Goal: Task Accomplishment & Management: Use online tool/utility

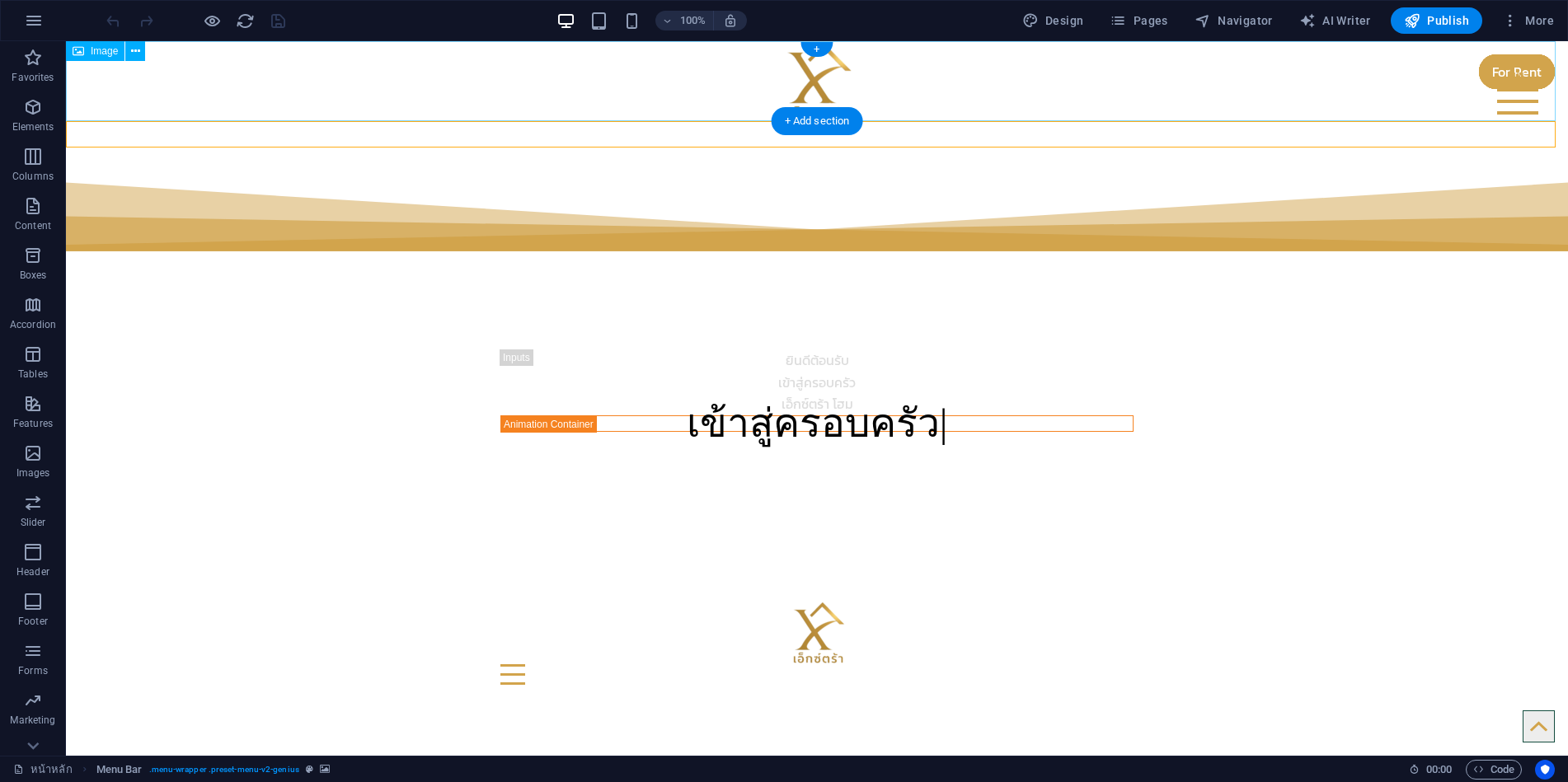
click at [451, 111] on figure at bounding box center [817, 81] width 1502 height 80
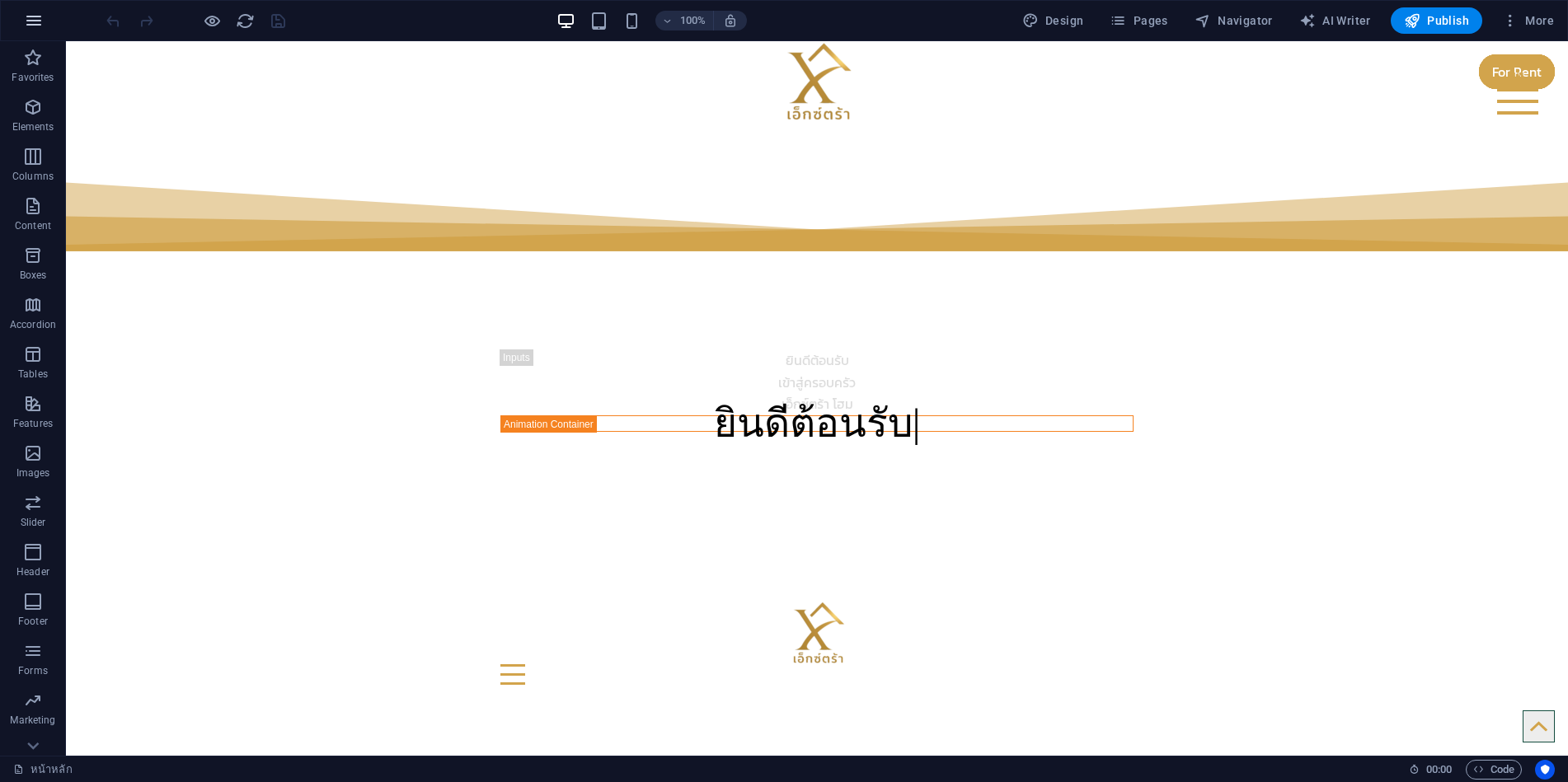
click at [0, 0] on icon "button" at bounding box center [0, 0] width 0 height 0
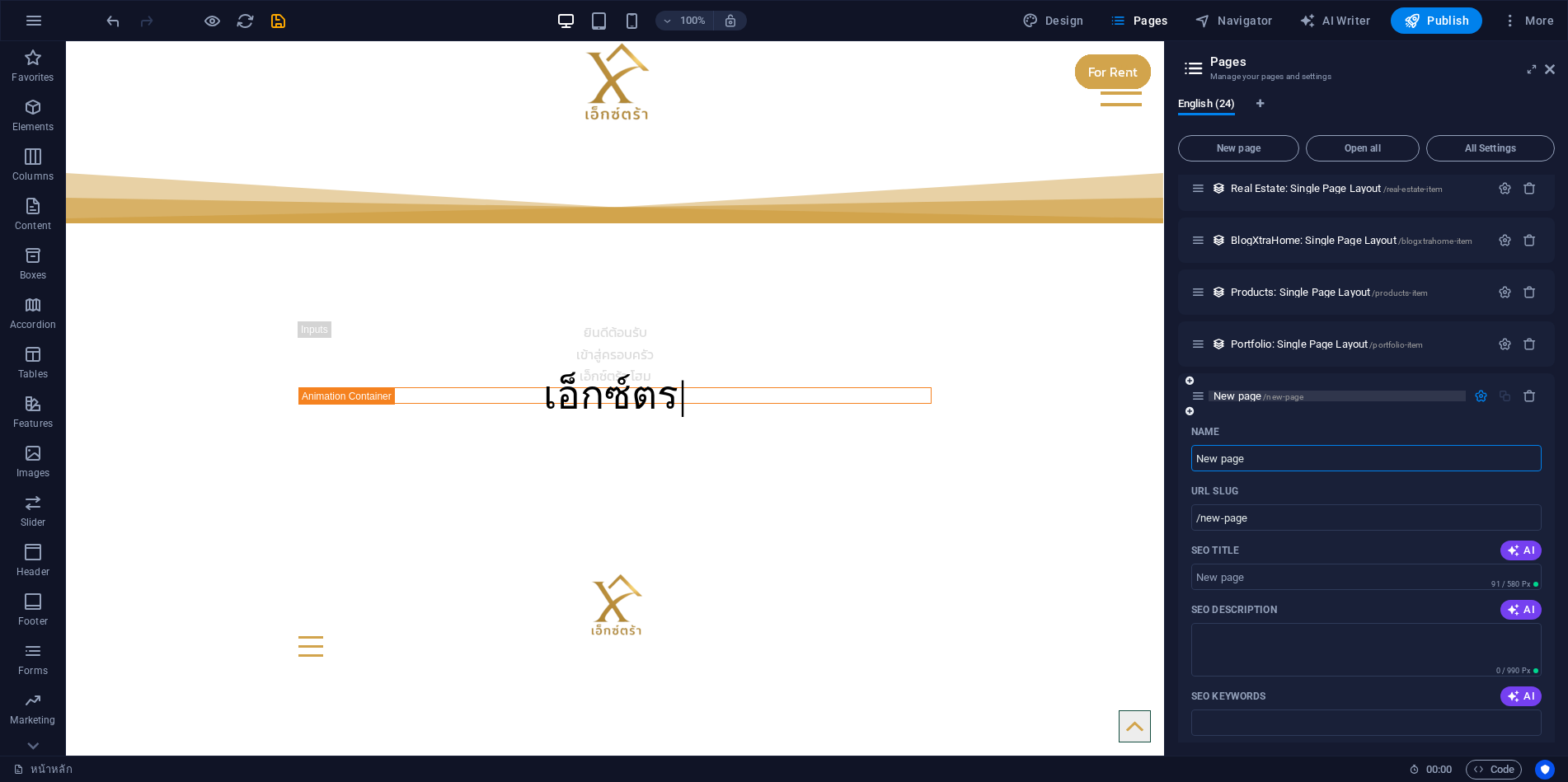
click at [1230, 399] on span "New page /new-page" at bounding box center [1258, 396] width 90 height 13
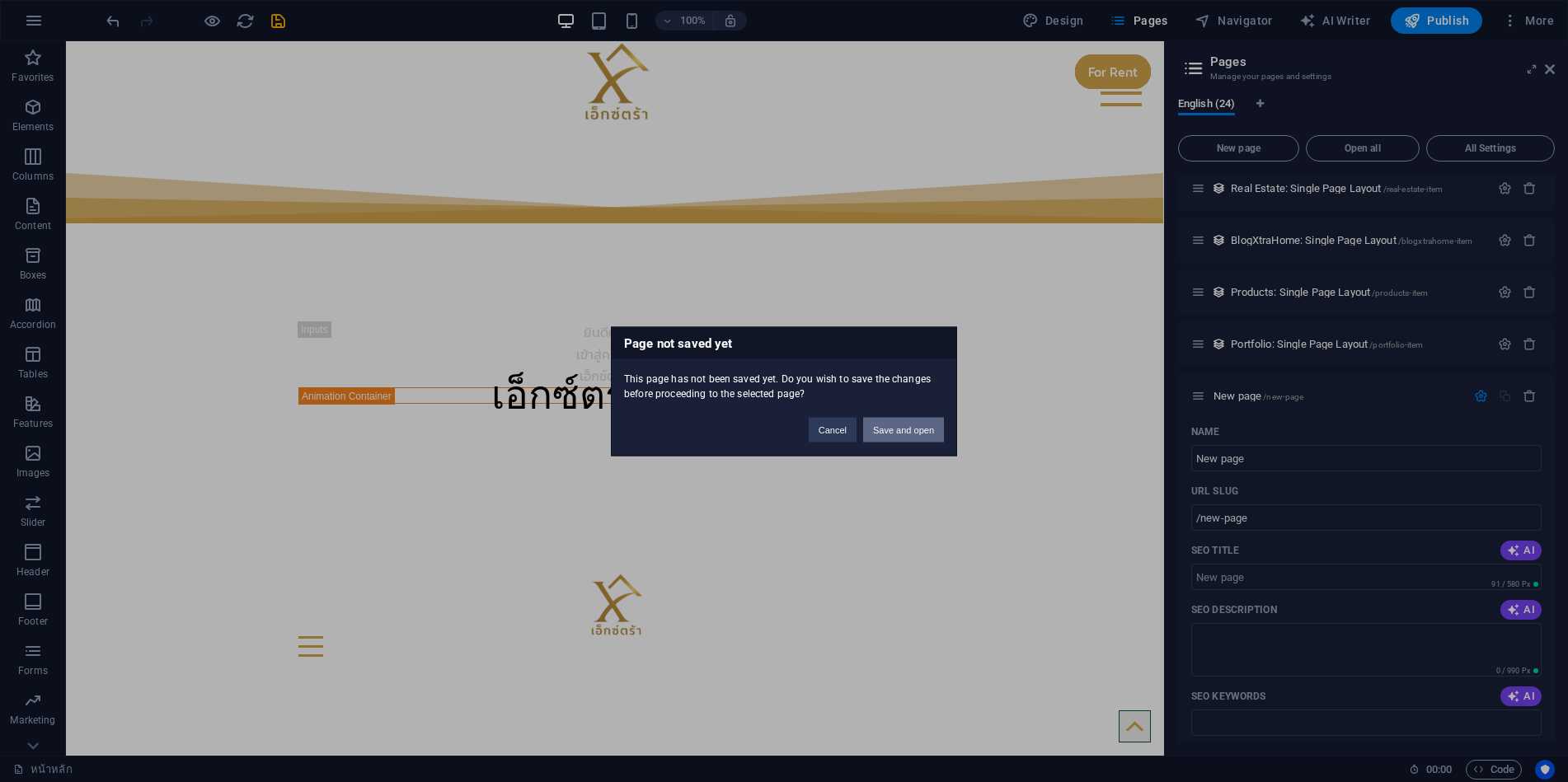
click at [882, 431] on button "Save and open" at bounding box center [904, 429] width 81 height 24
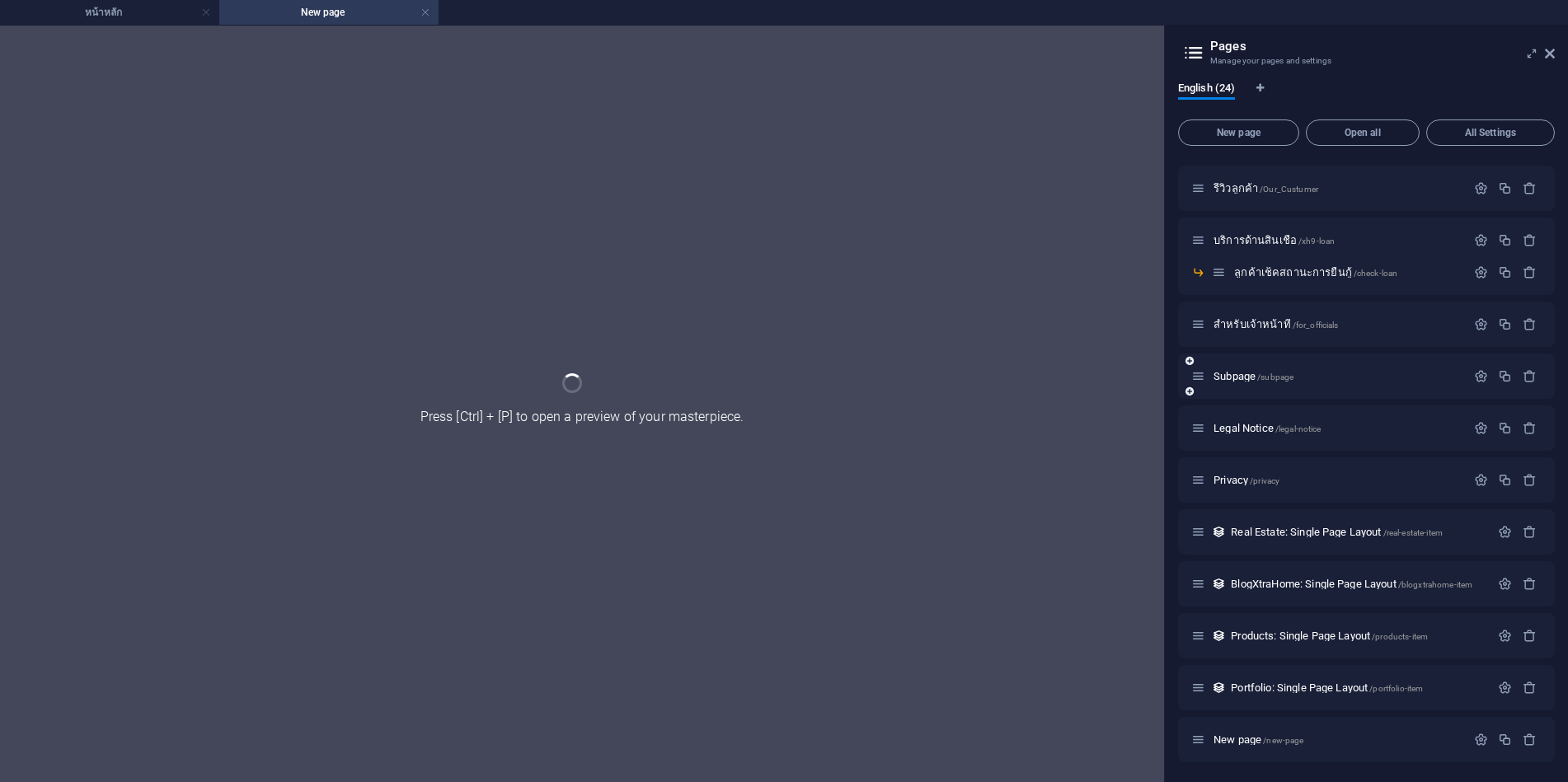
scroll to position [478, 0]
click at [0, 0] on div "Subpage /subpage" at bounding box center [0, 0] width 0 height 0
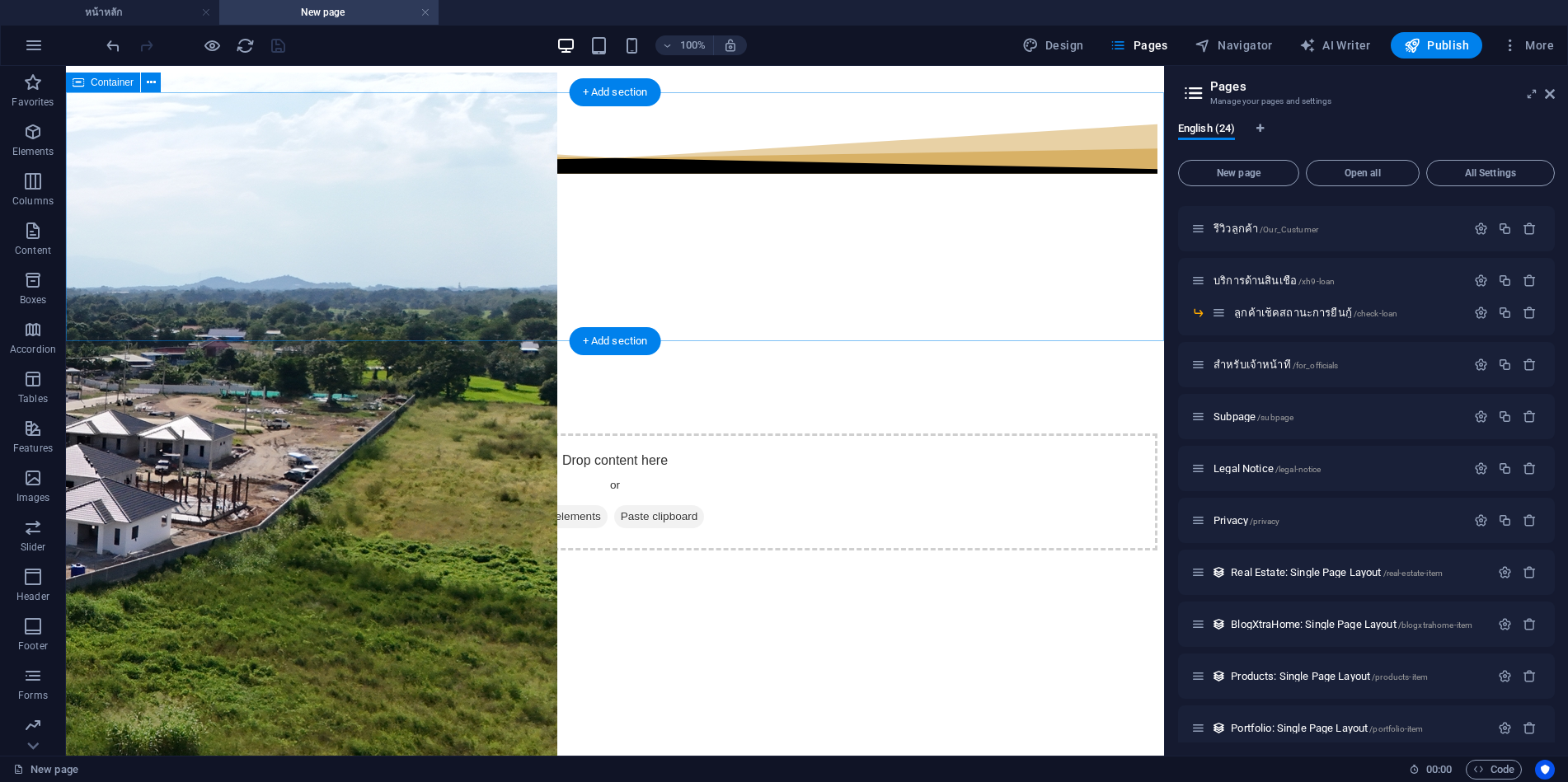
scroll to position [0, 0]
click at [592, 505] on span "Add elements" at bounding box center [566, 516] width 82 height 23
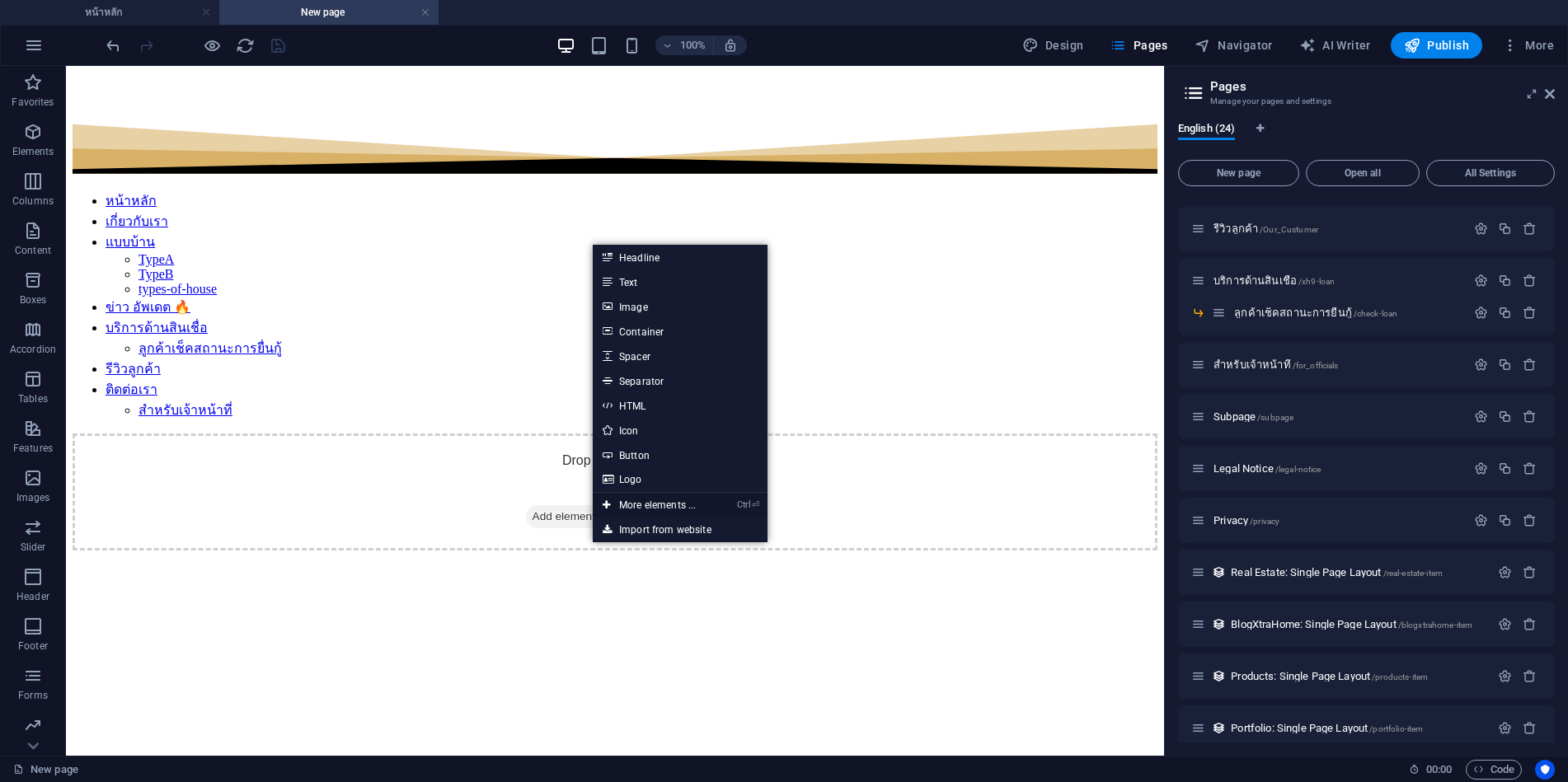
click at [628, 504] on link "Ctrl ⏎ More elements ..." at bounding box center [650, 504] width 113 height 24
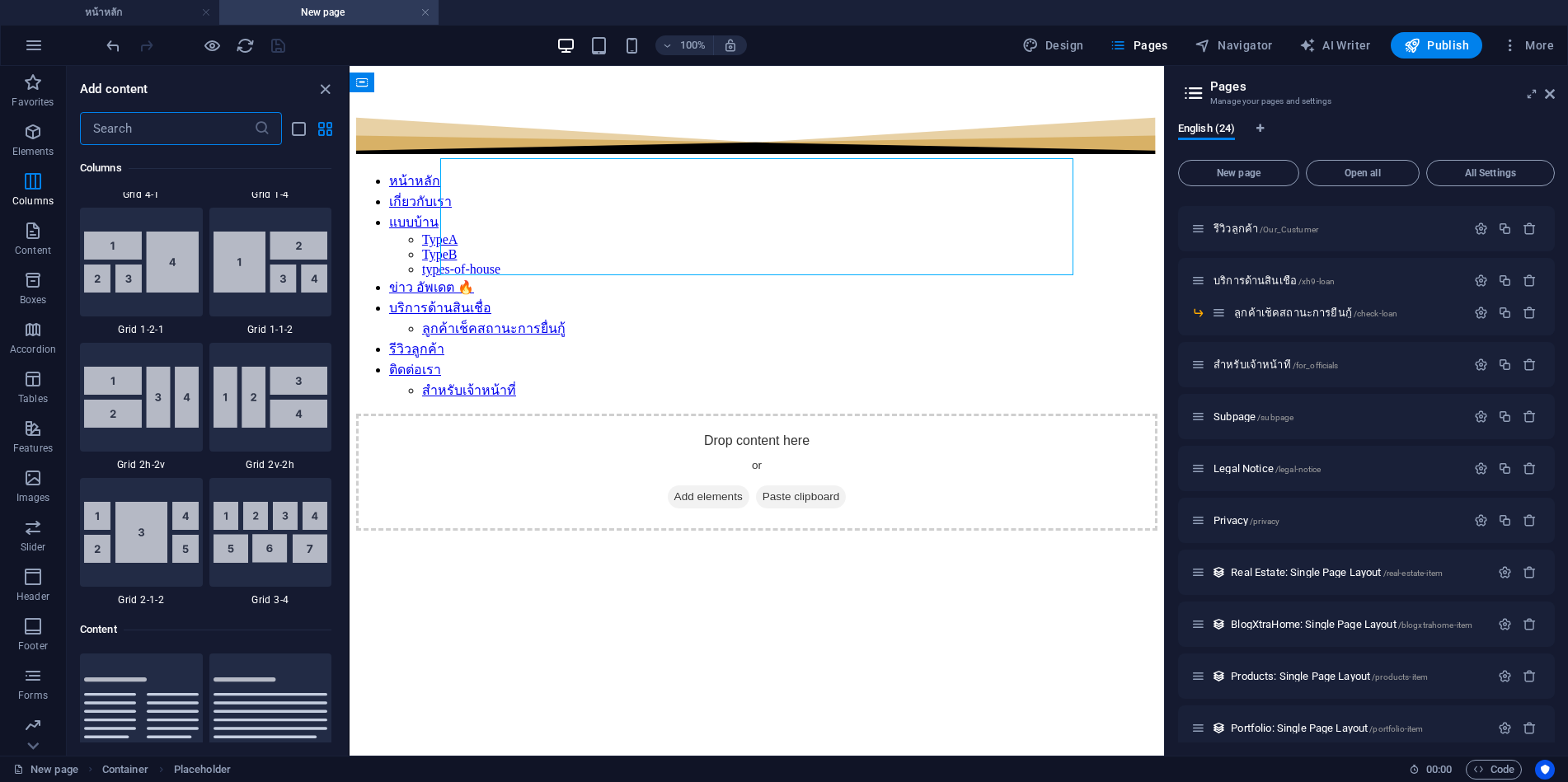
scroll to position [2784, 0]
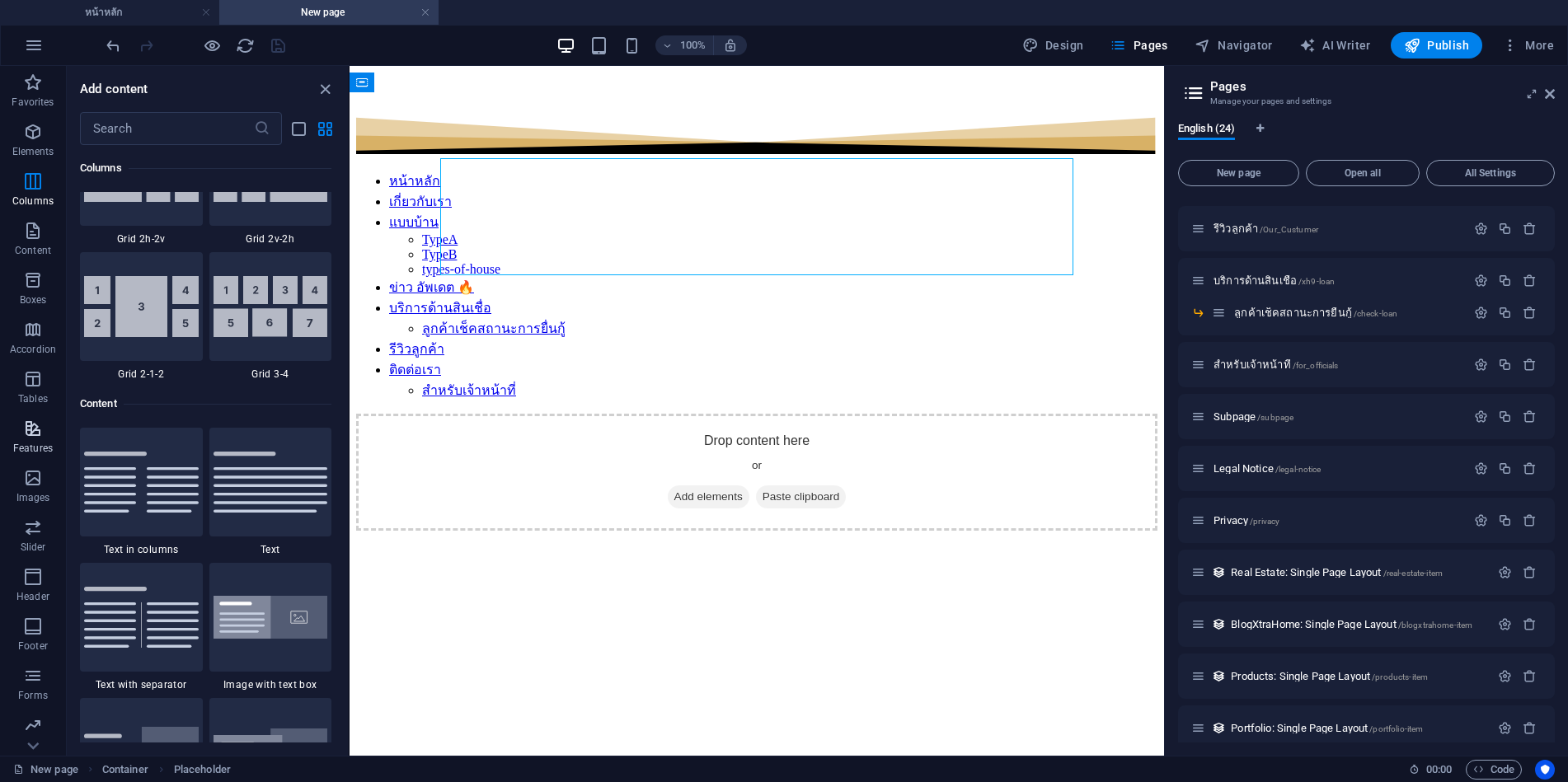
click at [38, 446] on p "Features" at bounding box center [33, 449] width 40 height 13
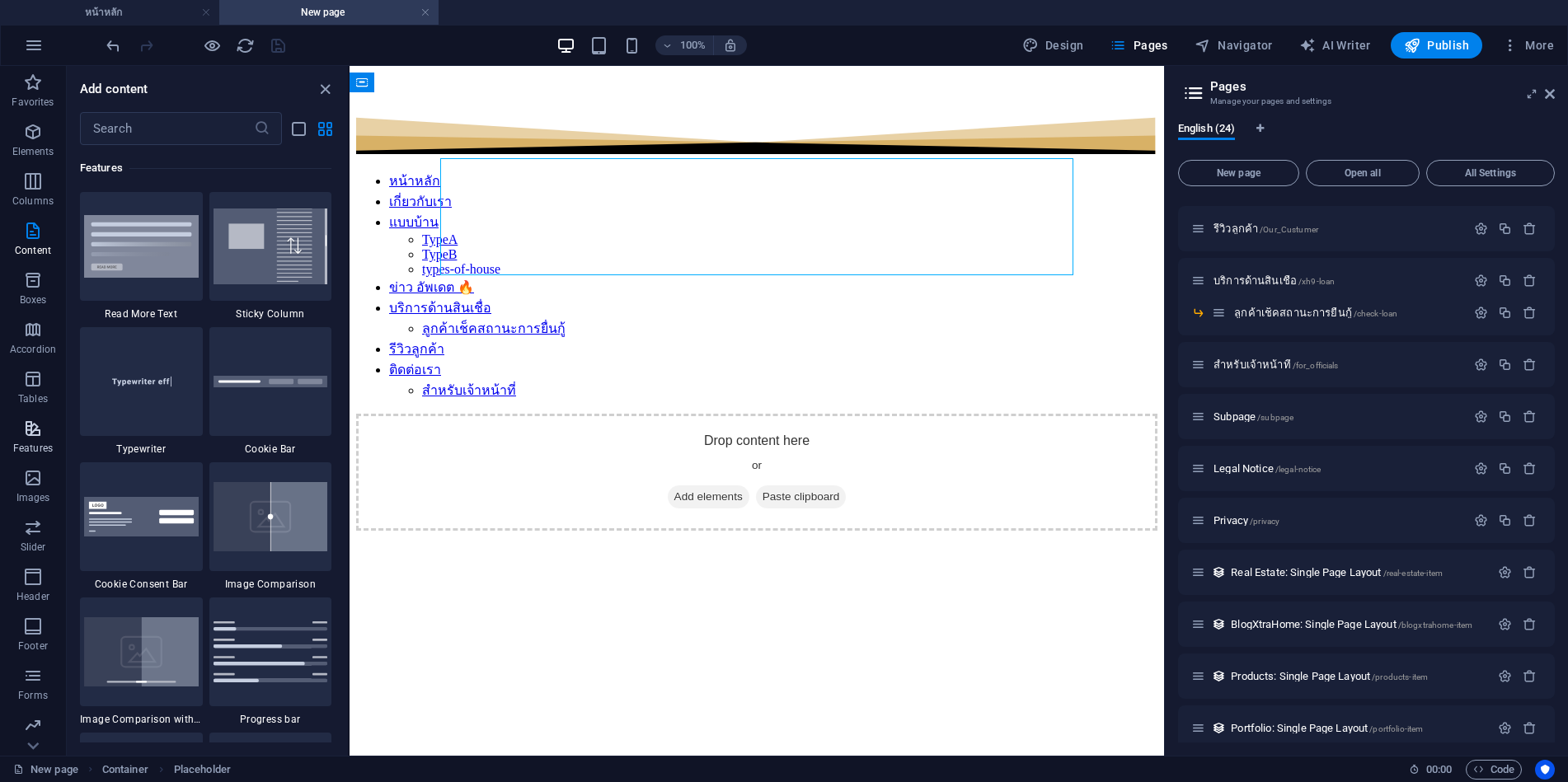
scroll to position [6561, 0]
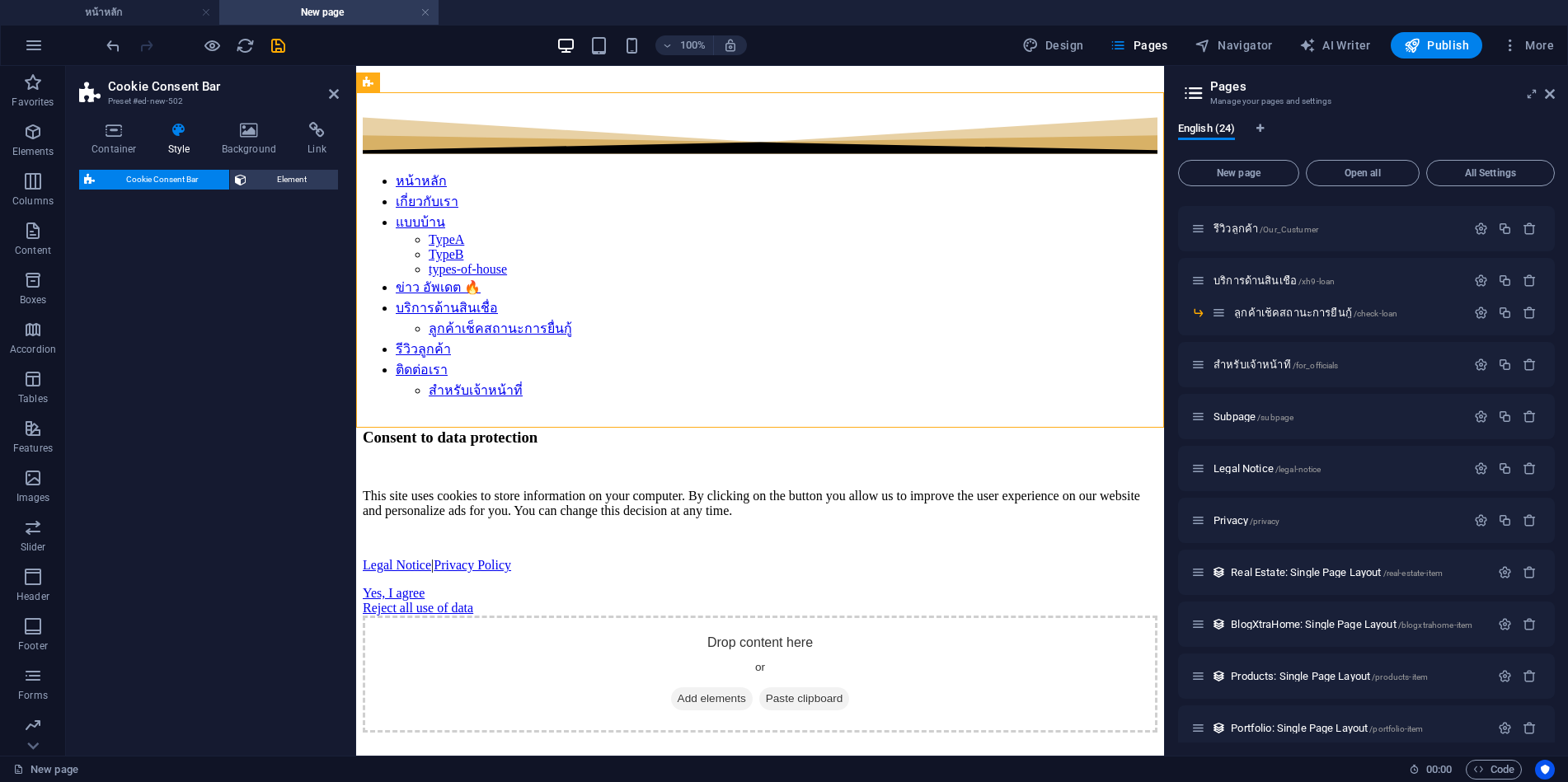
select select "rem"
select select "px"
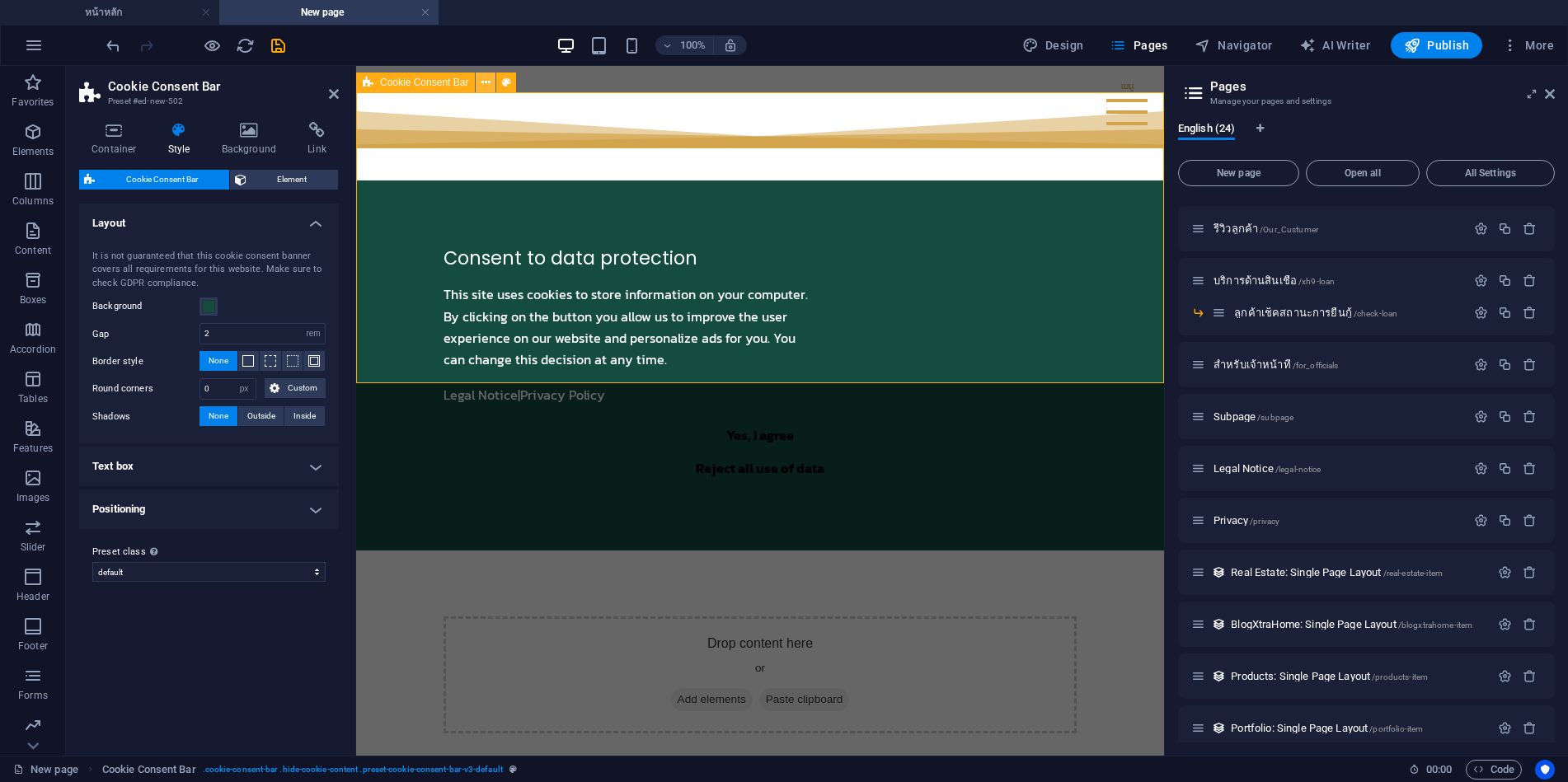
click at [487, 87] on icon at bounding box center [486, 83] width 9 height 18
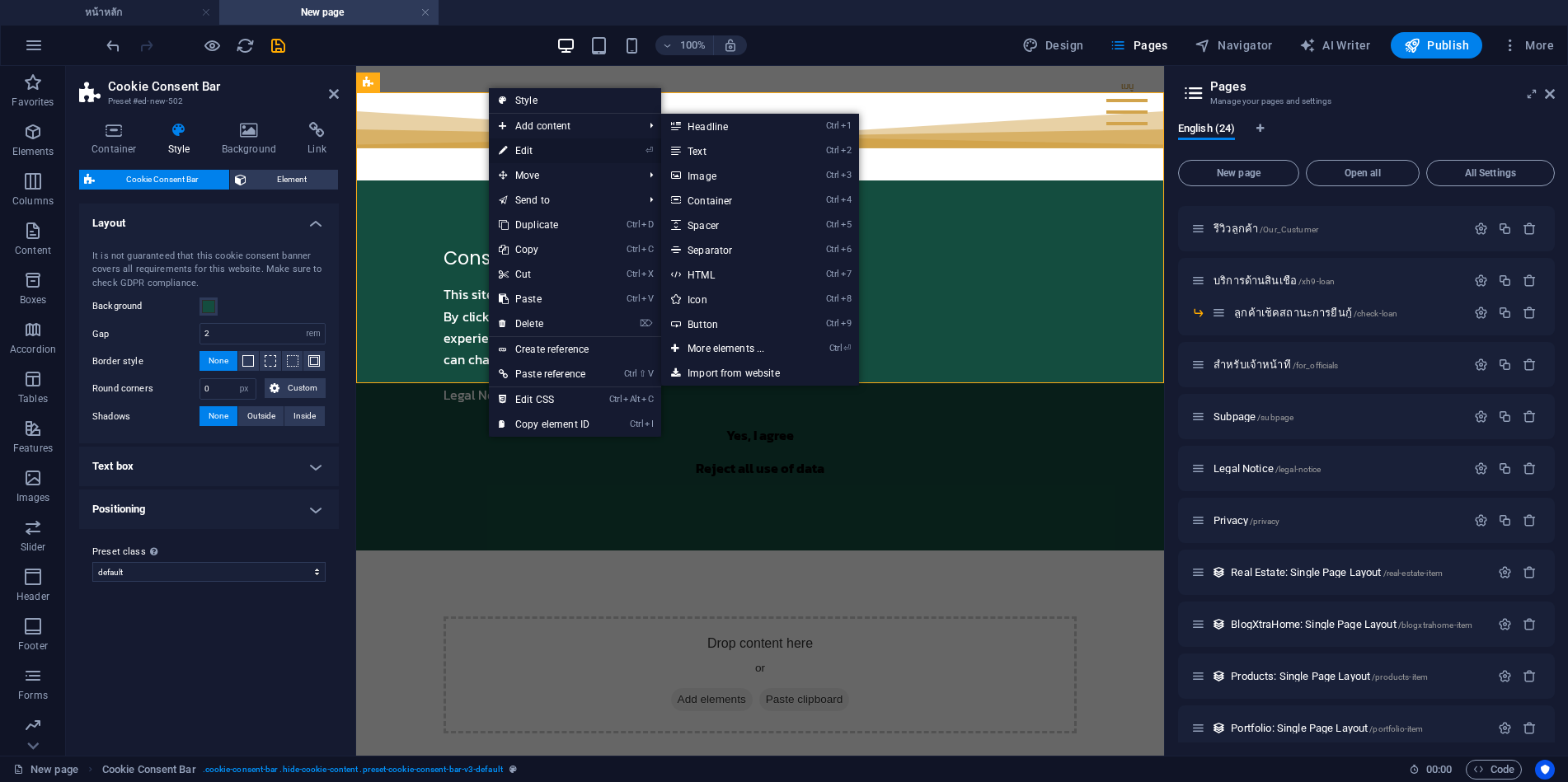
click at [515, 146] on link "⏎ Edit" at bounding box center [543, 150] width 111 height 24
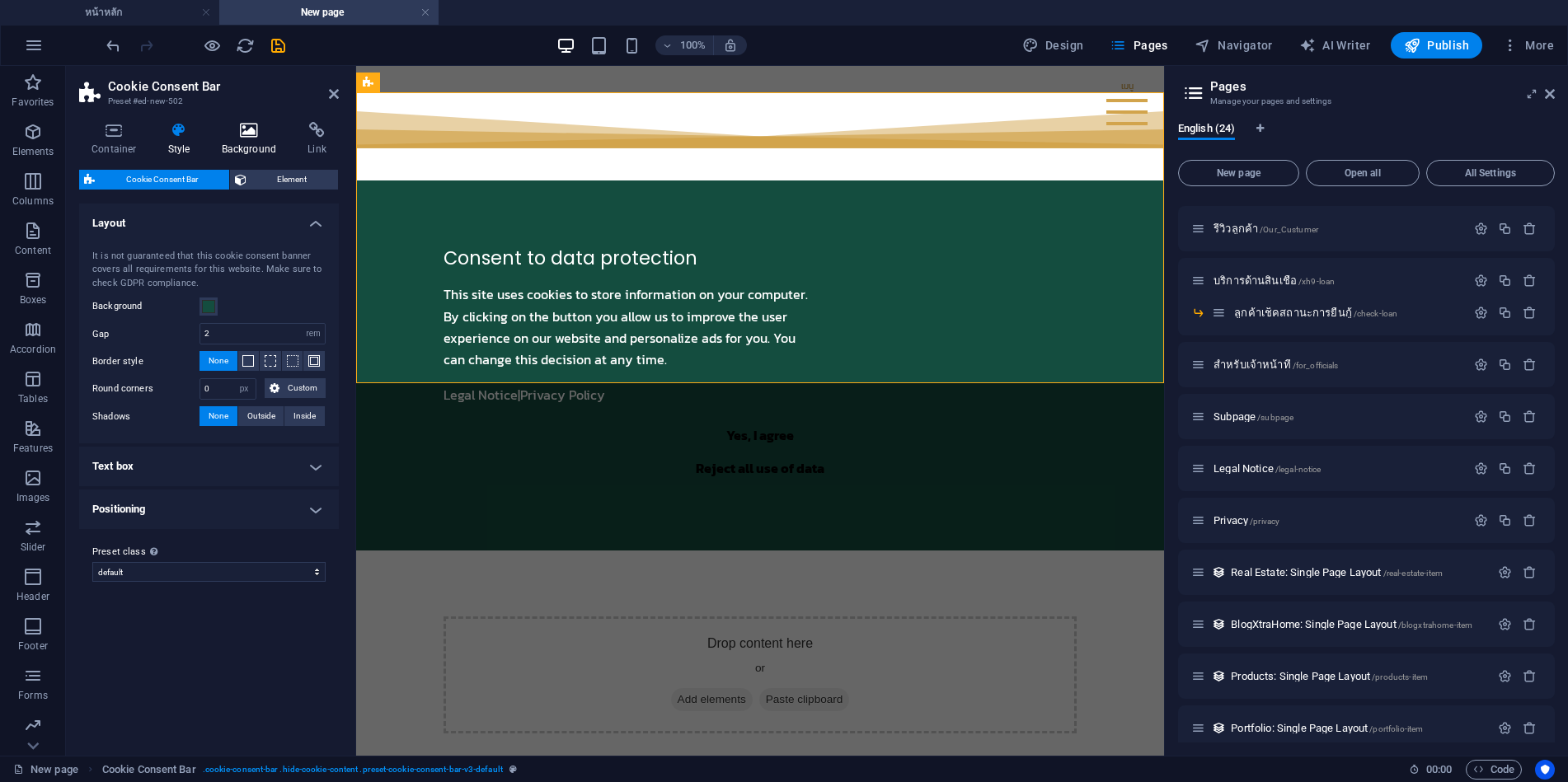
click at [256, 140] on h4 "Background" at bounding box center [252, 139] width 87 height 35
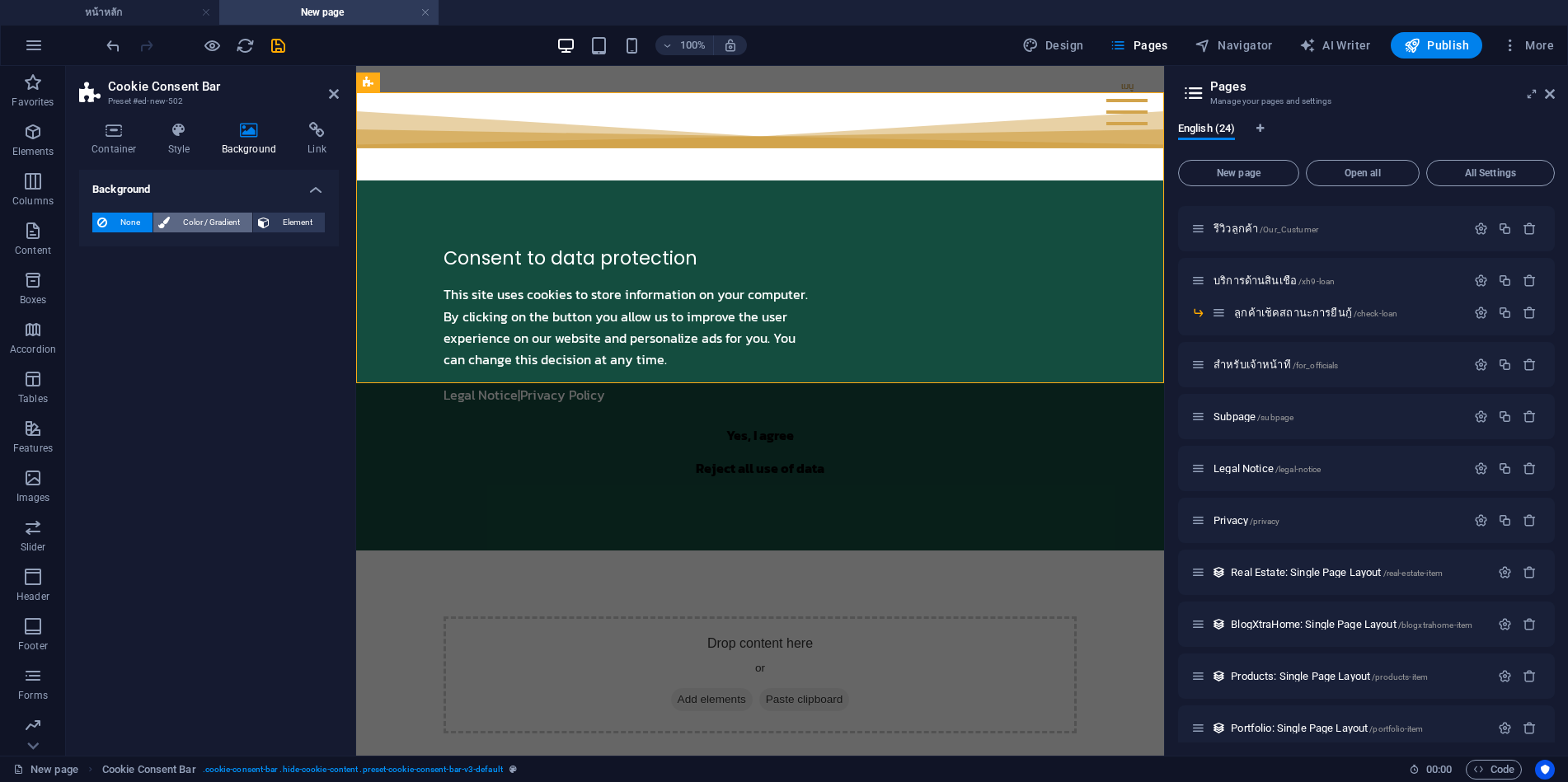
click at [200, 220] on span "Color / Gradient" at bounding box center [211, 222] width 73 height 19
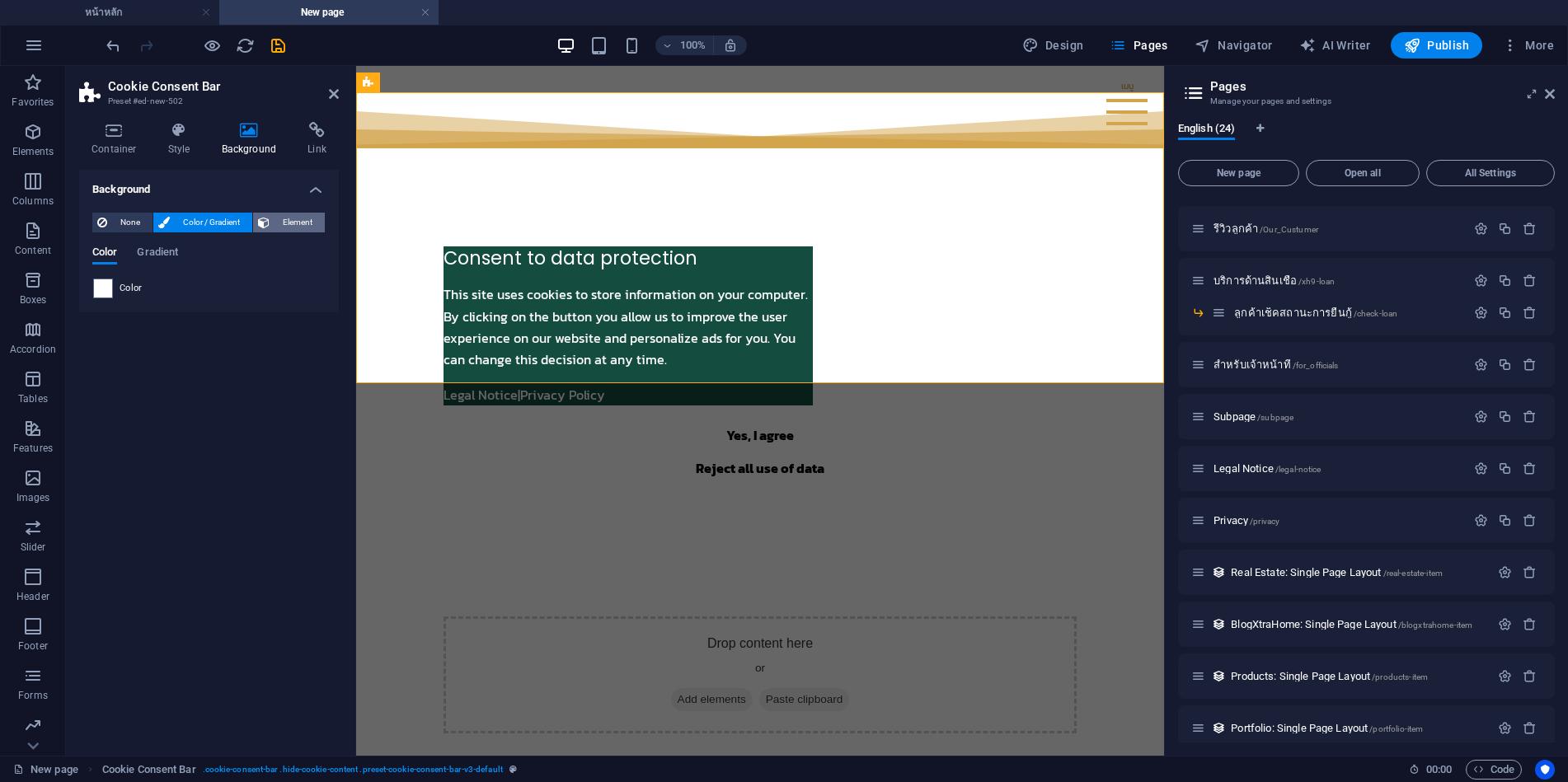
click at [285, 220] on span "Element" at bounding box center [297, 222] width 46 height 19
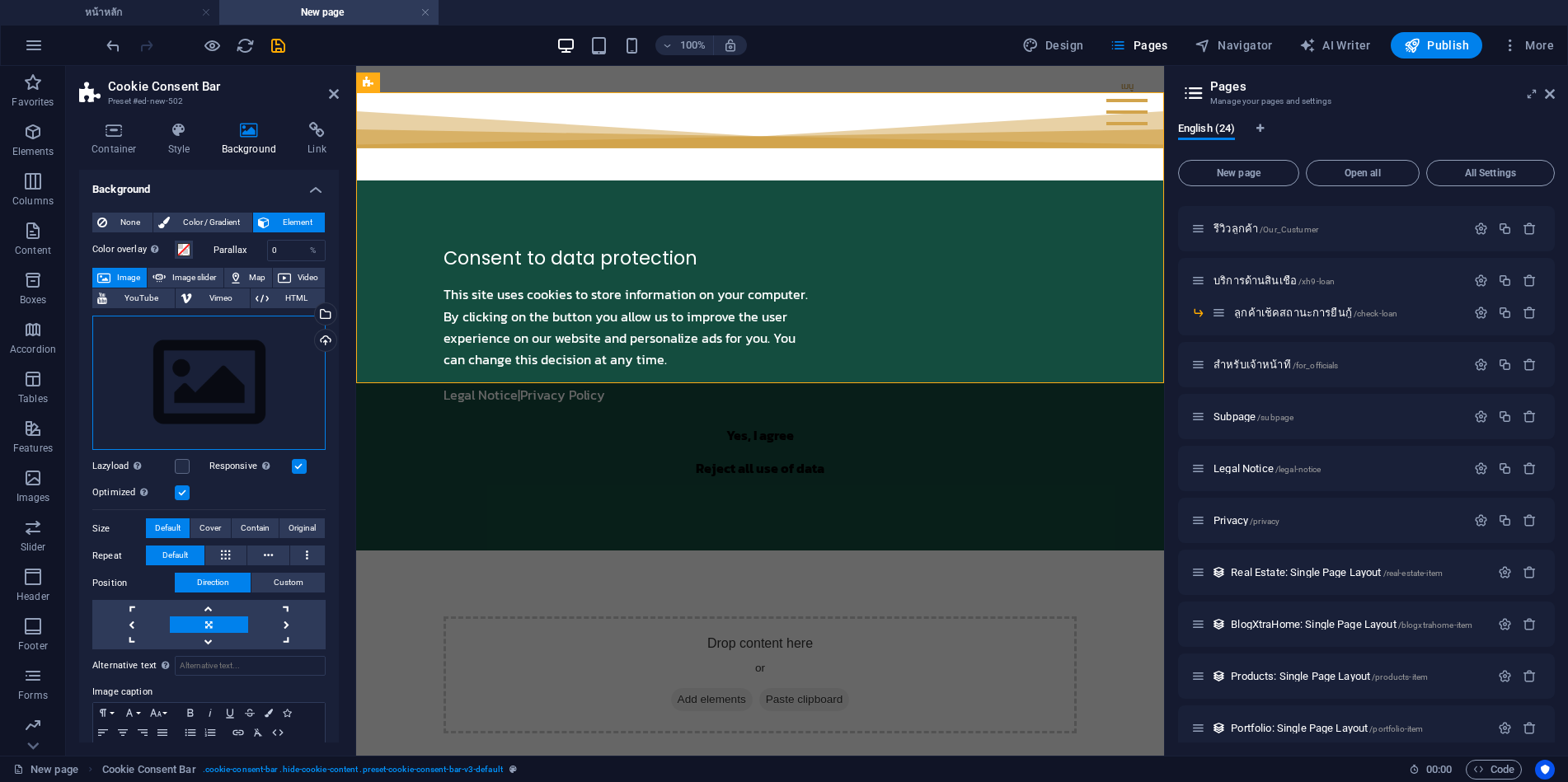
click at [214, 386] on div "Drag files here, click to choose files or select files from Files or our free s…" at bounding box center [208, 383] width 234 height 135
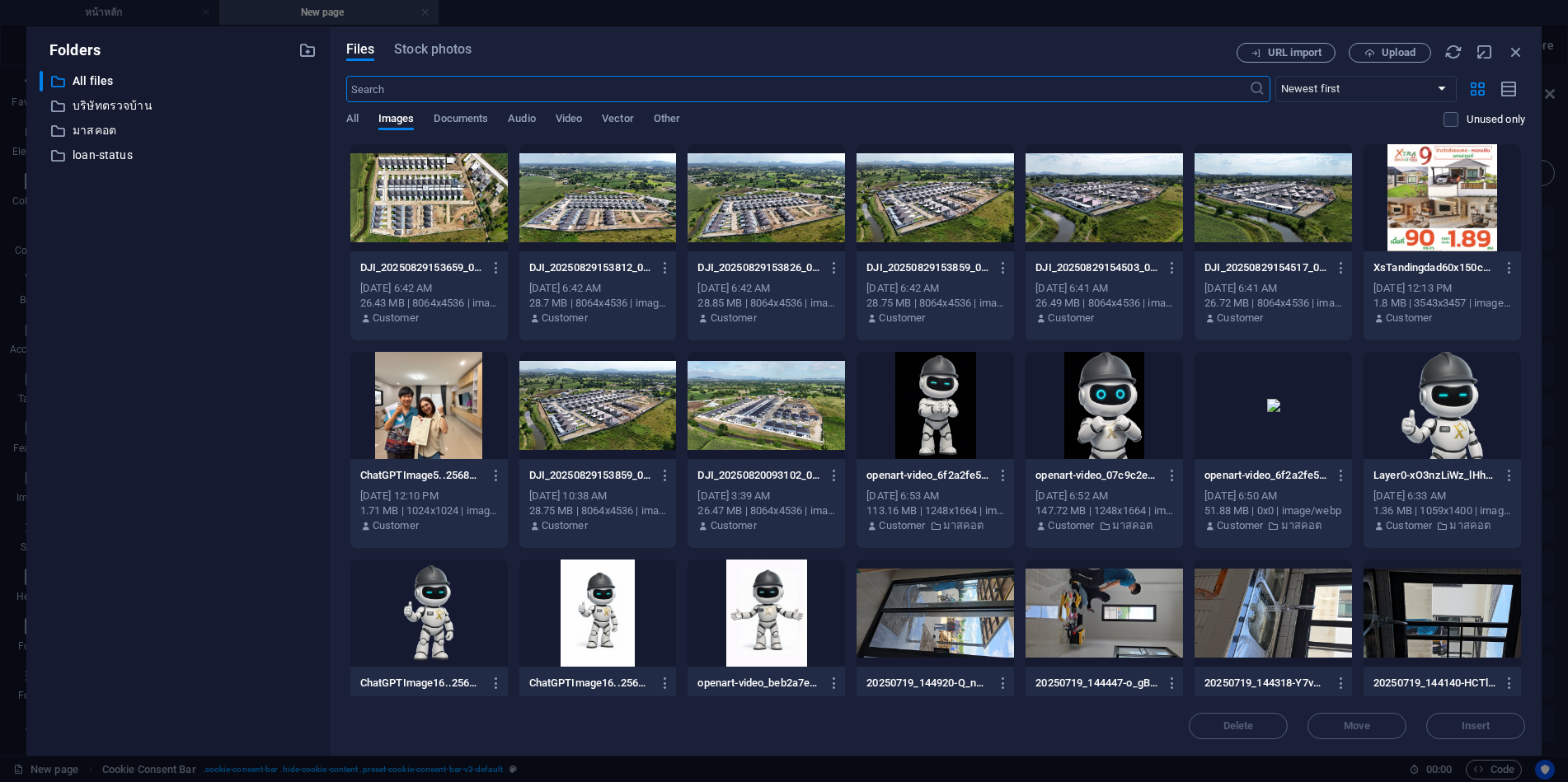
click at [444, 202] on div at bounding box center [429, 197] width 158 height 107
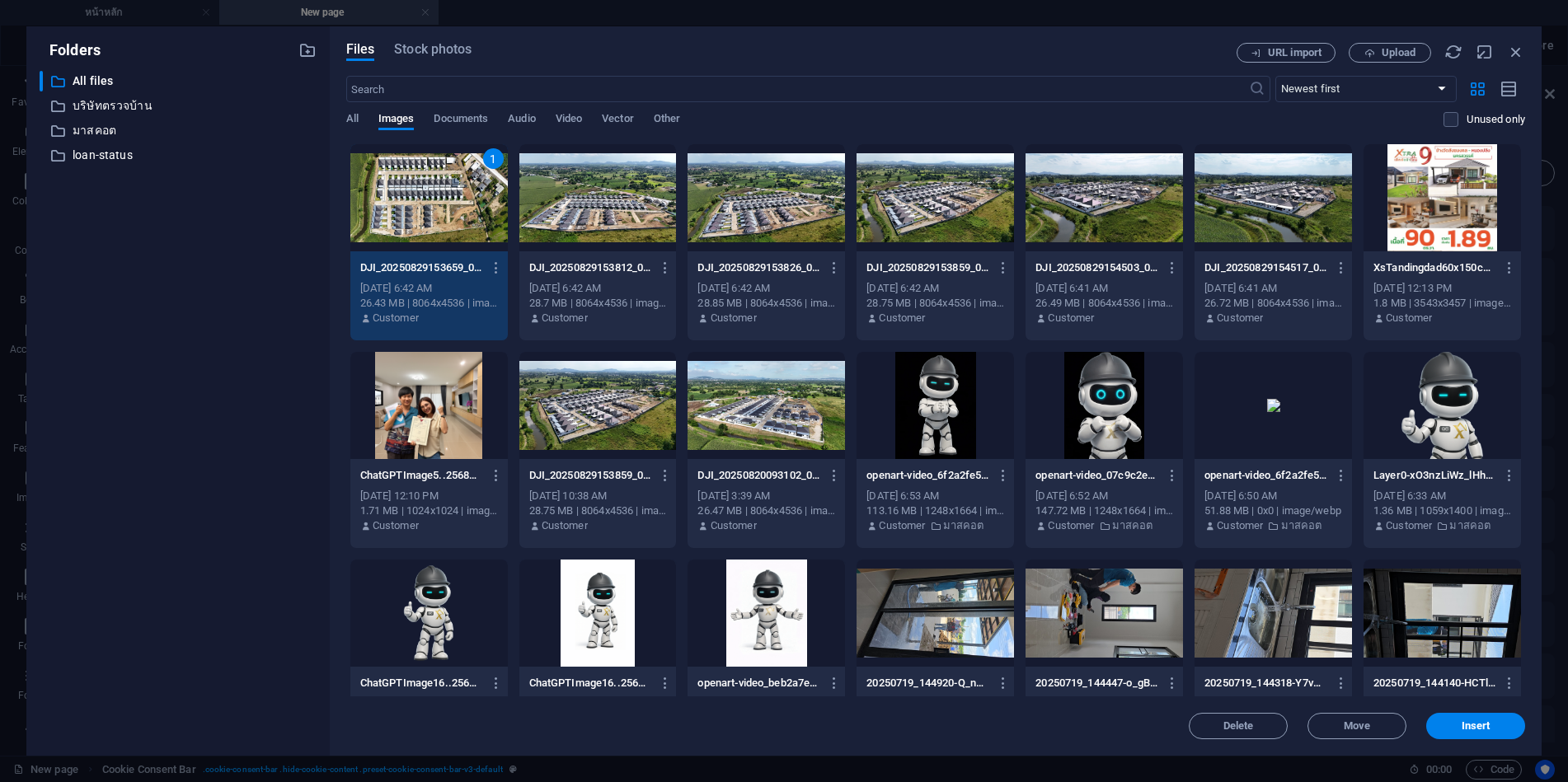
drag, startPoint x: 1442, startPoint y: 721, endPoint x: 1434, endPoint y: 720, distance: 8.1
click at [1440, 721] on span "Insert" at bounding box center [1476, 726] width 86 height 10
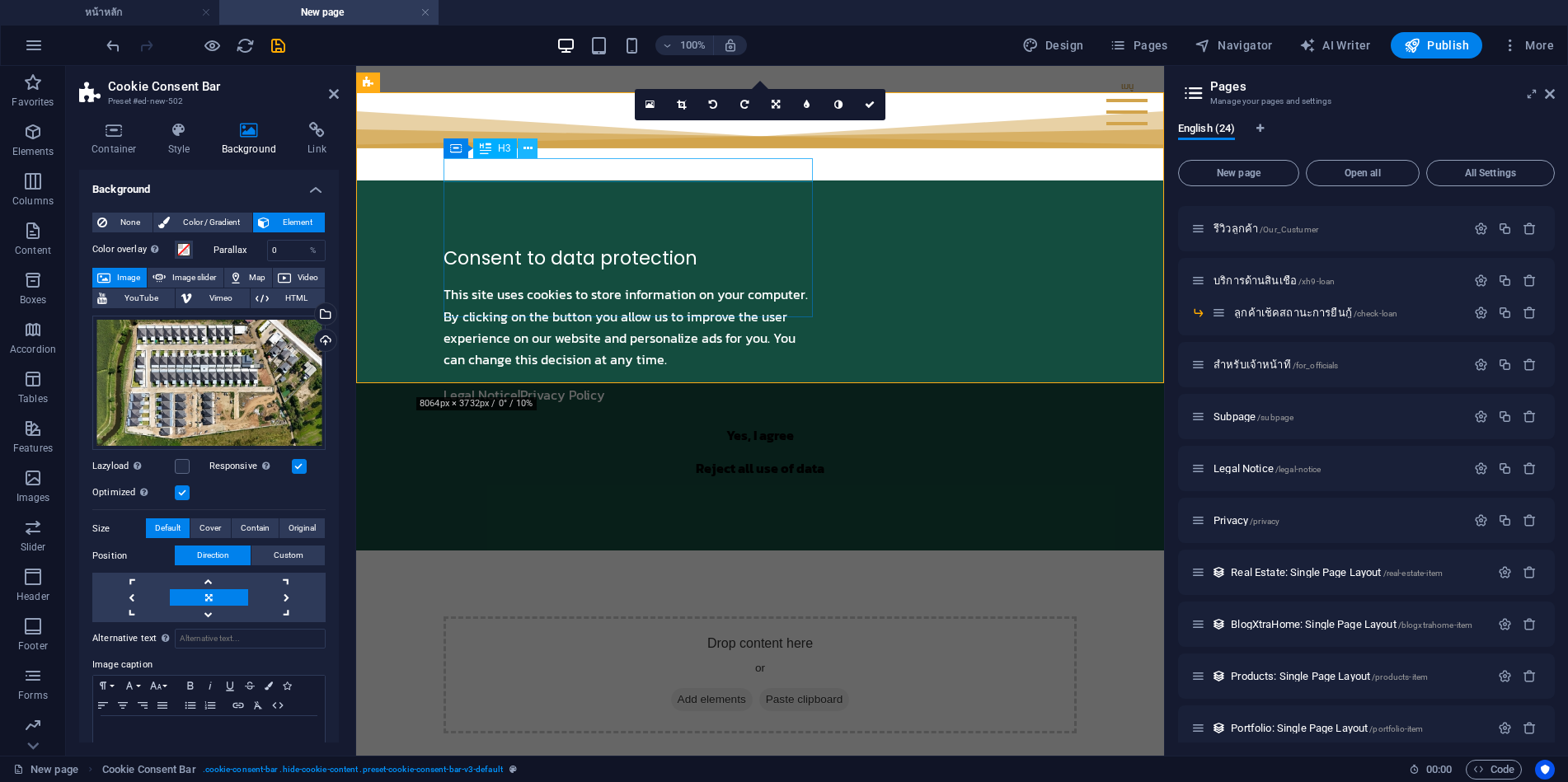
click at [524, 150] on icon at bounding box center [527, 148] width 9 height 18
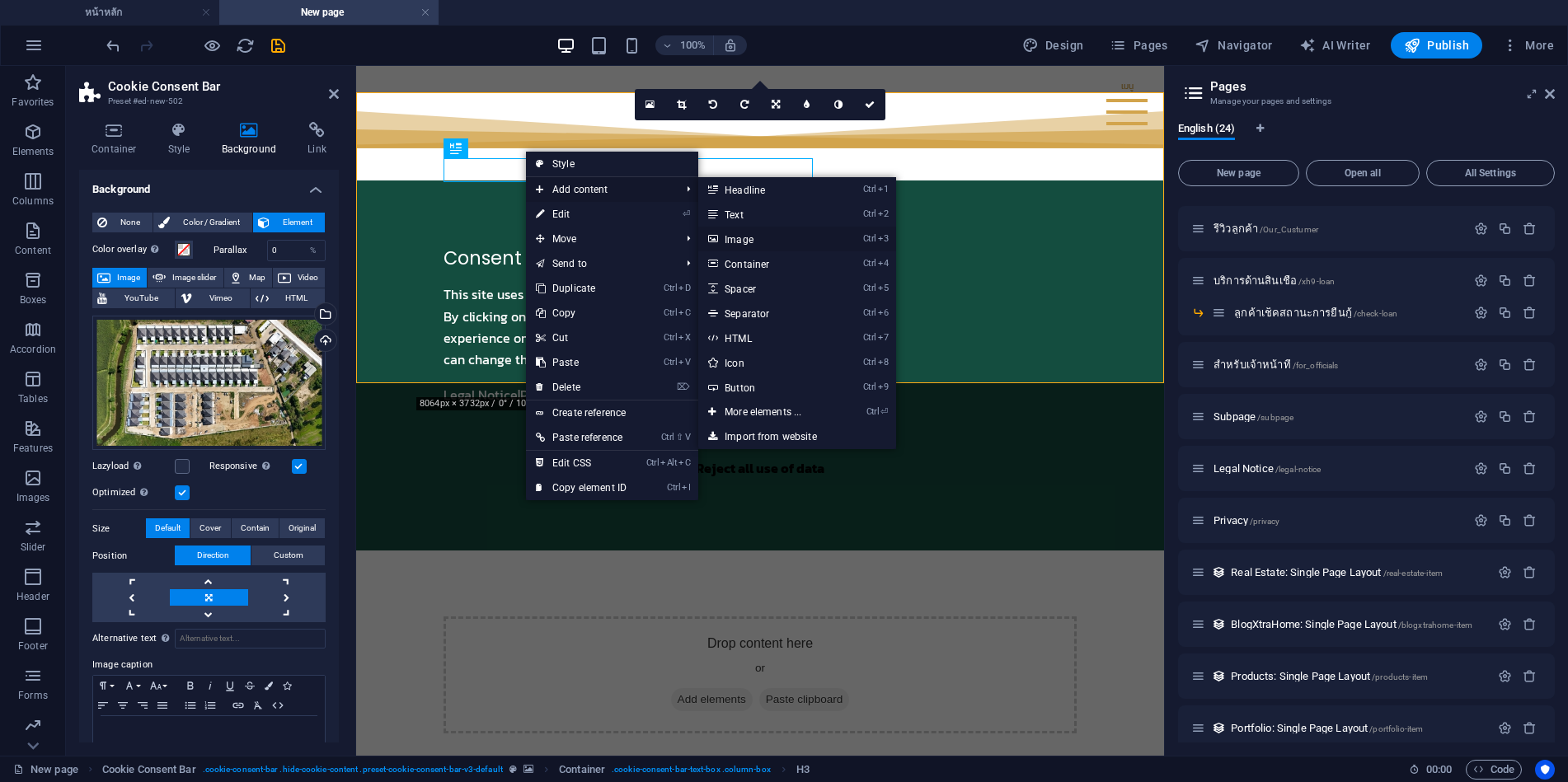
click at [745, 243] on link "Ctrl 3 Image" at bounding box center [766, 239] width 136 height 24
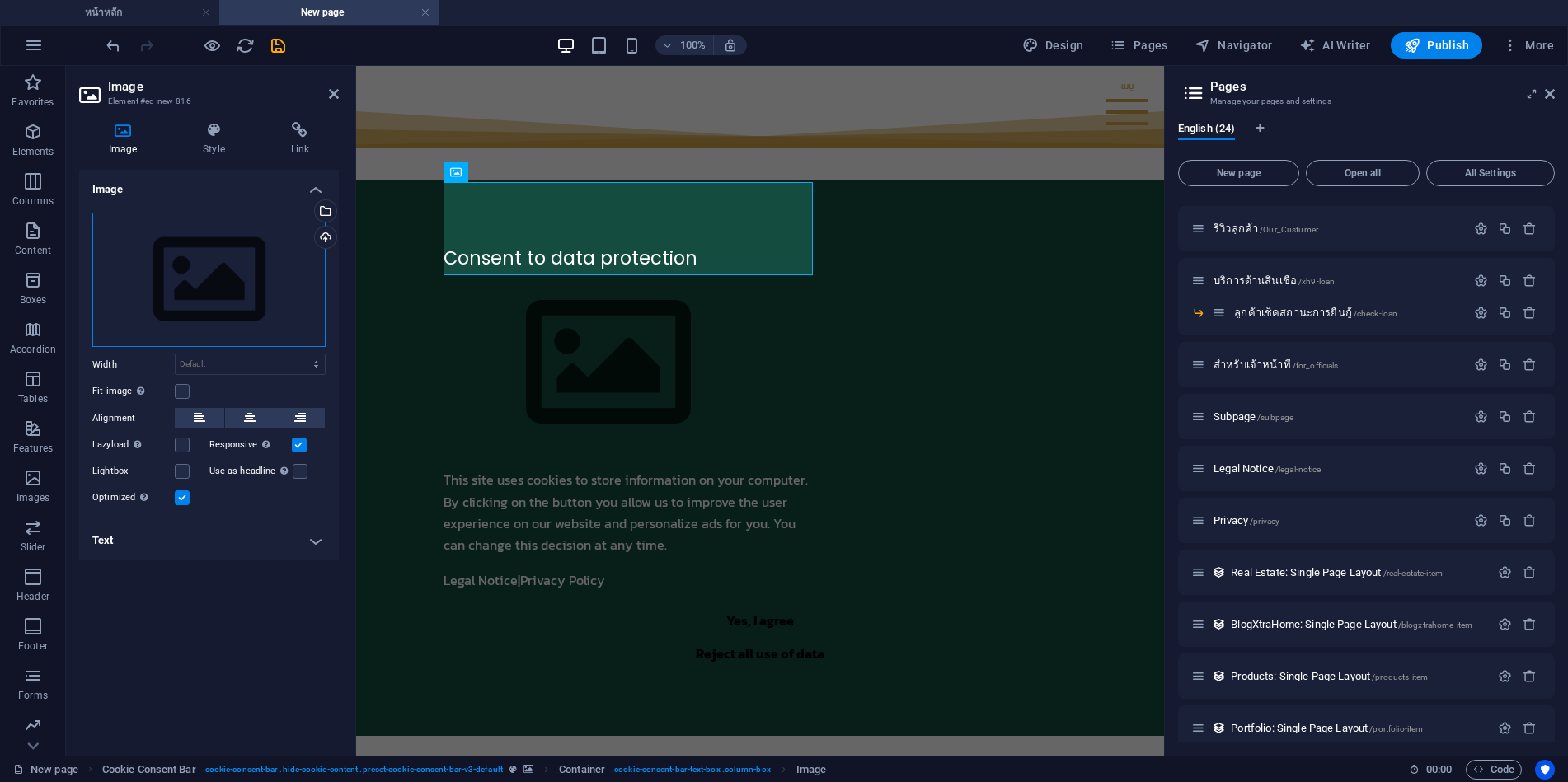
click at [229, 283] on div "Drag files here, click to choose files or select files from Files or our free s…" at bounding box center [208, 280] width 234 height 135
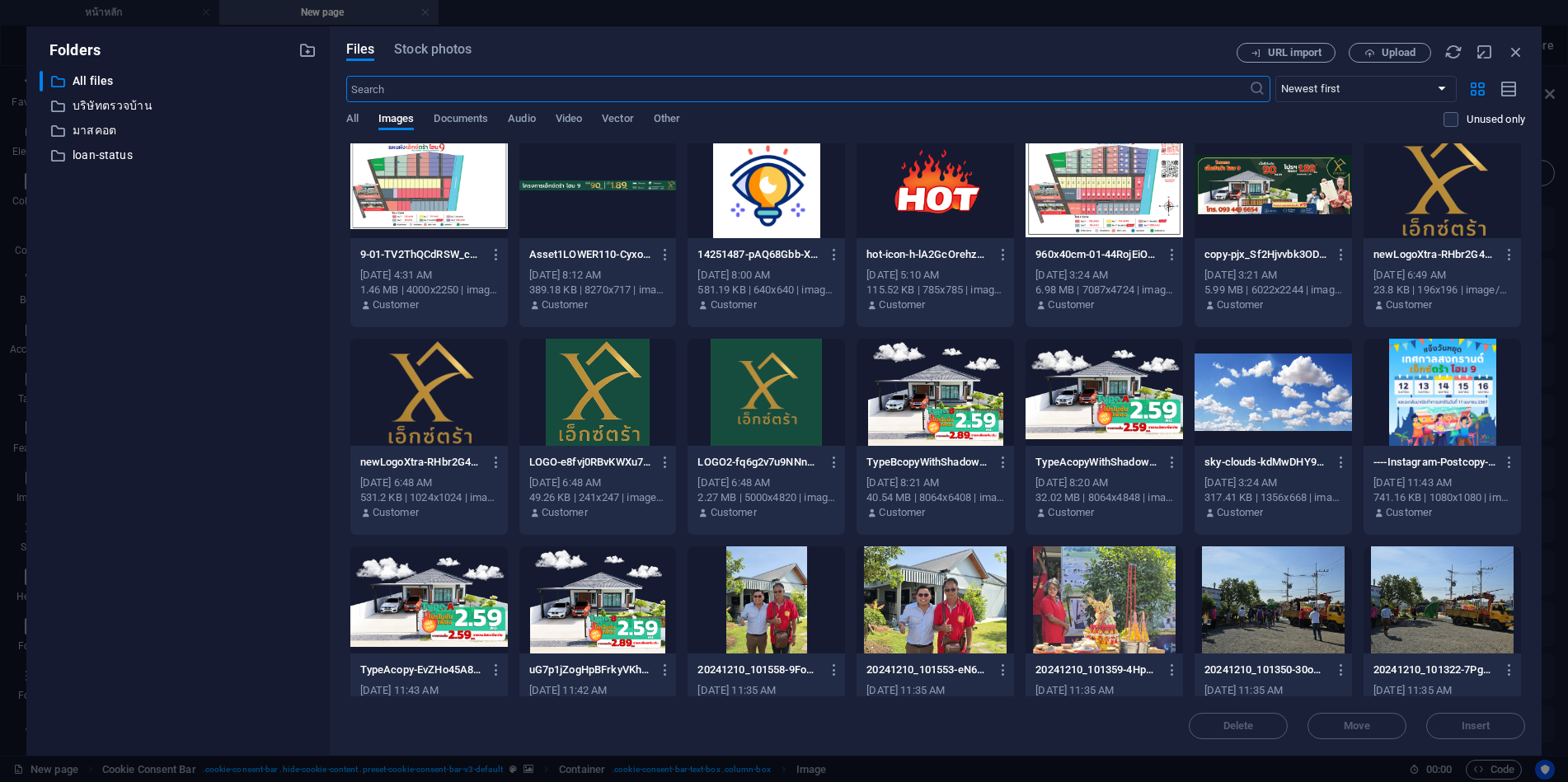
scroll to position [2885, 0]
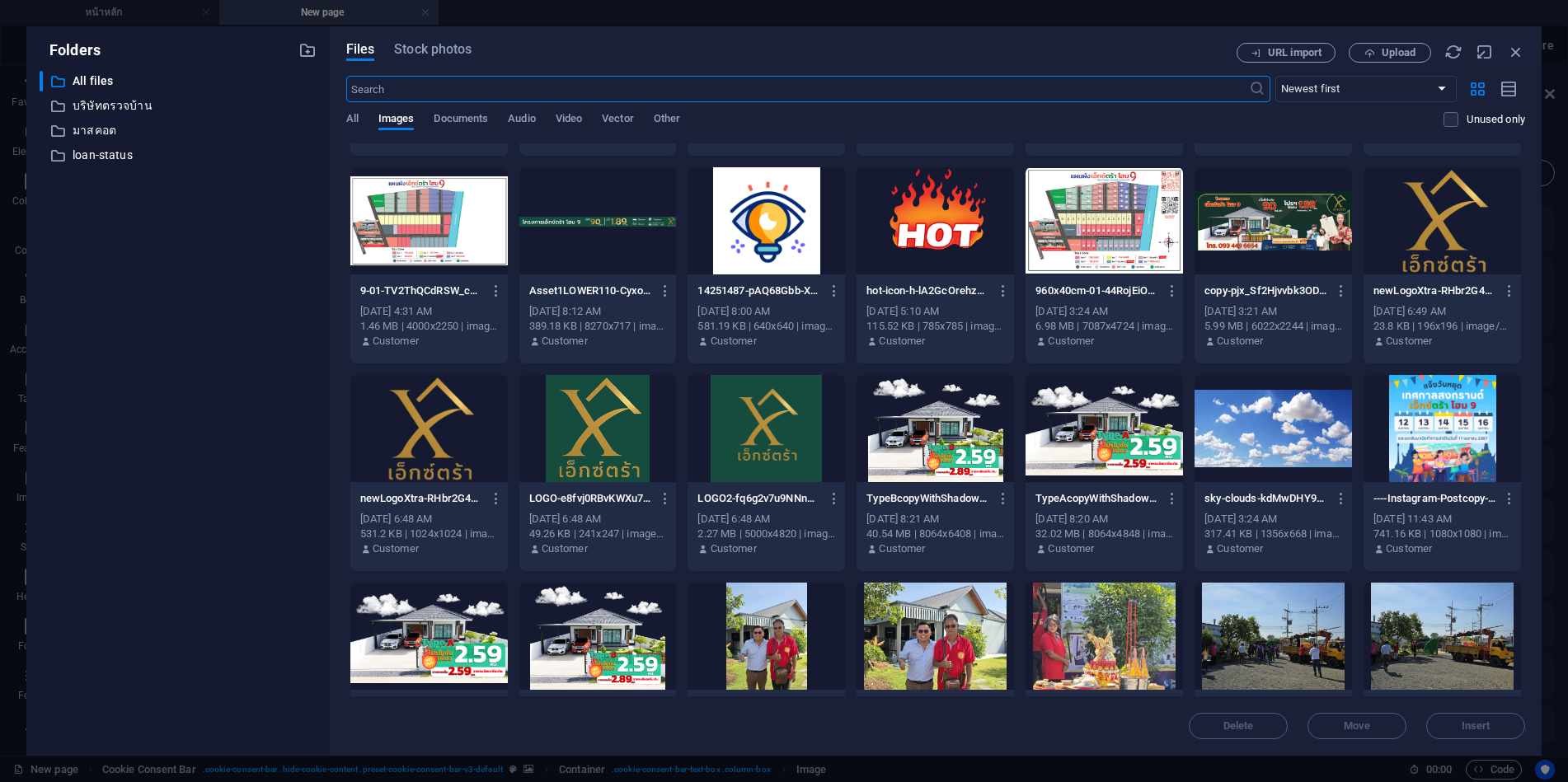
click at [1448, 225] on div at bounding box center [1442, 220] width 158 height 107
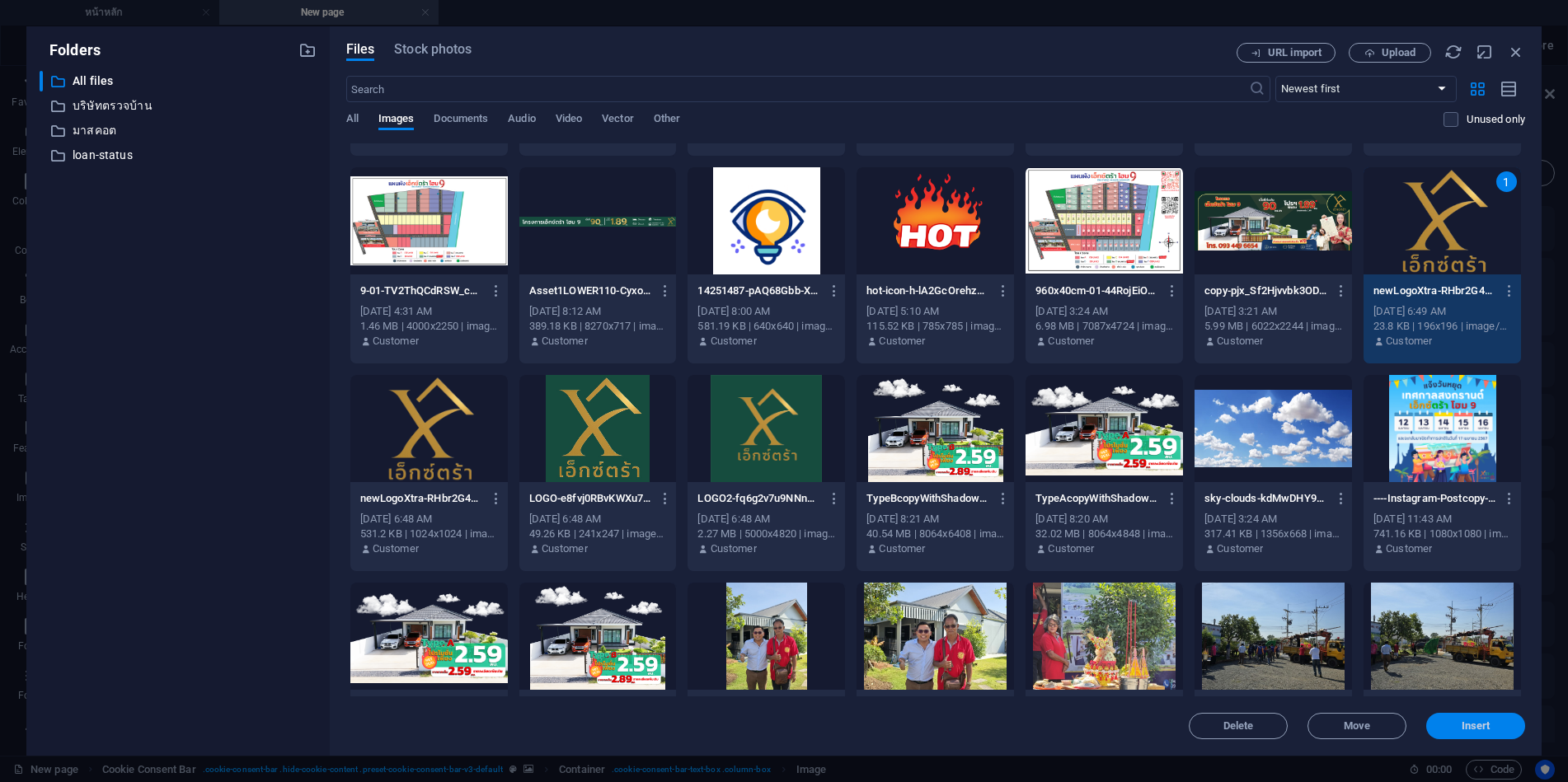
click at [1495, 733] on button "Insert" at bounding box center [1475, 725] width 99 height 26
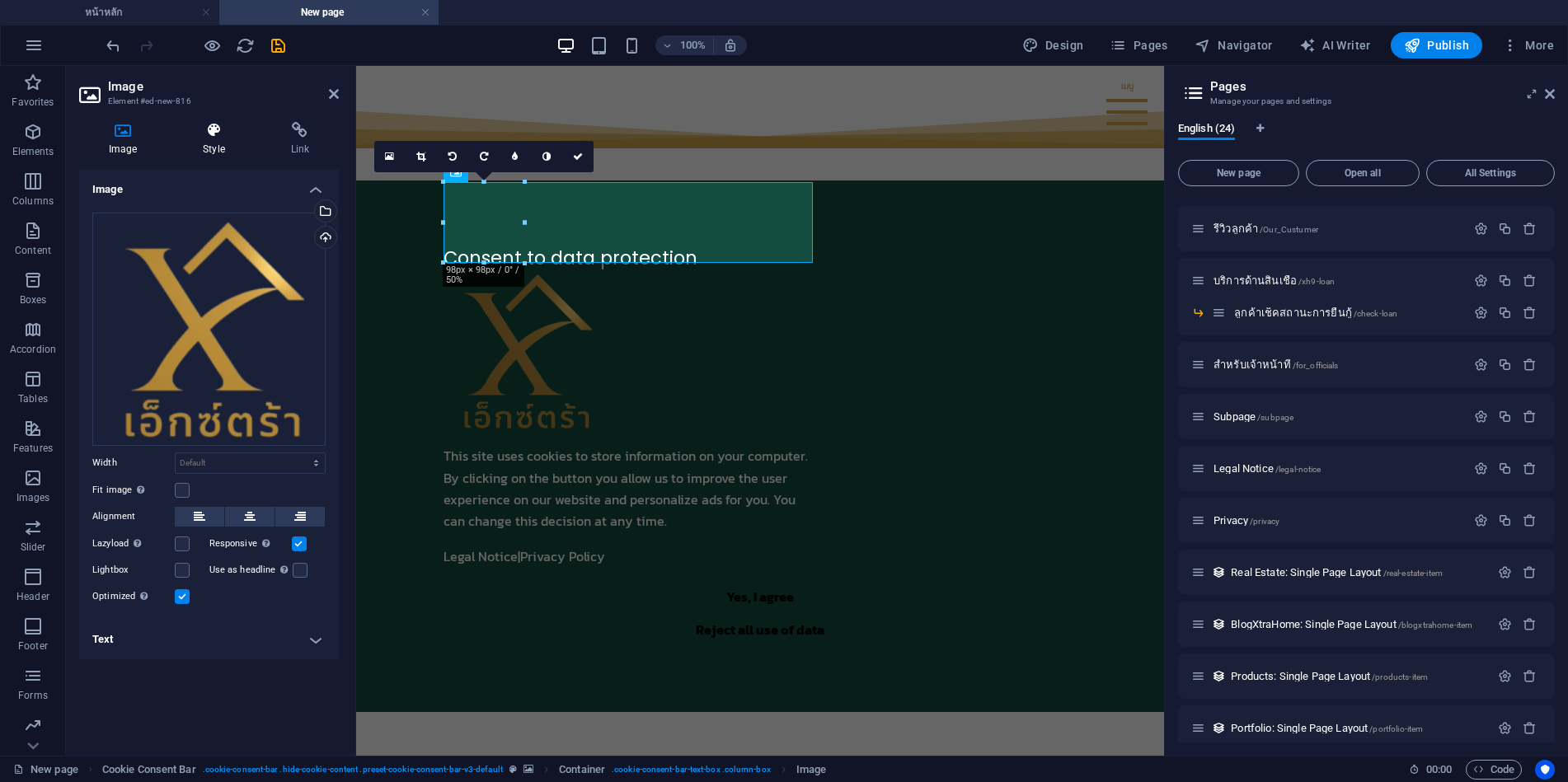
click at [208, 134] on icon at bounding box center [214, 131] width 81 height 17
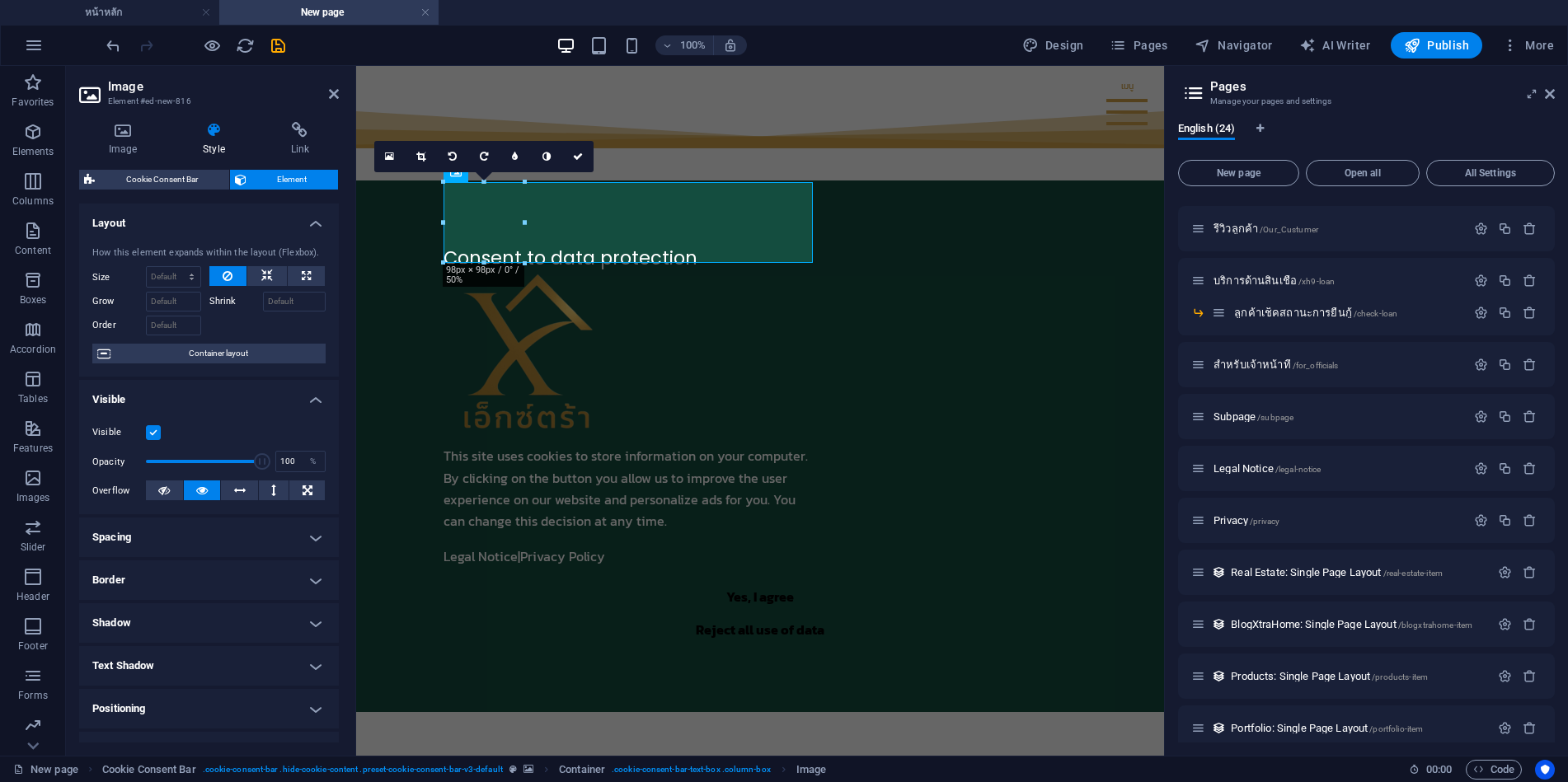
click at [430, 261] on figure at bounding box center [430, 446] width 0 height 372
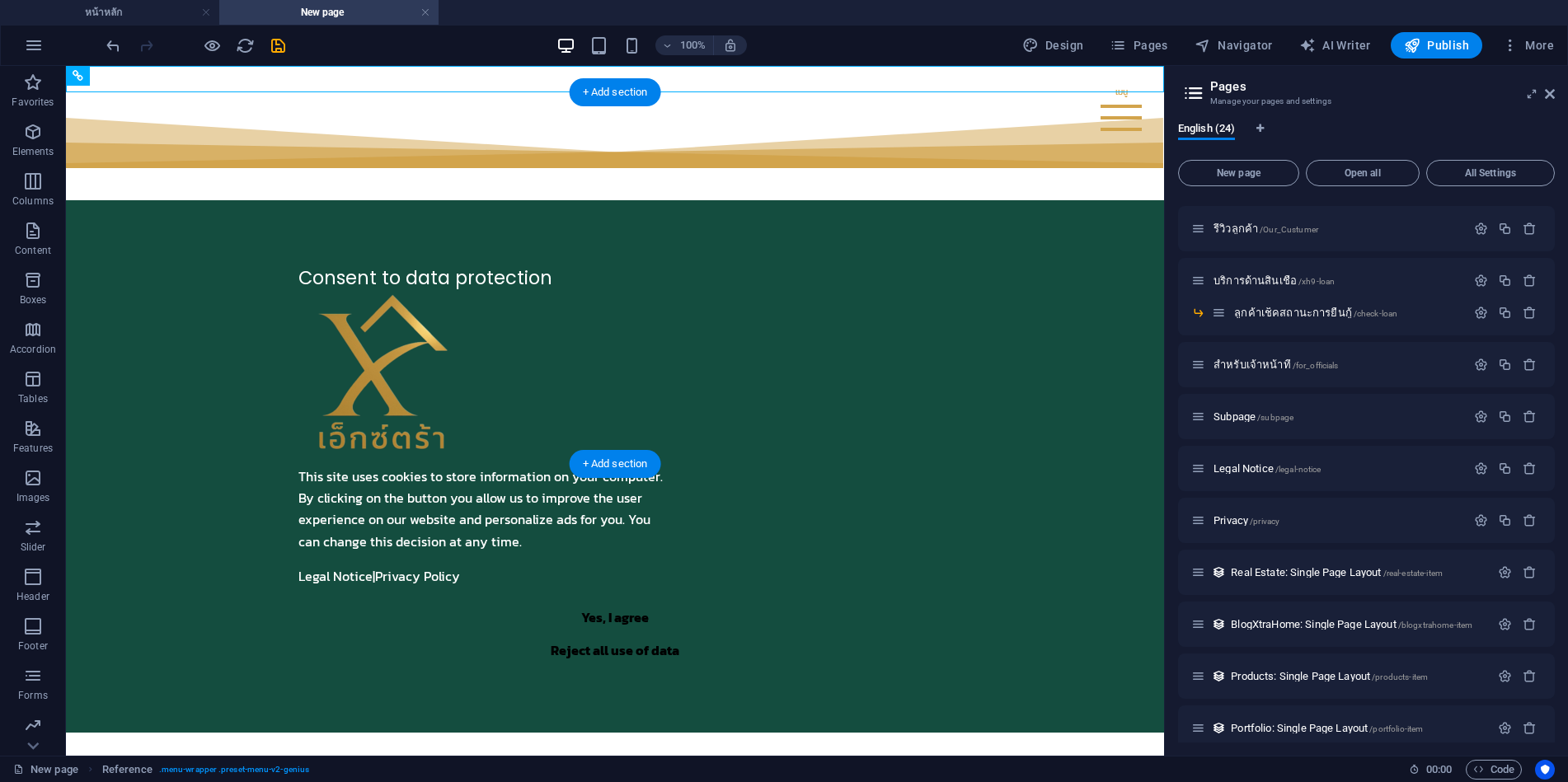
click at [285, 281] on figure at bounding box center [285, 467] width 0 height 372
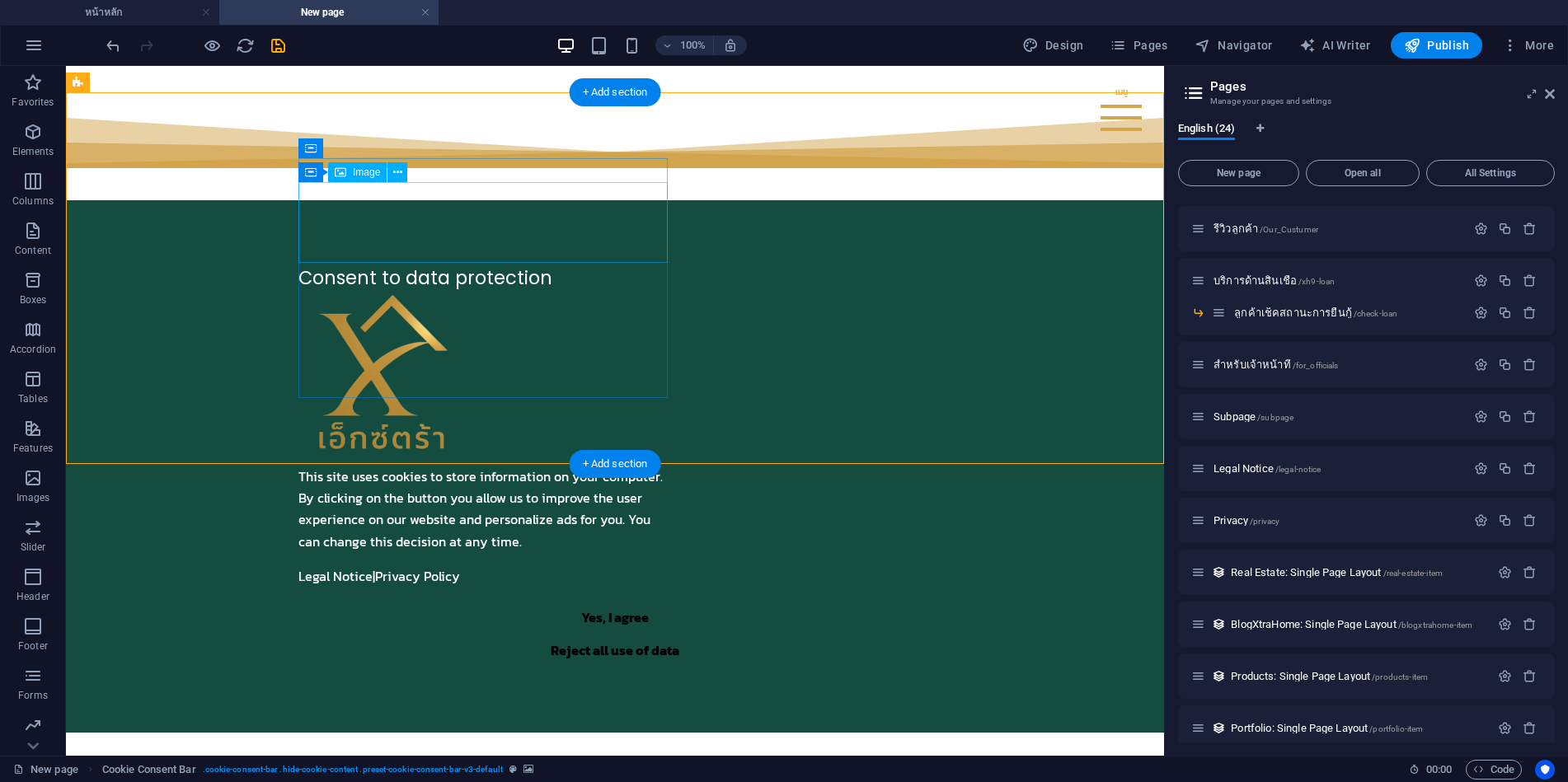
click at [604, 291] on figure at bounding box center [484, 372] width 370 height 162
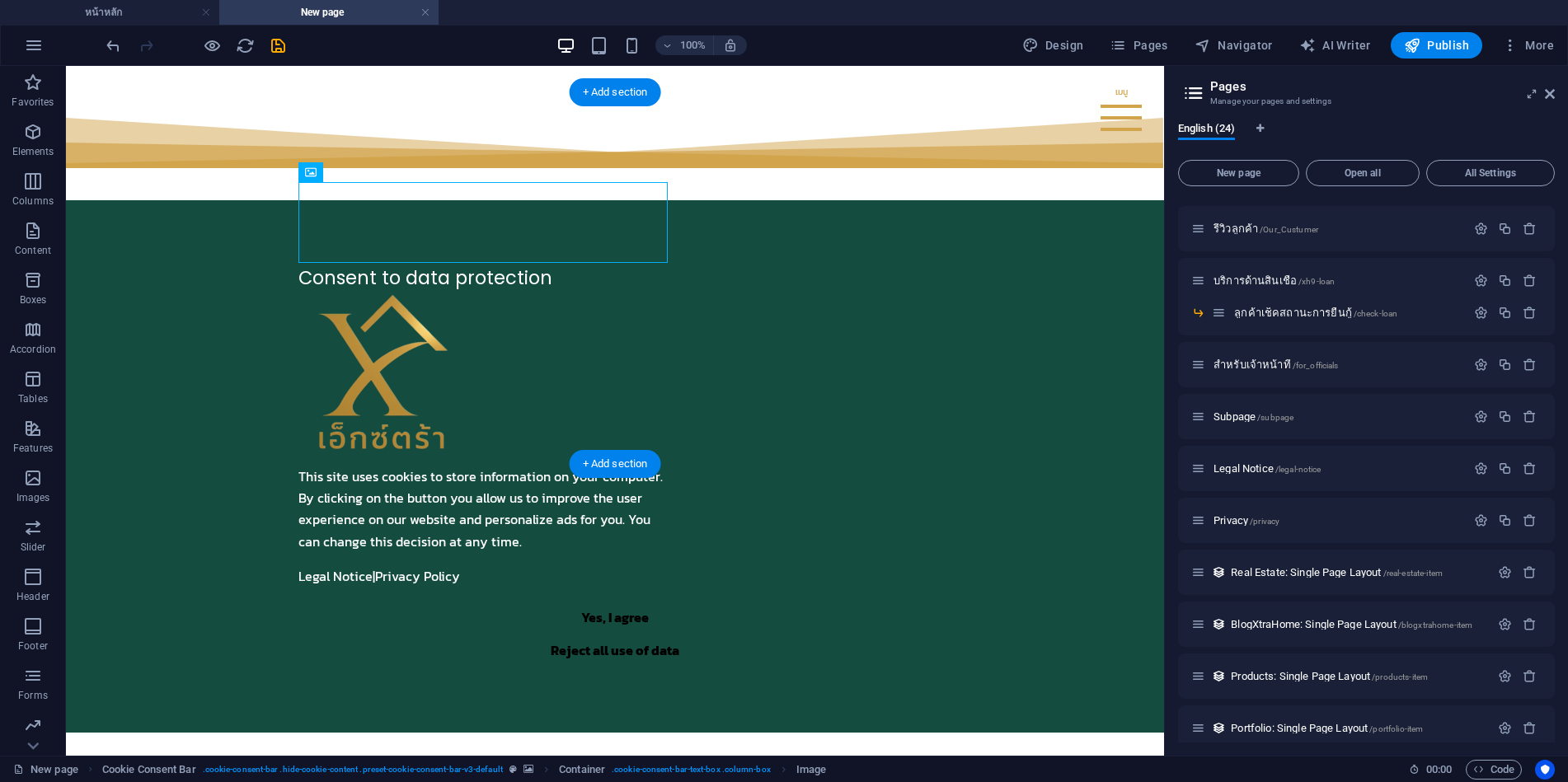
click at [285, 281] on figure at bounding box center [285, 467] width 0 height 372
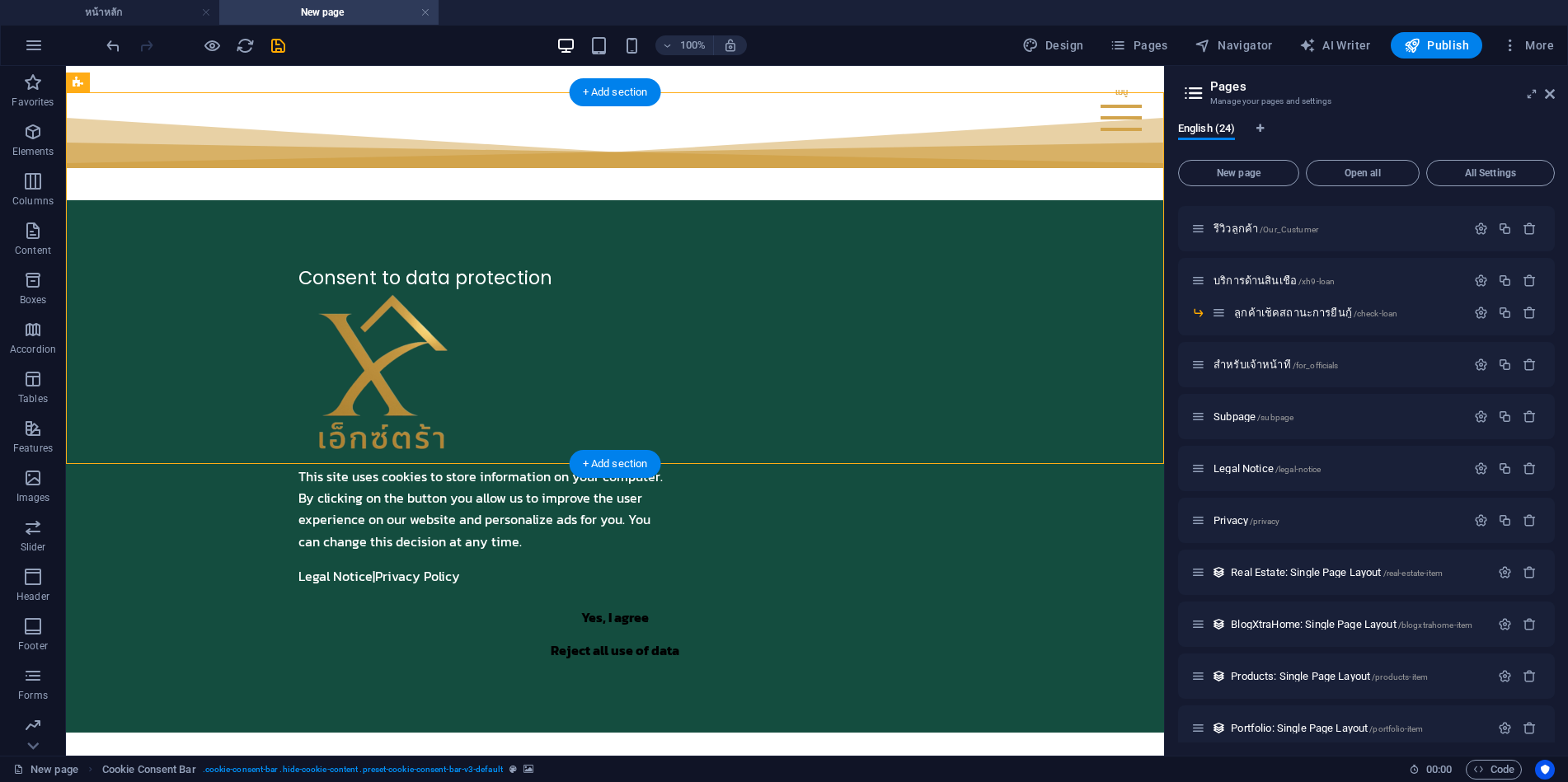
click at [285, 281] on figure at bounding box center [285, 467] width 0 height 372
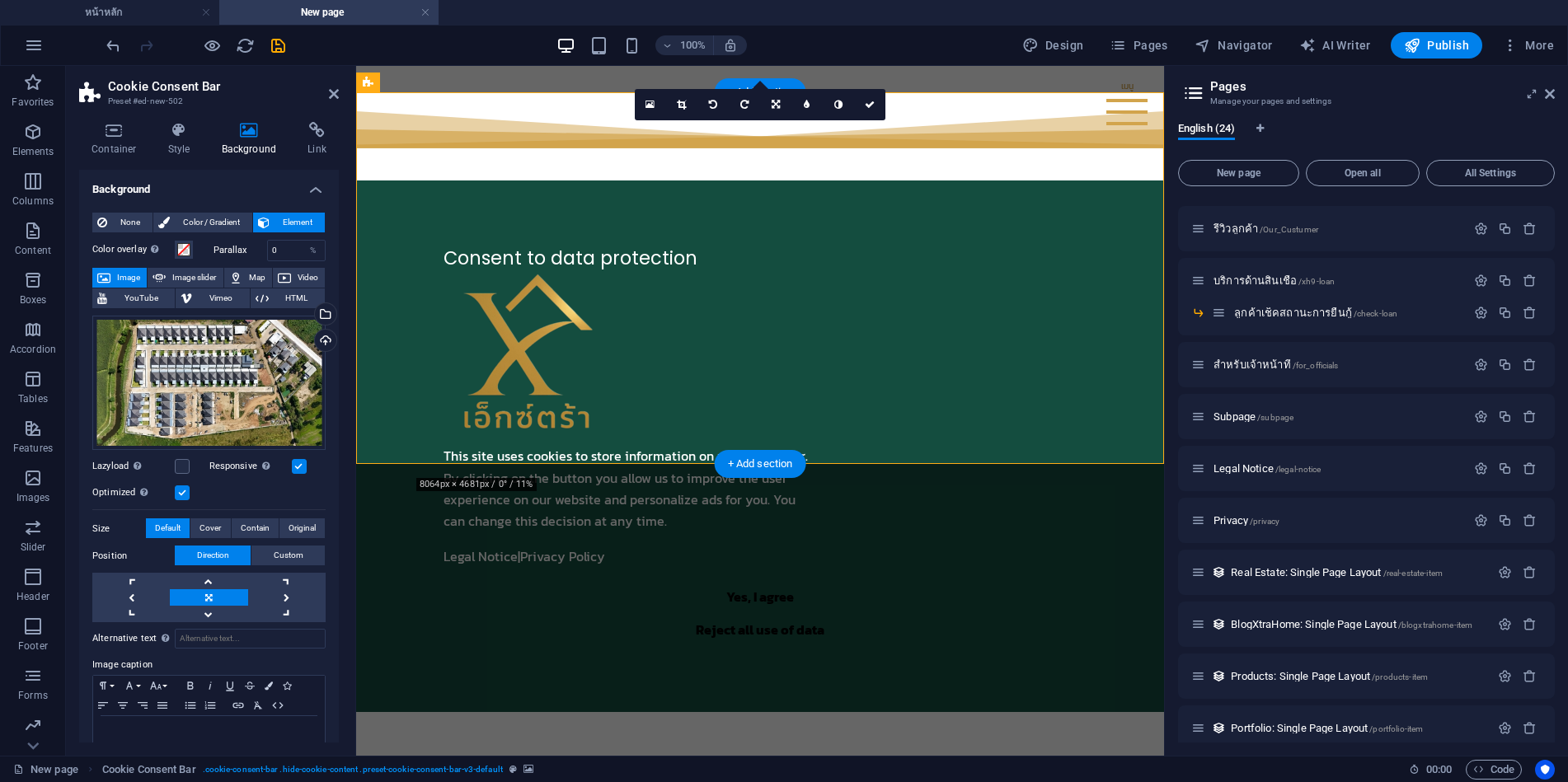
click at [430, 261] on figure at bounding box center [430, 446] width 0 height 372
click at [181, 134] on icon at bounding box center [180, 131] width 47 height 17
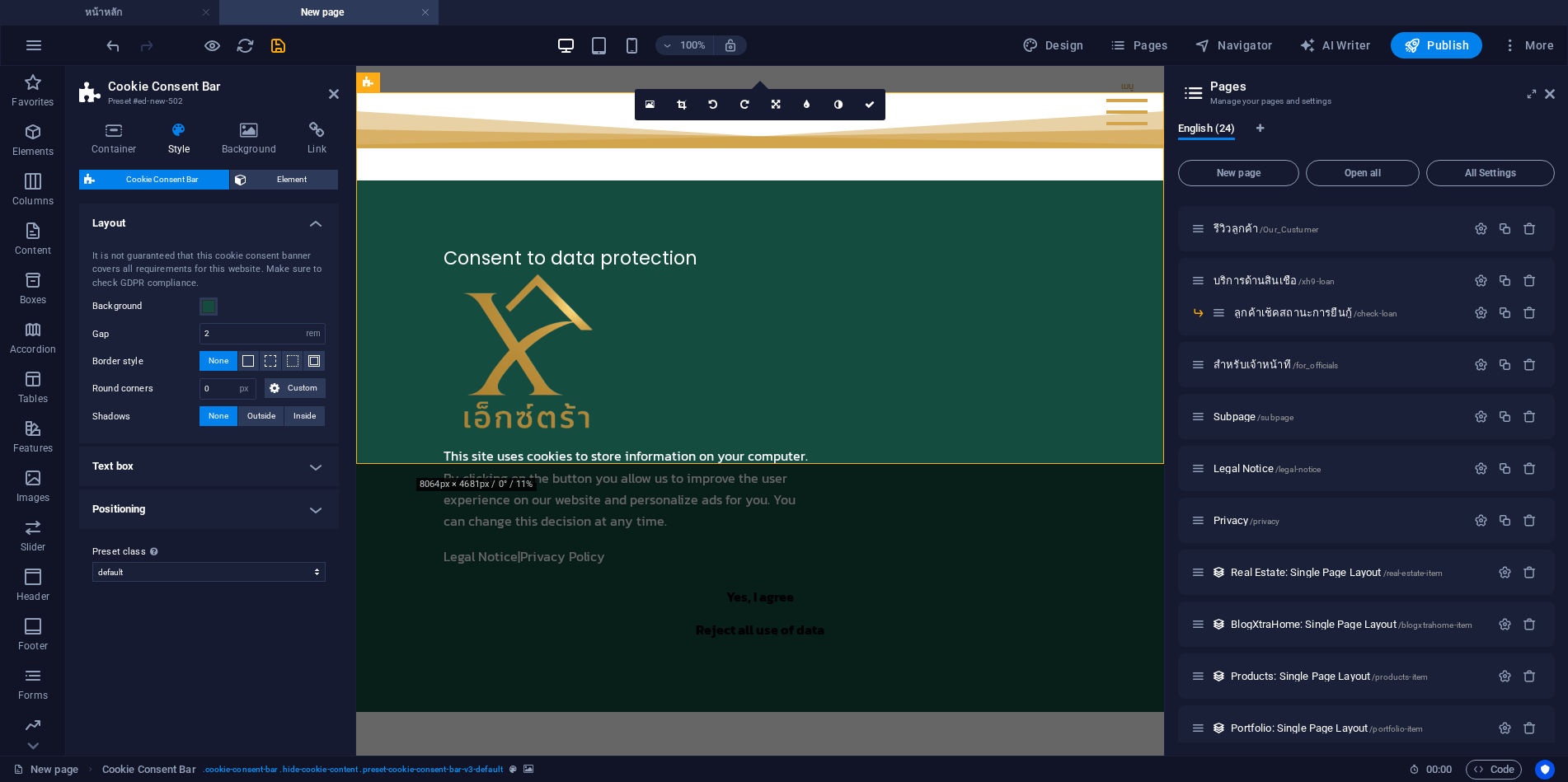
click at [430, 261] on figure at bounding box center [430, 446] width 0 height 372
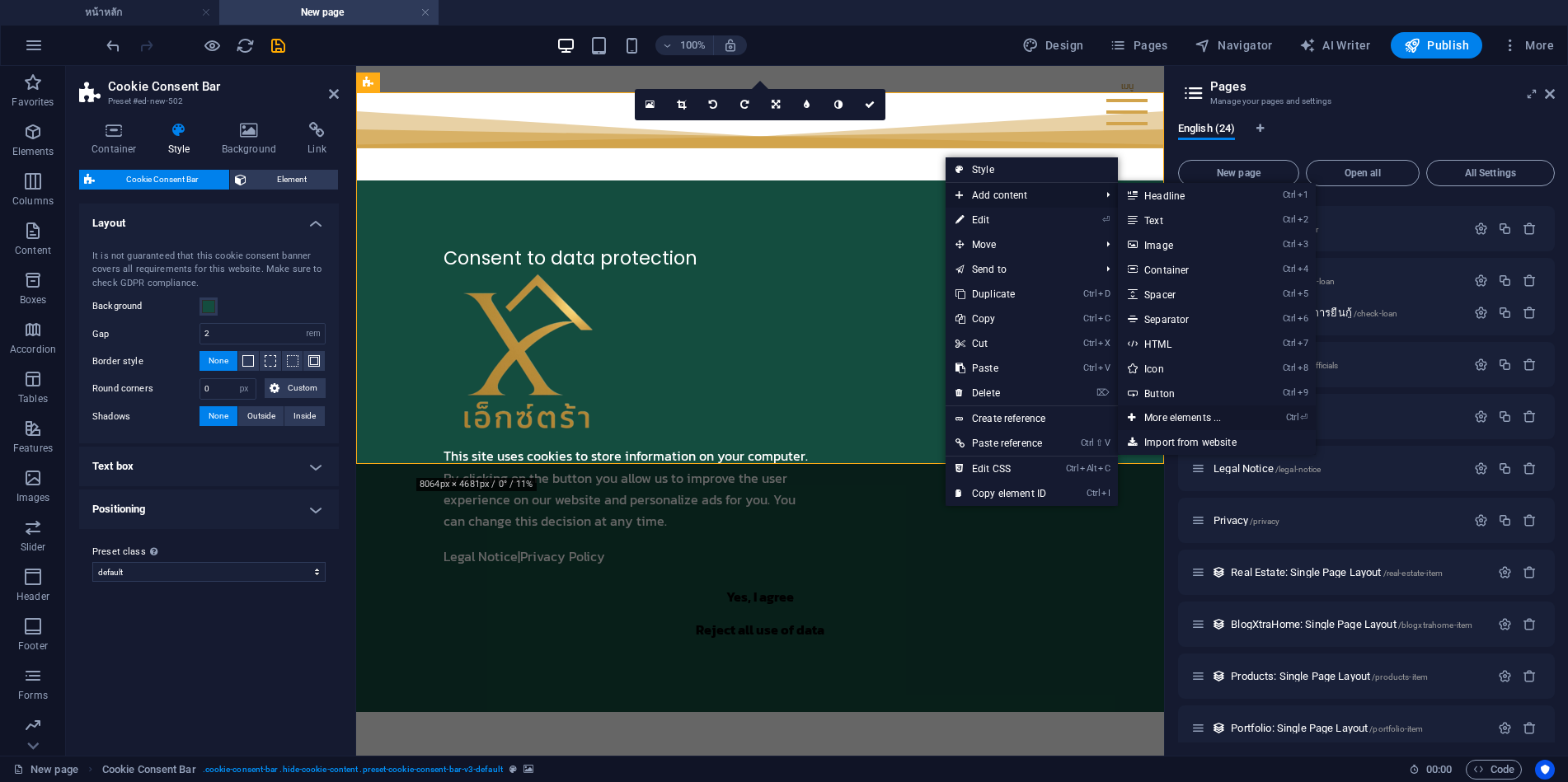
click at [1166, 423] on link "Ctrl ⏎ More elements ..." at bounding box center [1186, 418] width 136 height 24
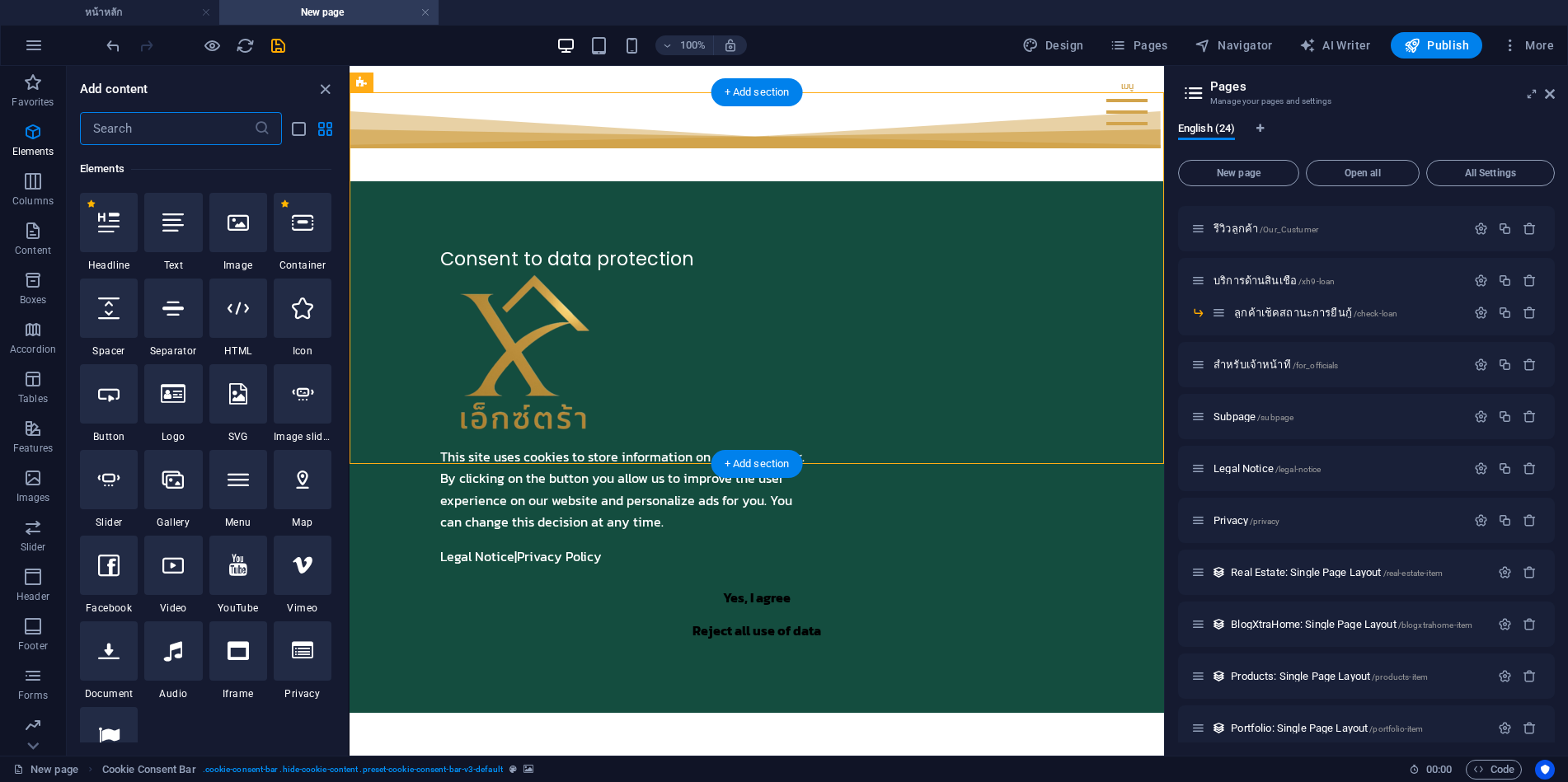
scroll to position [310, 0]
click at [186, 127] on input "text" at bounding box center [167, 128] width 174 height 33
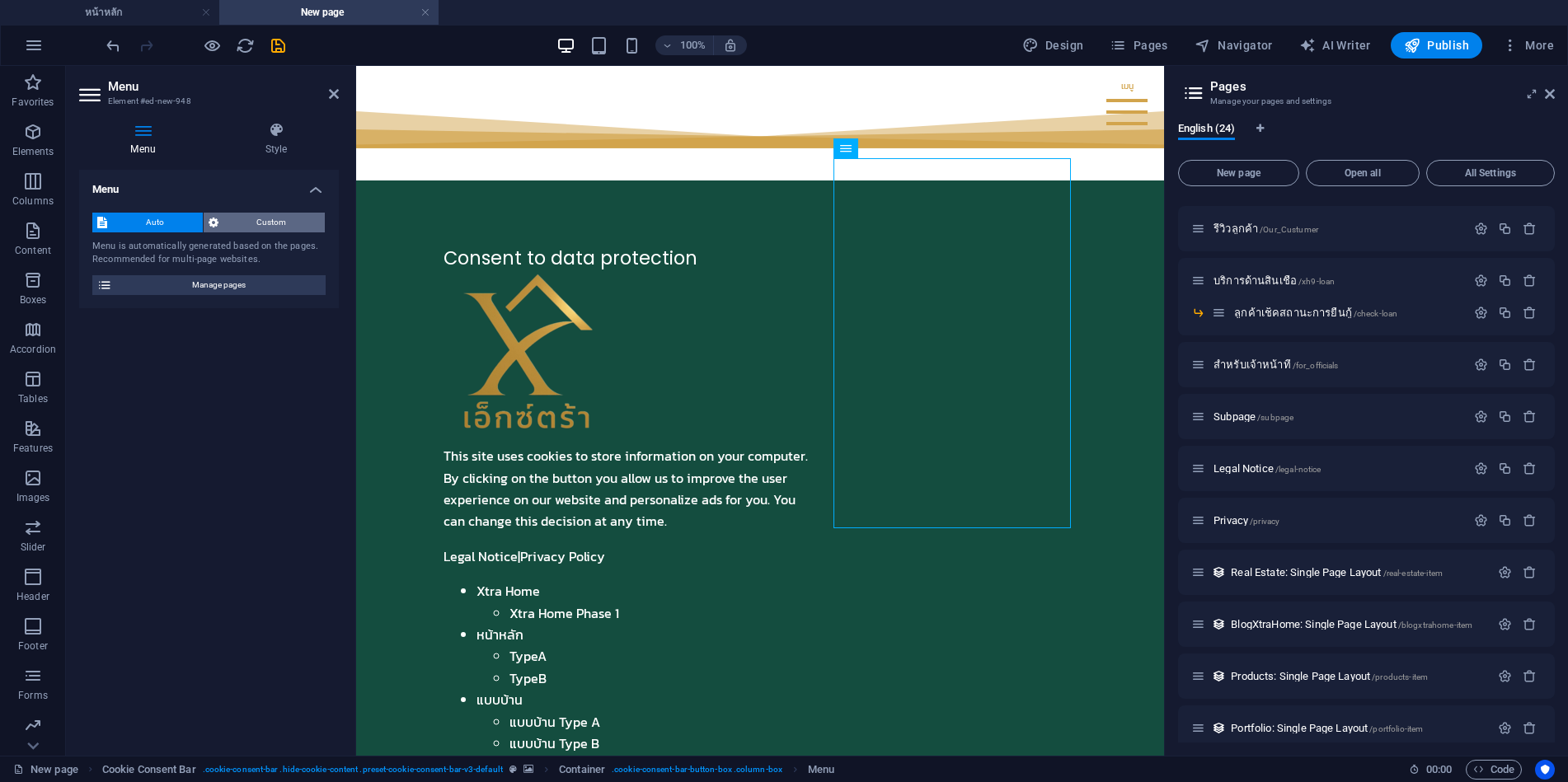
click at [256, 224] on span "Custom" at bounding box center [272, 222] width 97 height 19
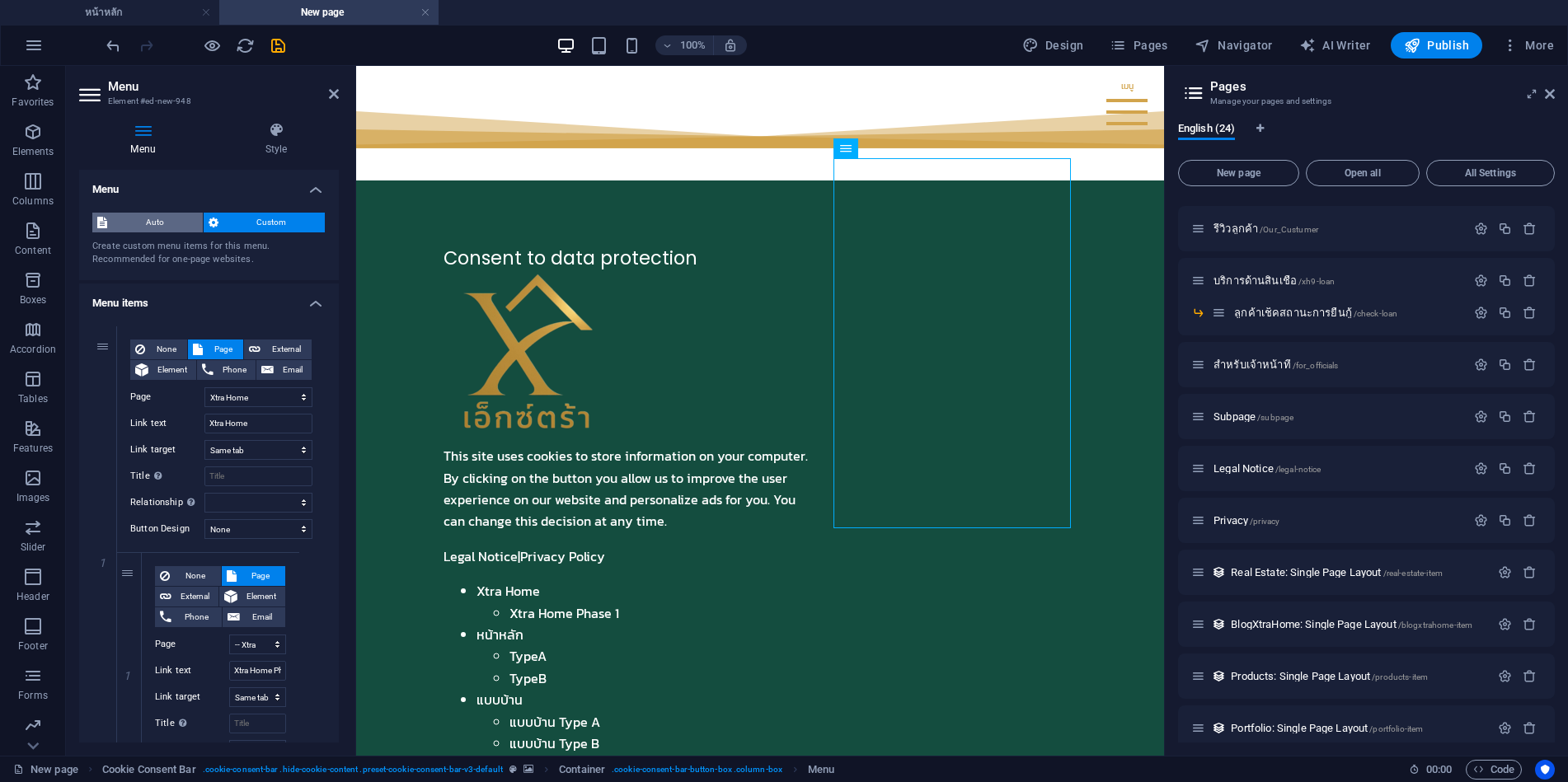
click at [165, 224] on span "Auto" at bounding box center [155, 222] width 86 height 19
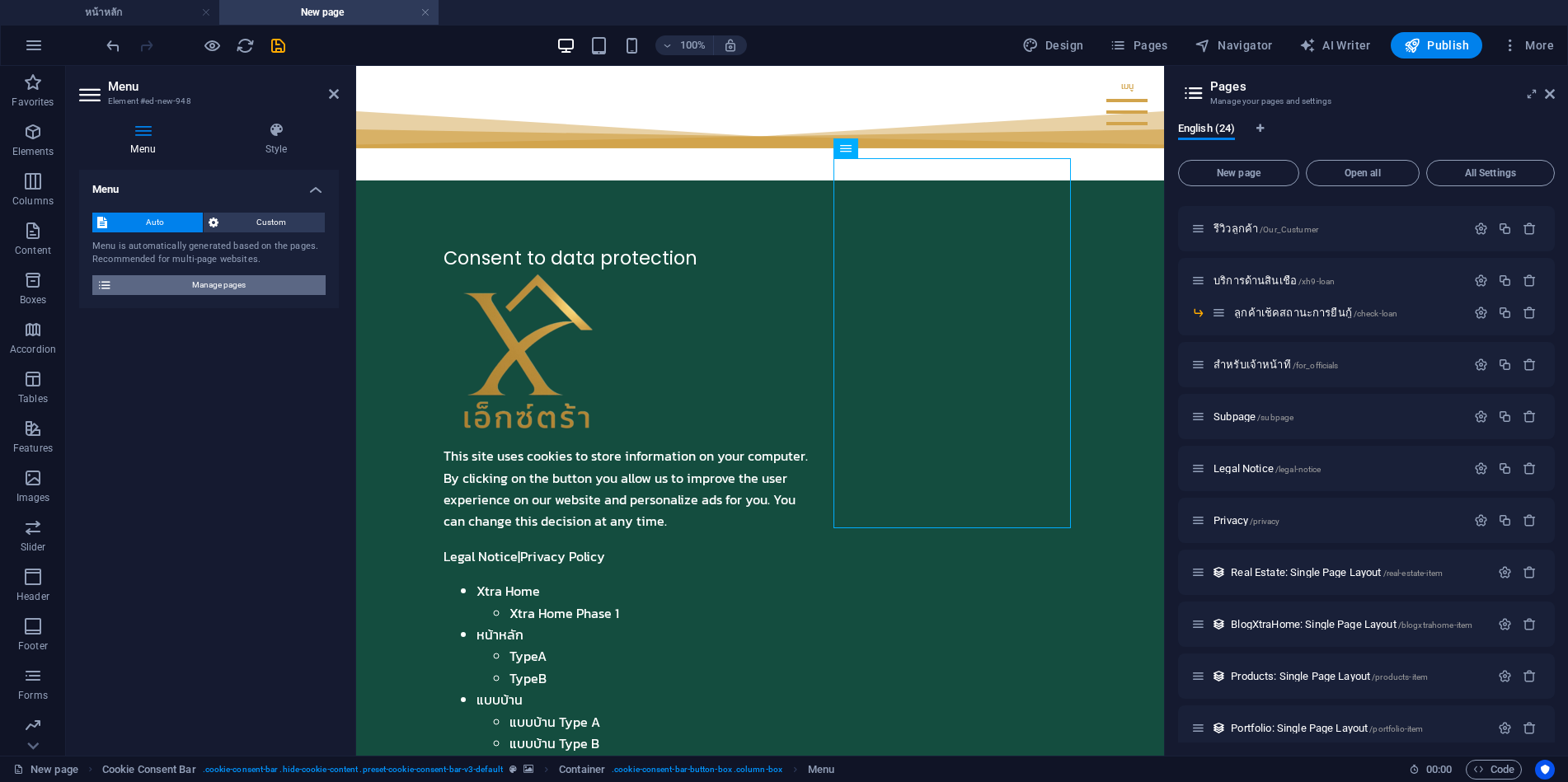
click at [214, 283] on span "Manage pages" at bounding box center [219, 284] width 203 height 19
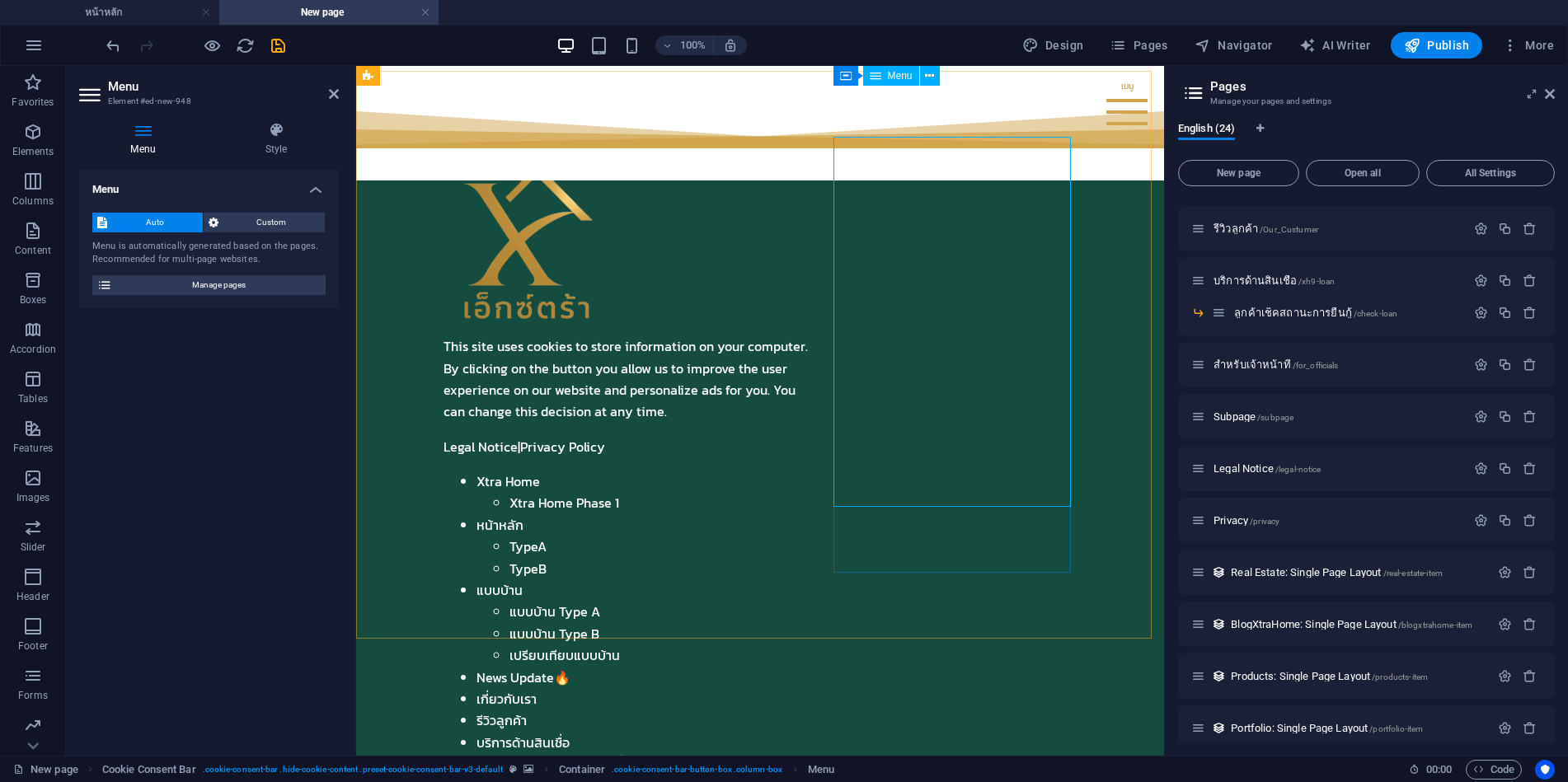
scroll to position [0, 0]
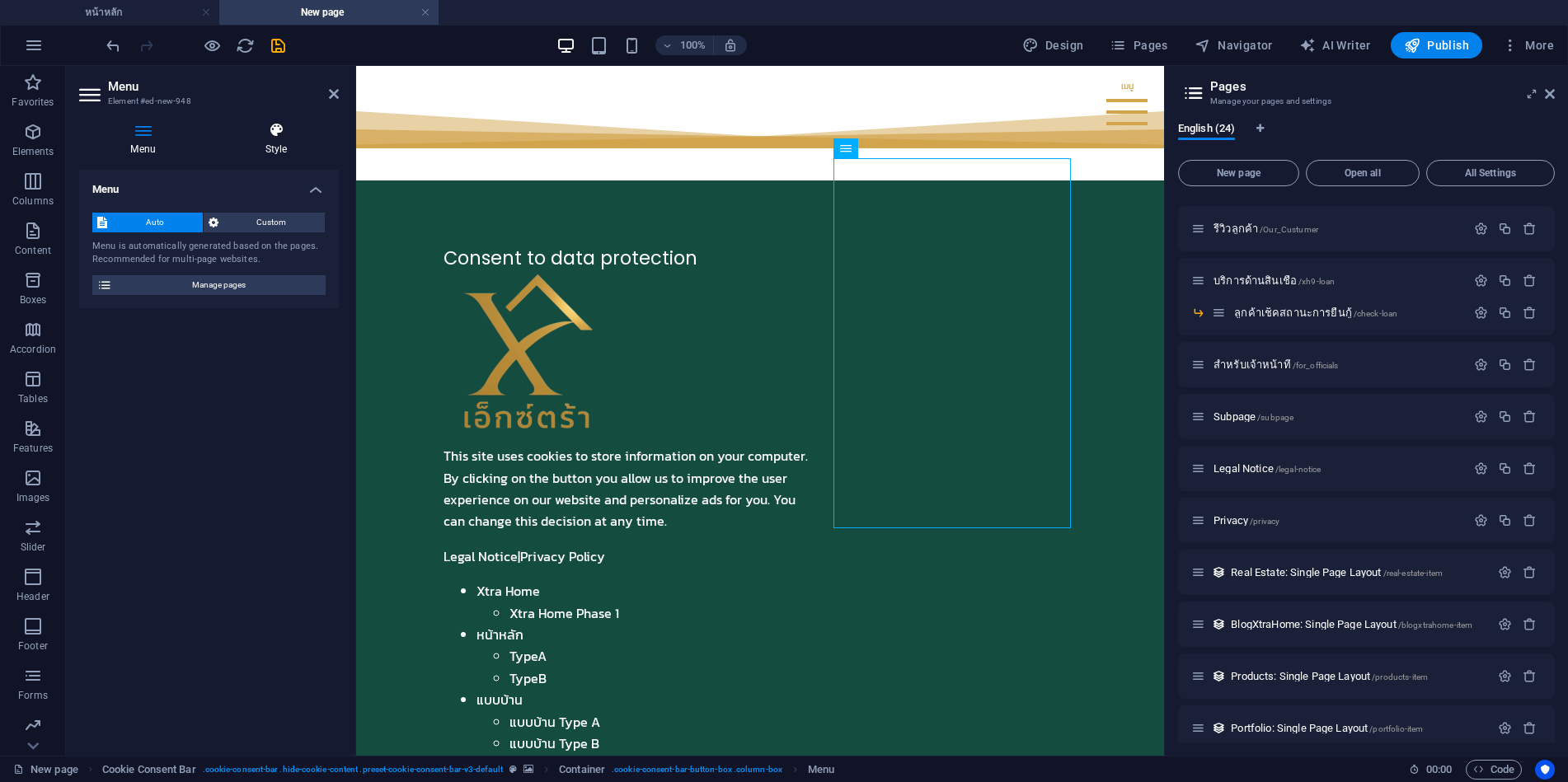
click at [278, 130] on icon at bounding box center [276, 131] width 126 height 17
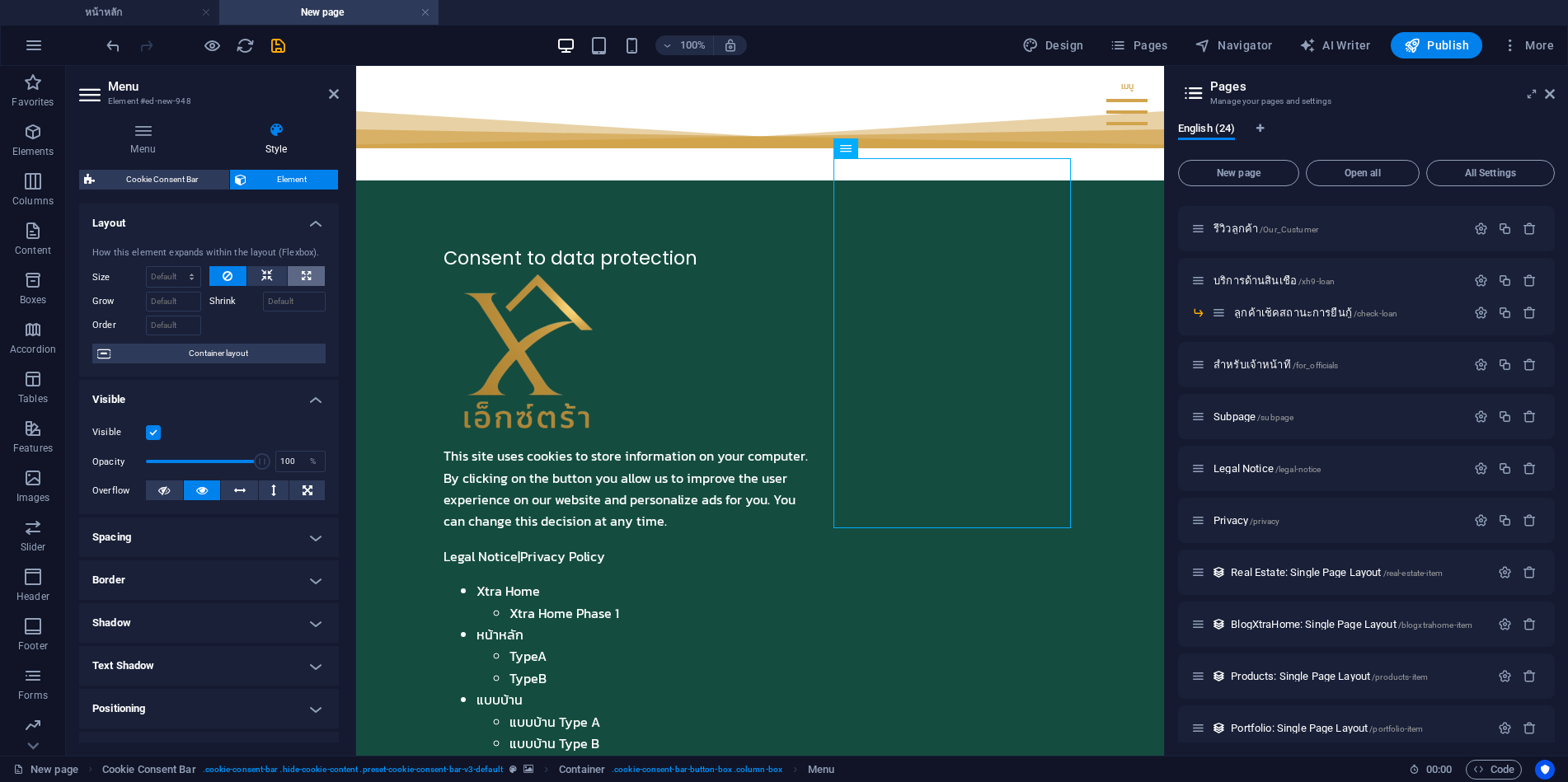
click at [306, 277] on icon at bounding box center [306, 276] width 9 height 19
type input "100"
select select "%"
click at [262, 271] on icon at bounding box center [268, 276] width 12 height 19
select select "DISABLED_OPTION_VALUE"
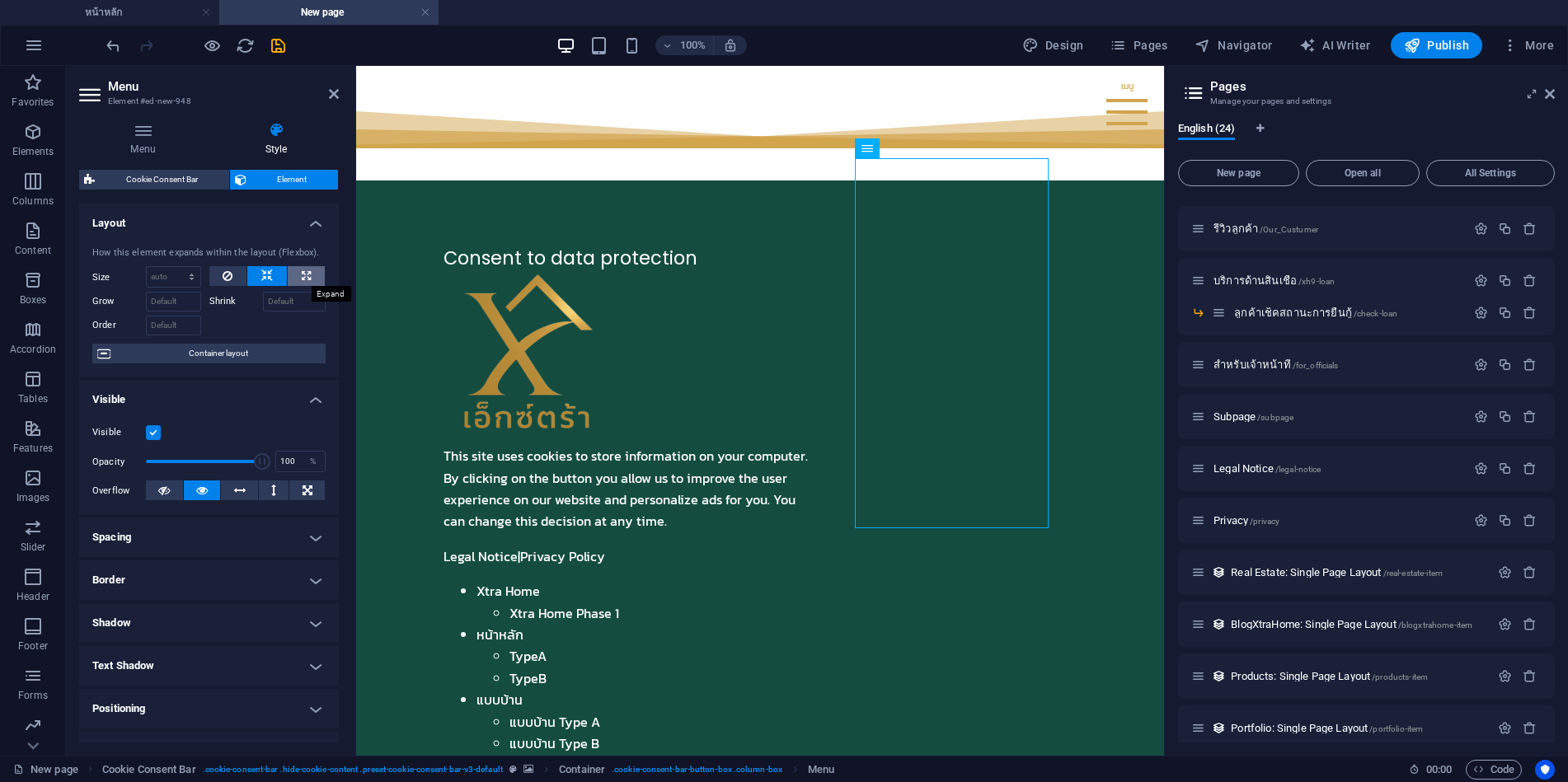
click at [306, 272] on icon at bounding box center [306, 276] width 9 height 19
type input "100"
select select "%"
click at [265, 275] on icon at bounding box center [268, 276] width 12 height 19
select select "DISABLED_OPTION_VALUE"
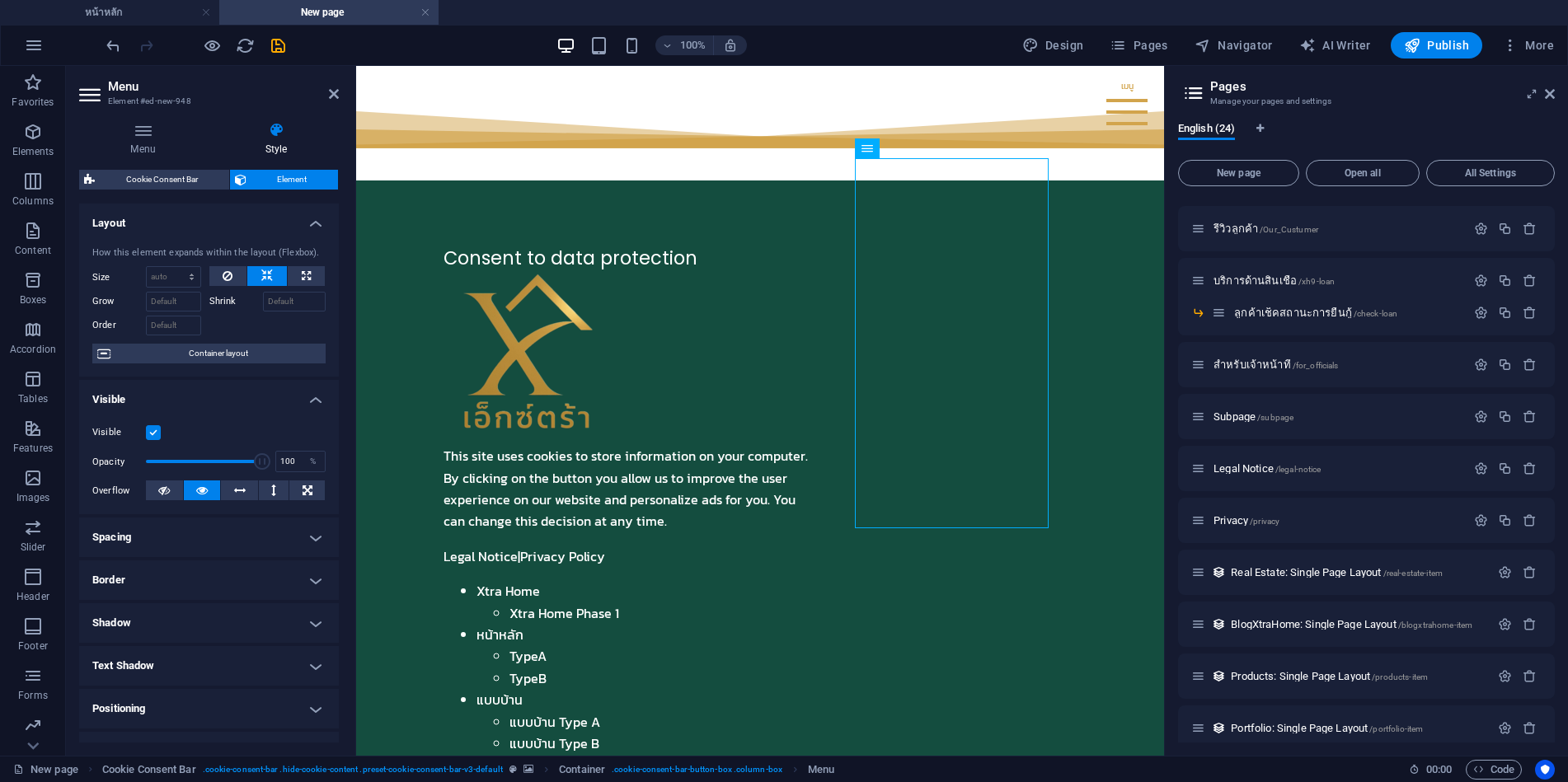
click at [430, 348] on figure at bounding box center [430, 631] width 0 height 568
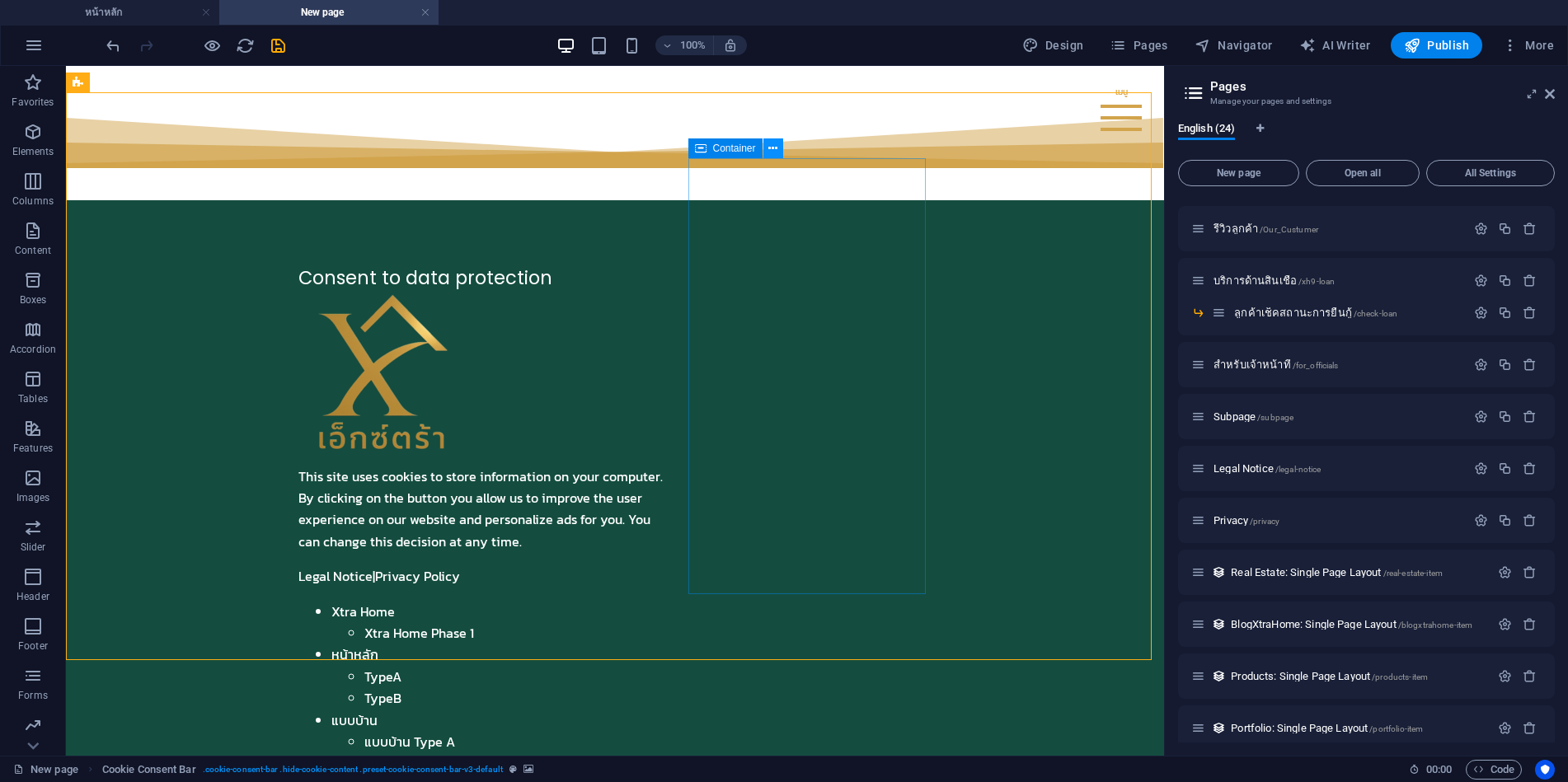
click at [776, 147] on icon at bounding box center [773, 148] width 9 height 18
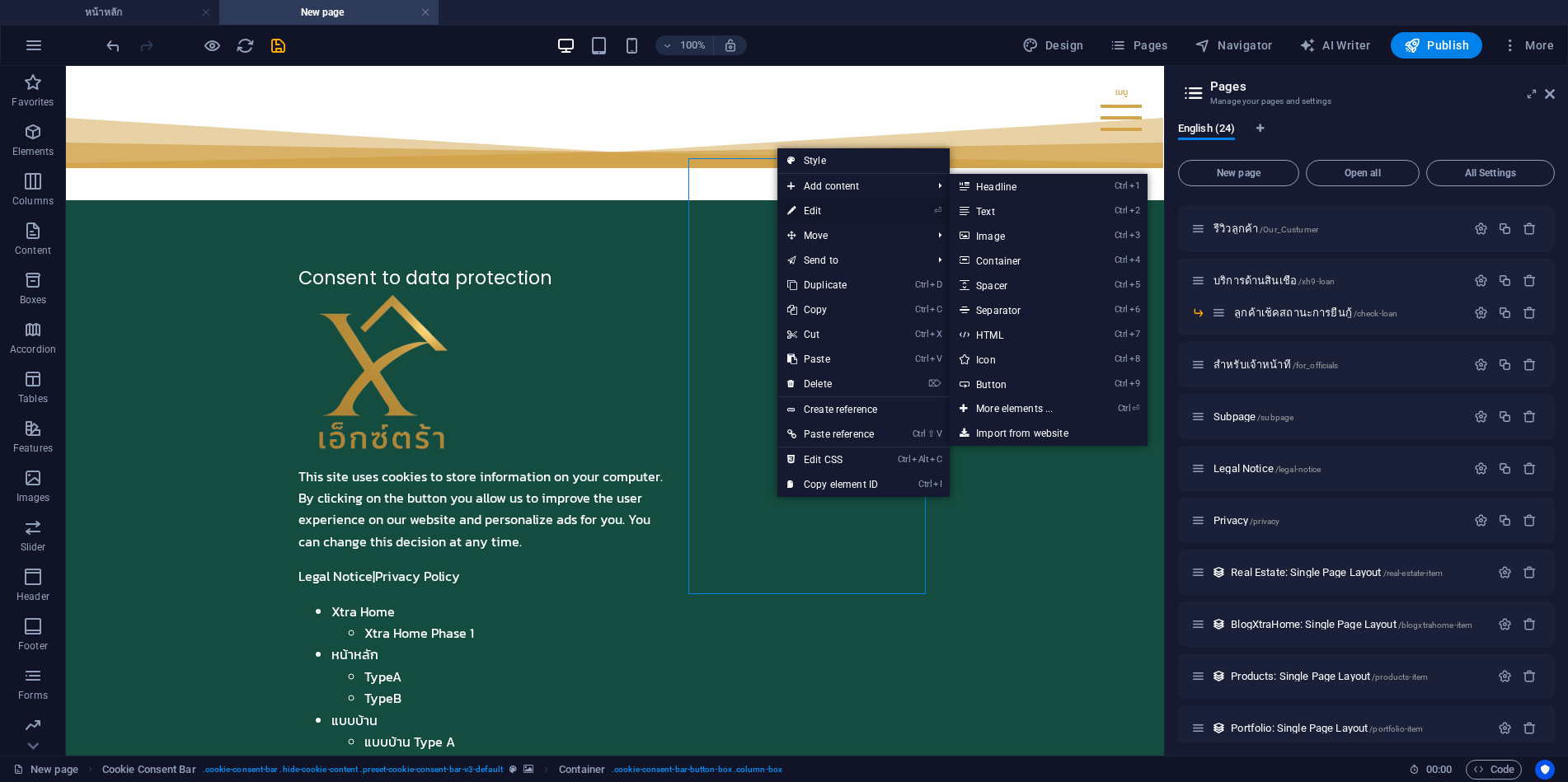
click at [814, 212] on link "⏎ Edit" at bounding box center [832, 210] width 111 height 24
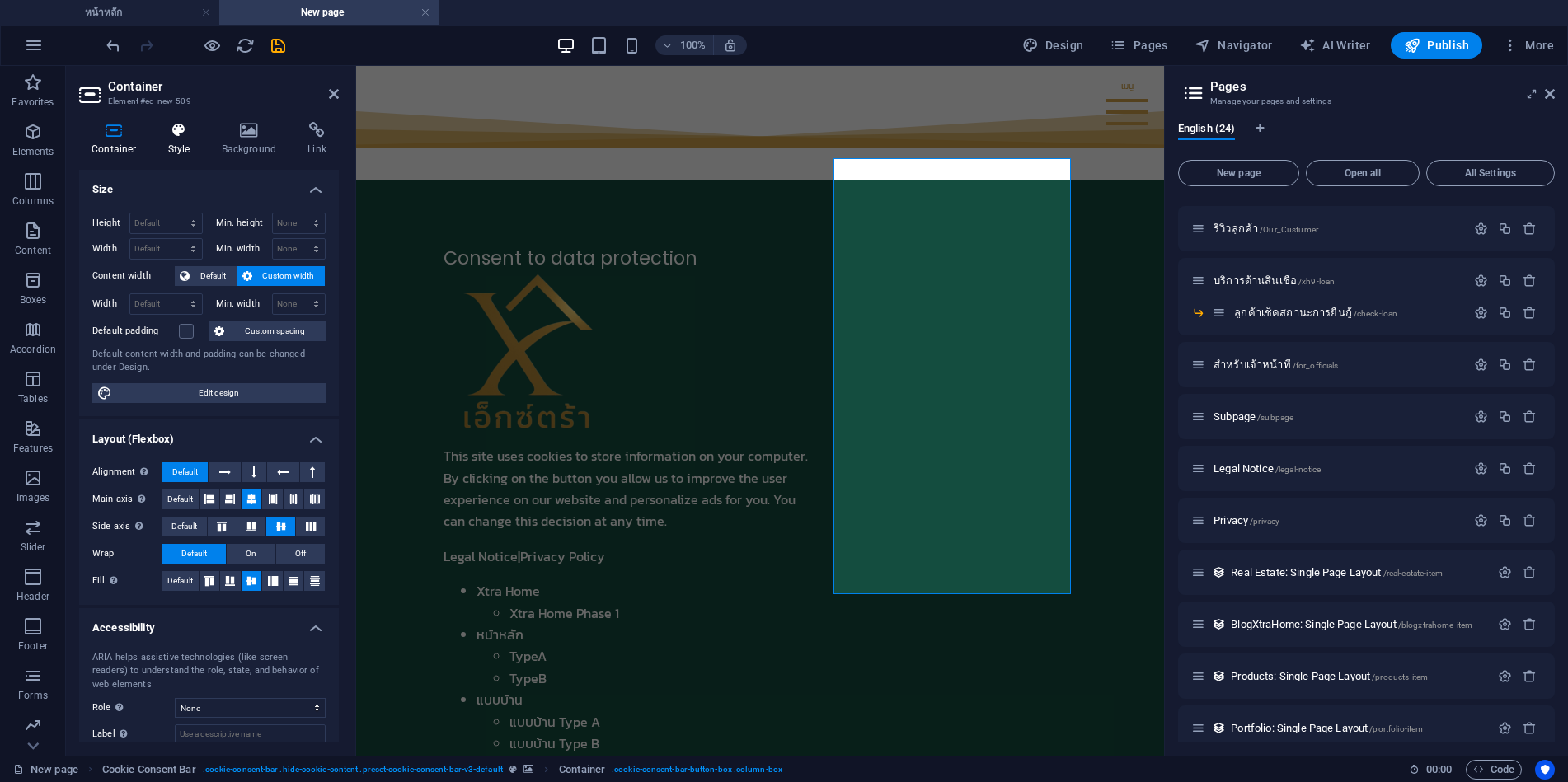
click at [176, 143] on h4 "Style" at bounding box center [183, 139] width 54 height 35
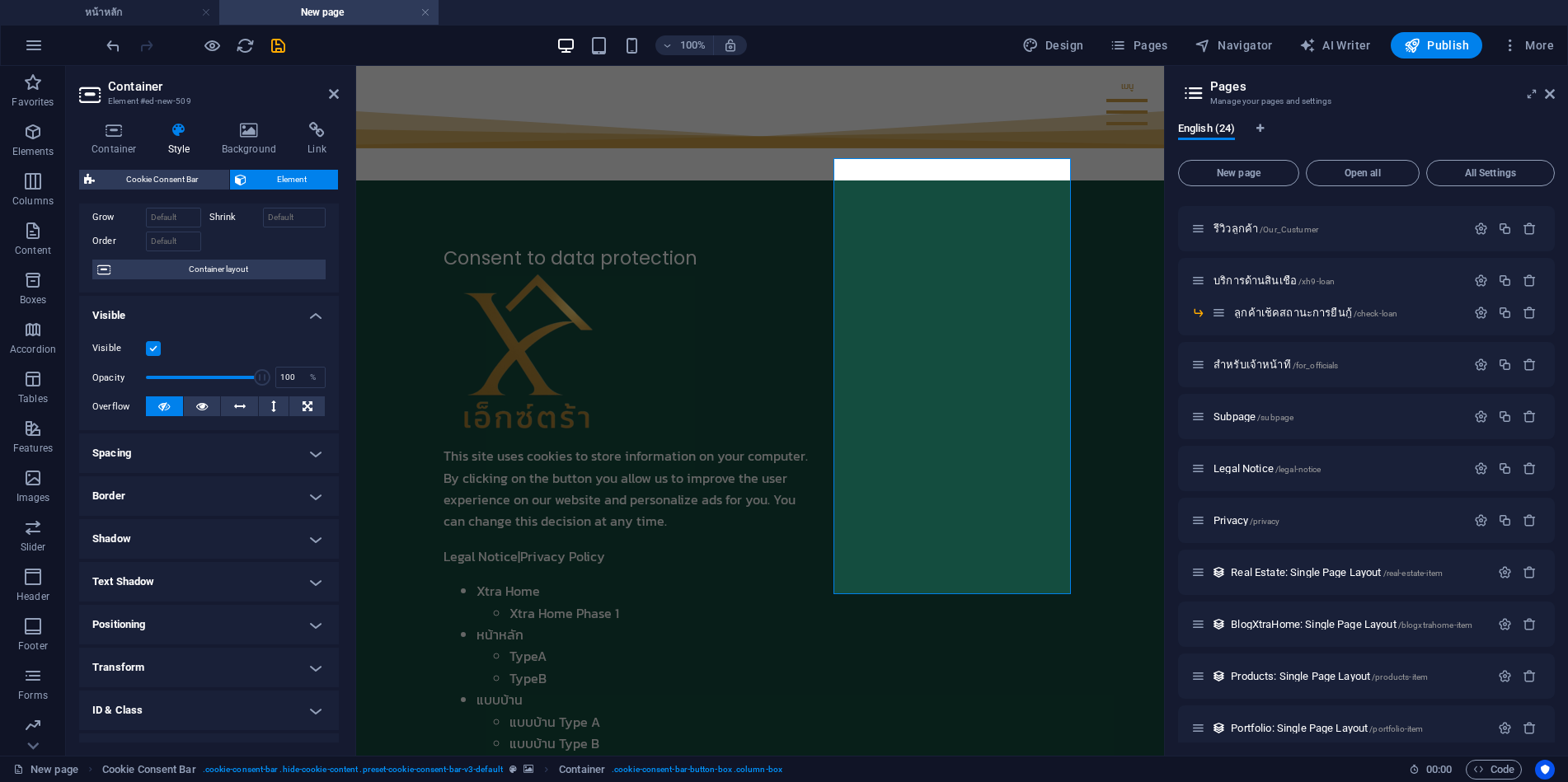
scroll to position [158, 0]
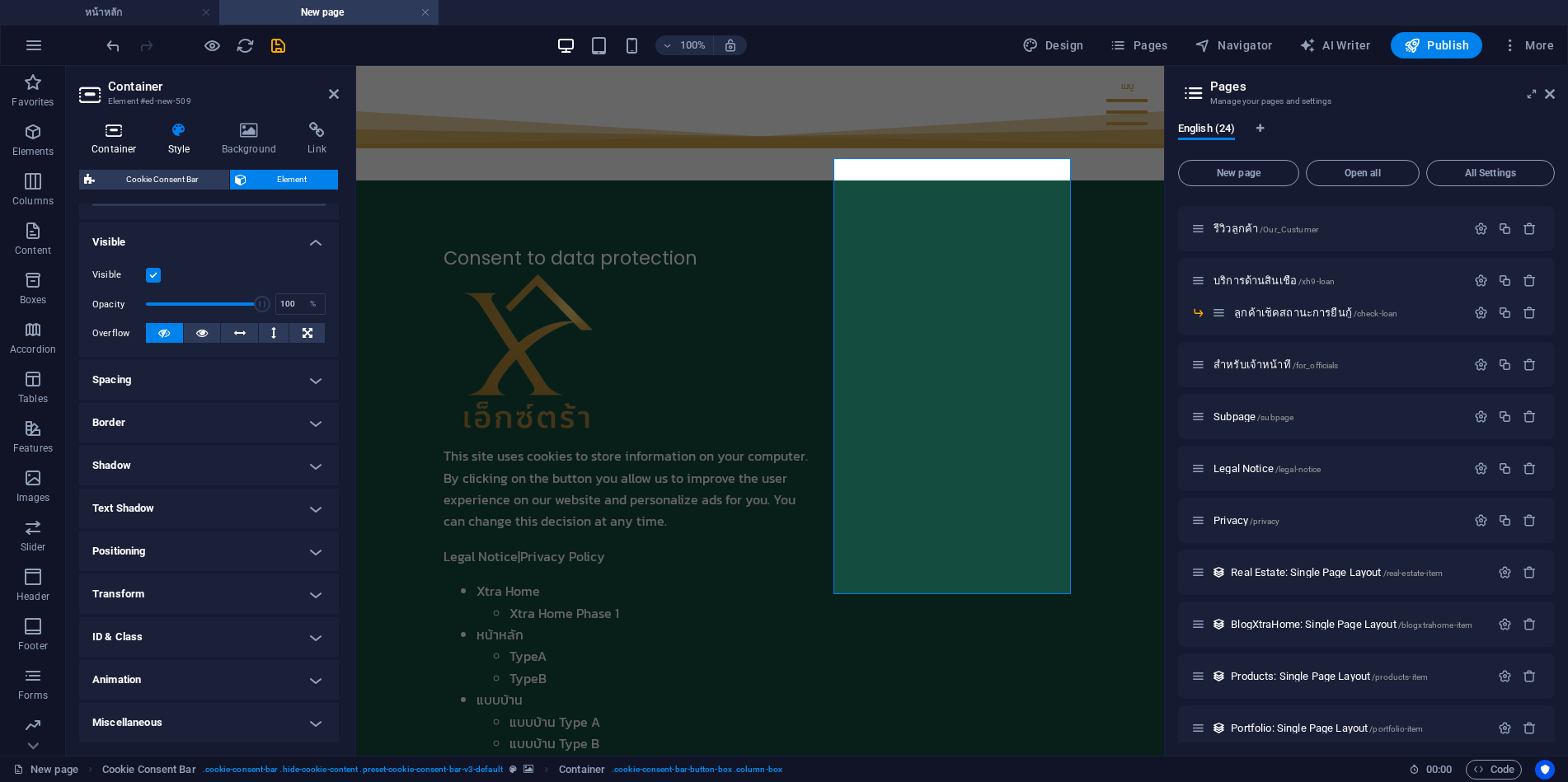
click at [113, 136] on icon at bounding box center [114, 131] width 70 height 17
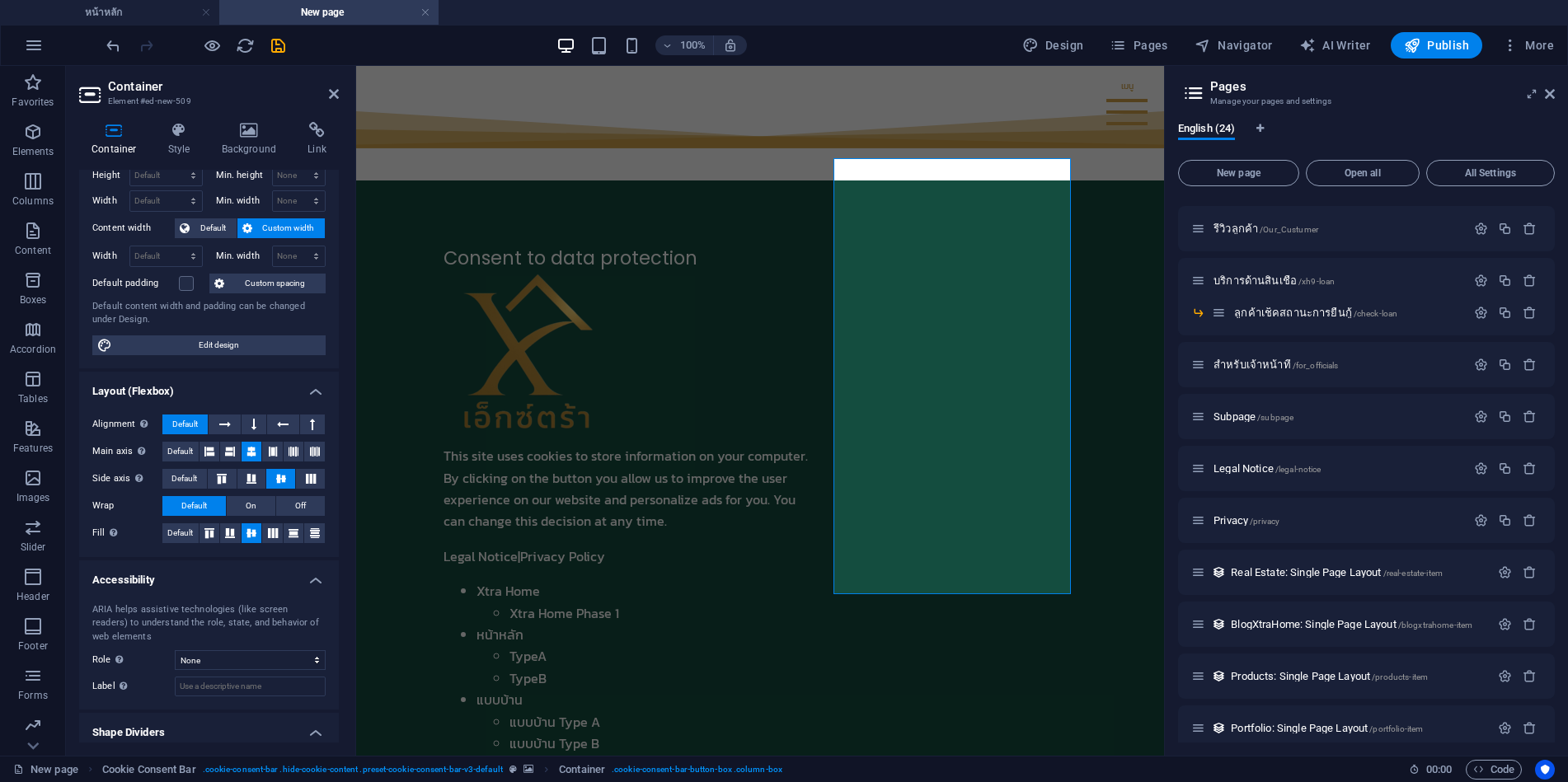
scroll to position [0, 0]
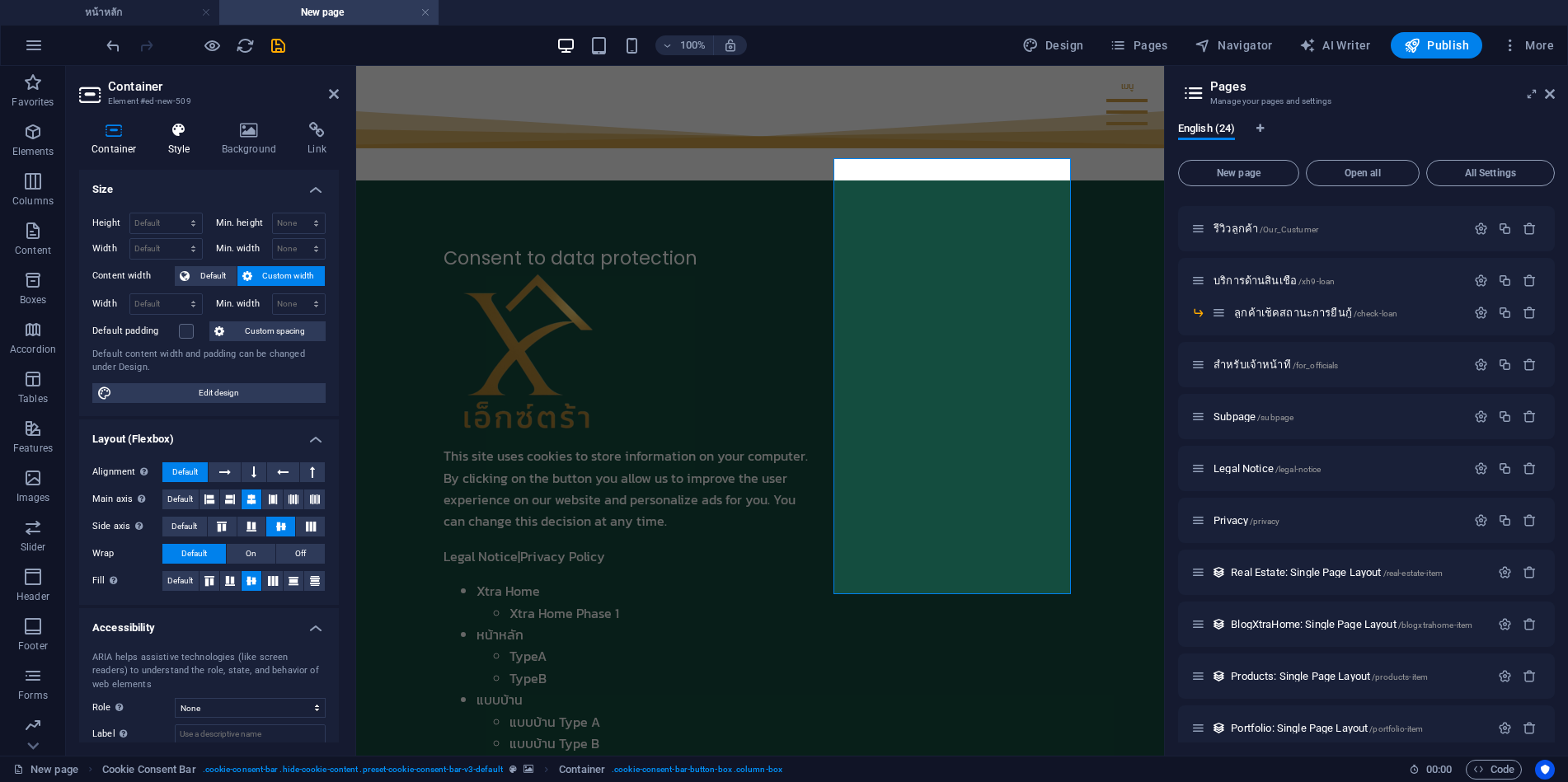
click at [165, 139] on h4 "Style" at bounding box center [183, 139] width 54 height 35
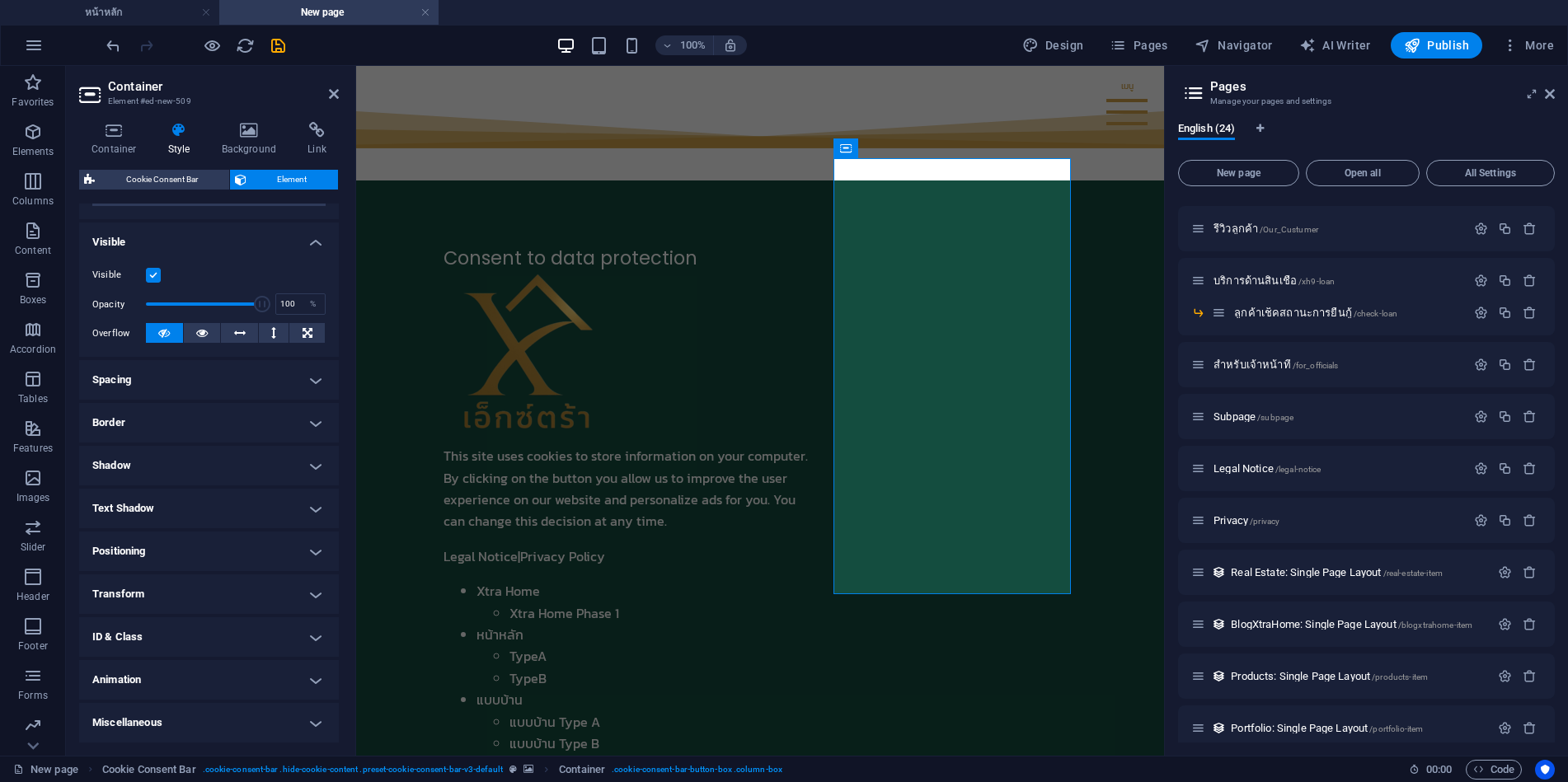
click at [430, 348] on figure at bounding box center [430, 631] width 0 height 568
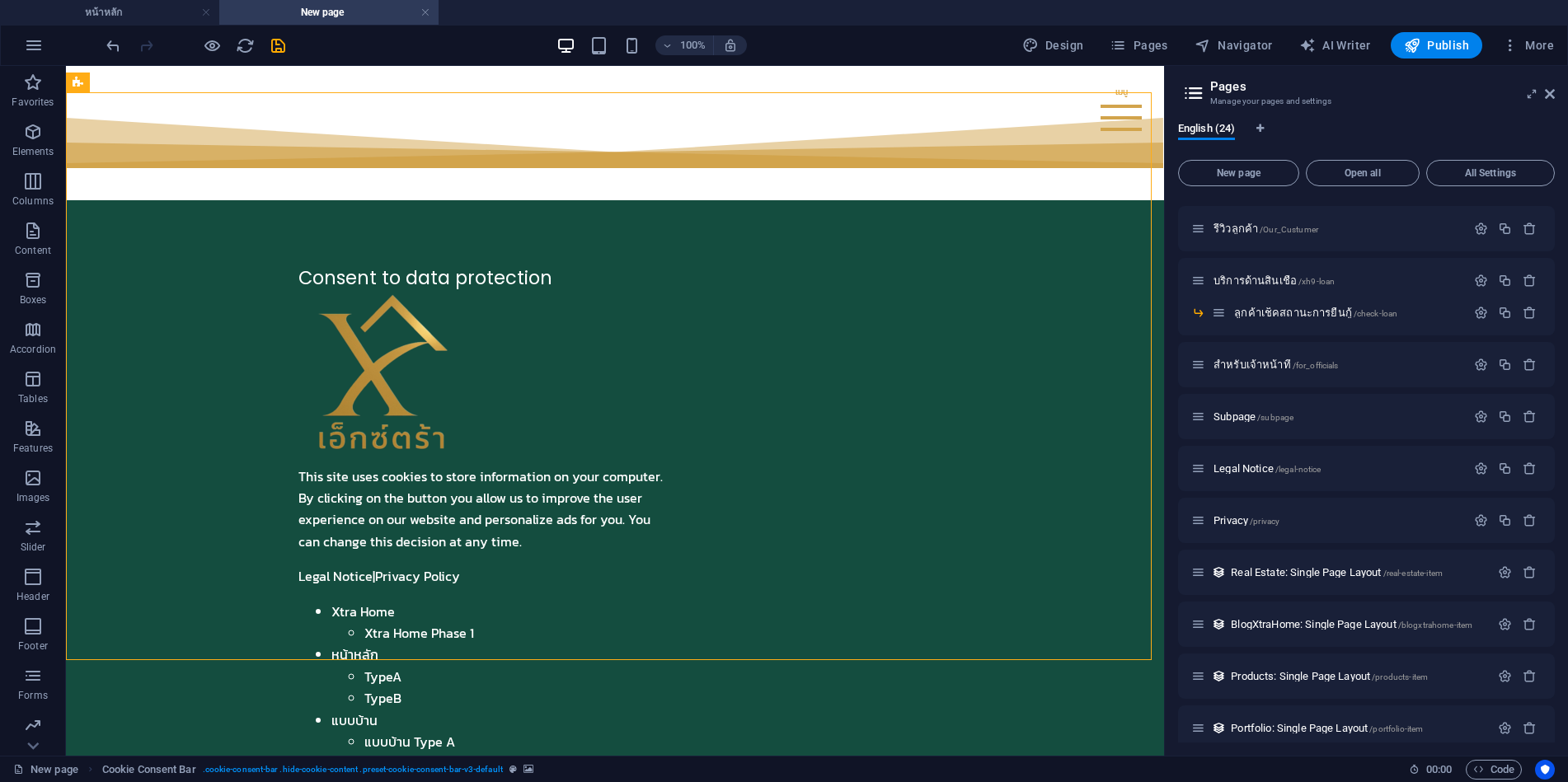
click at [285, 368] on figure at bounding box center [285, 651] width 0 height 568
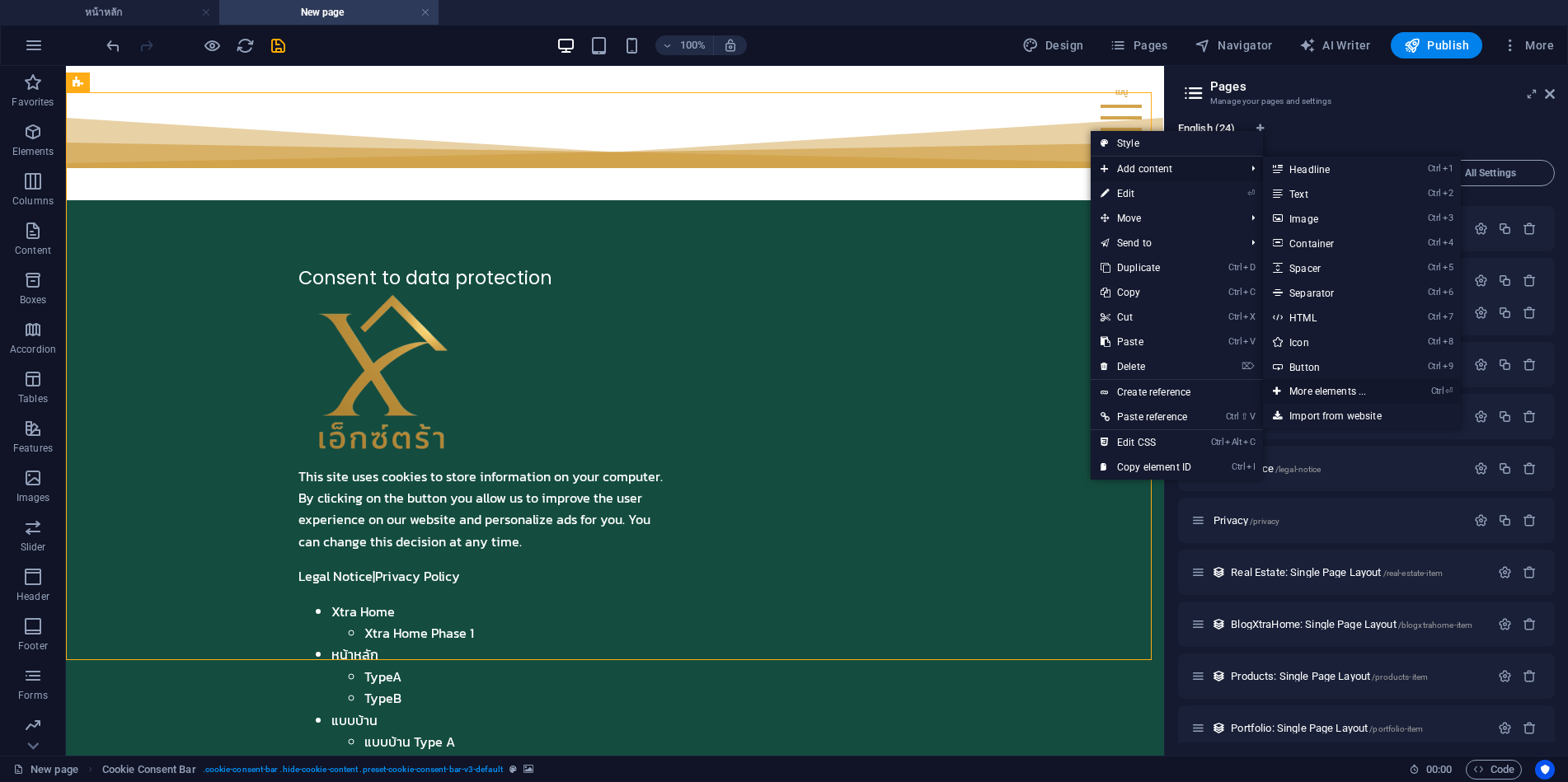
click at [1297, 392] on link "Ctrl ⏎ More elements ..." at bounding box center [1331, 391] width 136 height 24
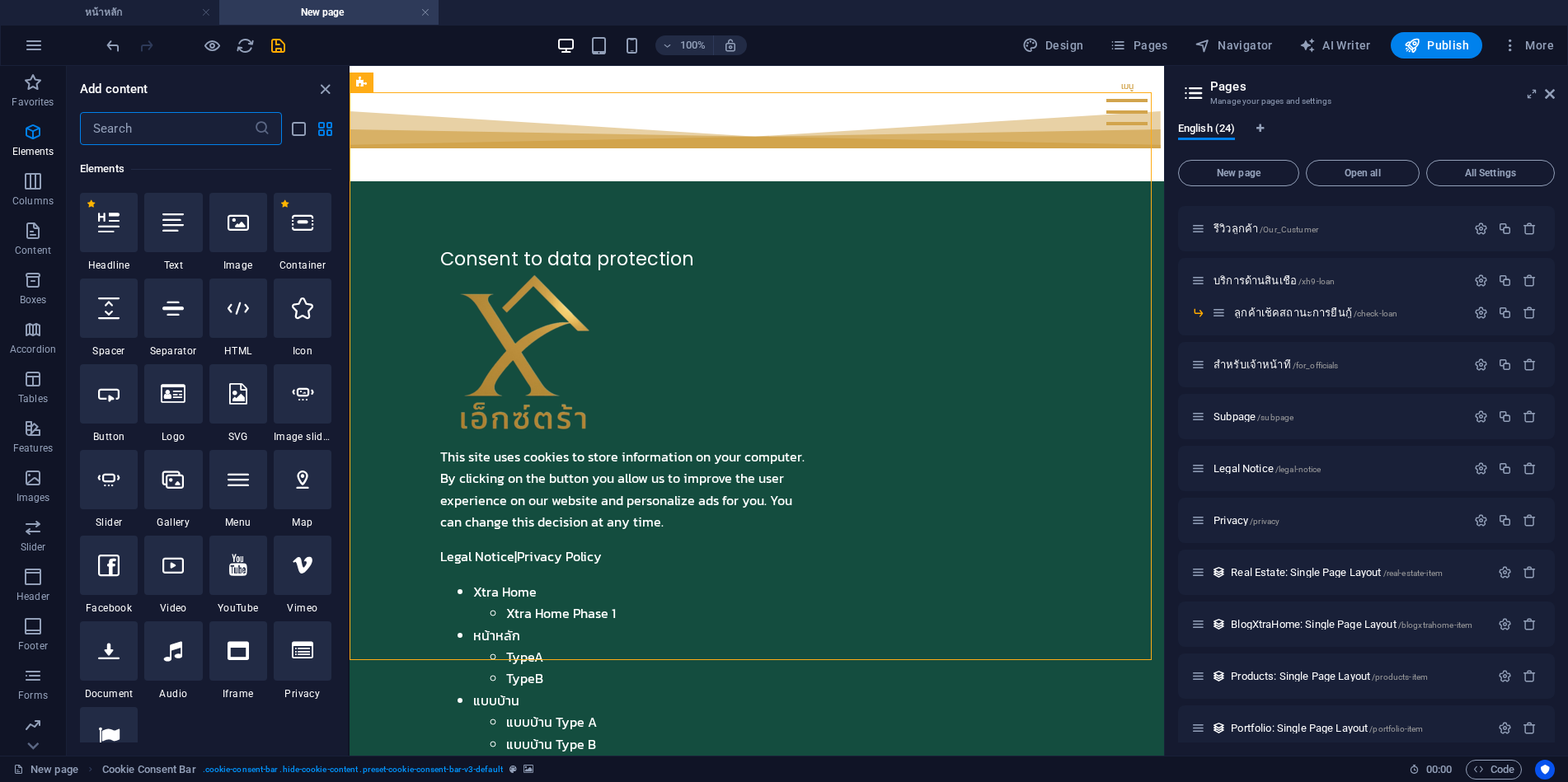
scroll to position [310, 0]
click at [189, 124] on input "text" at bounding box center [167, 128] width 174 height 33
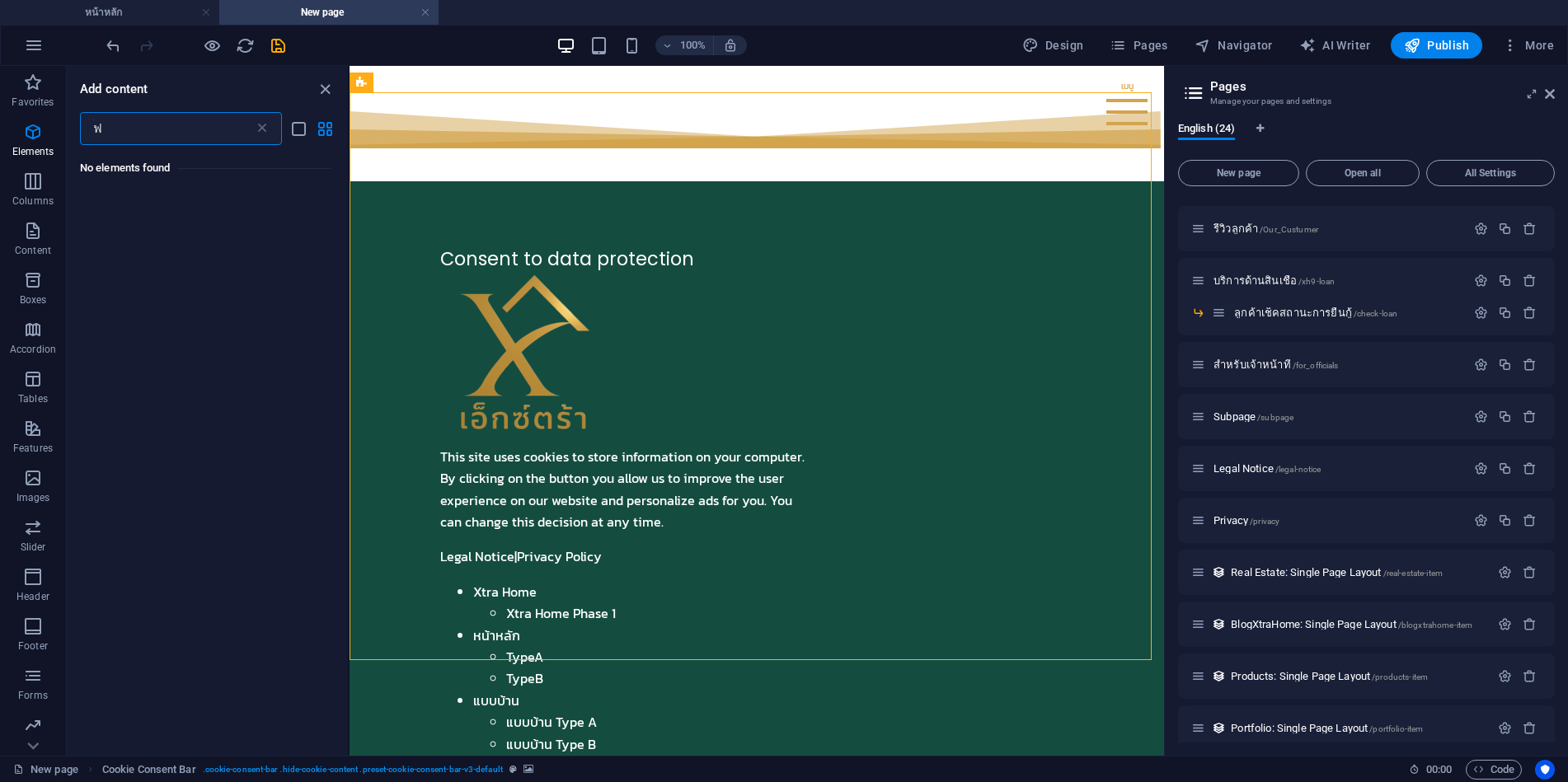
type input "้"
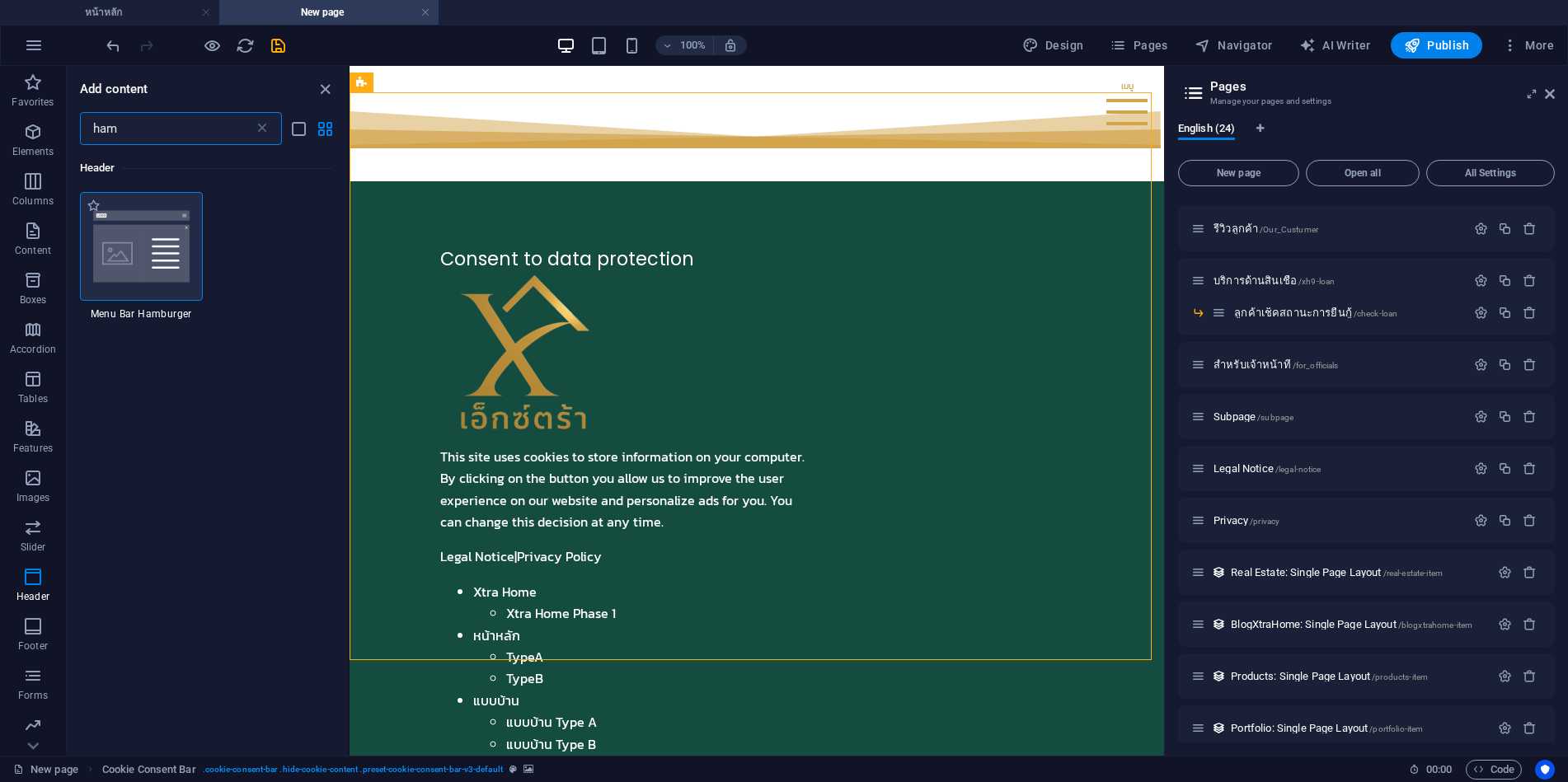
type input "ham"
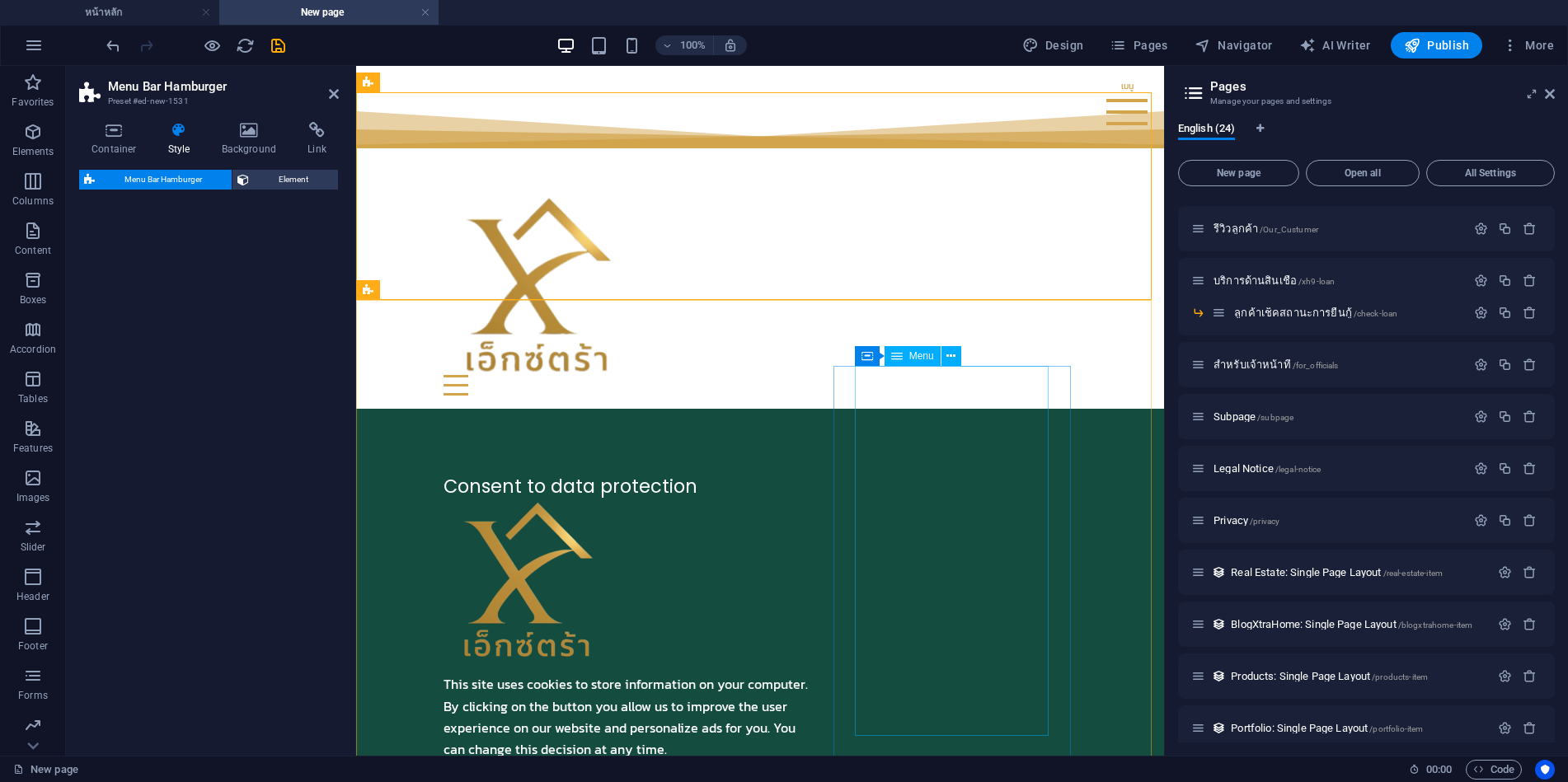
select select "rem"
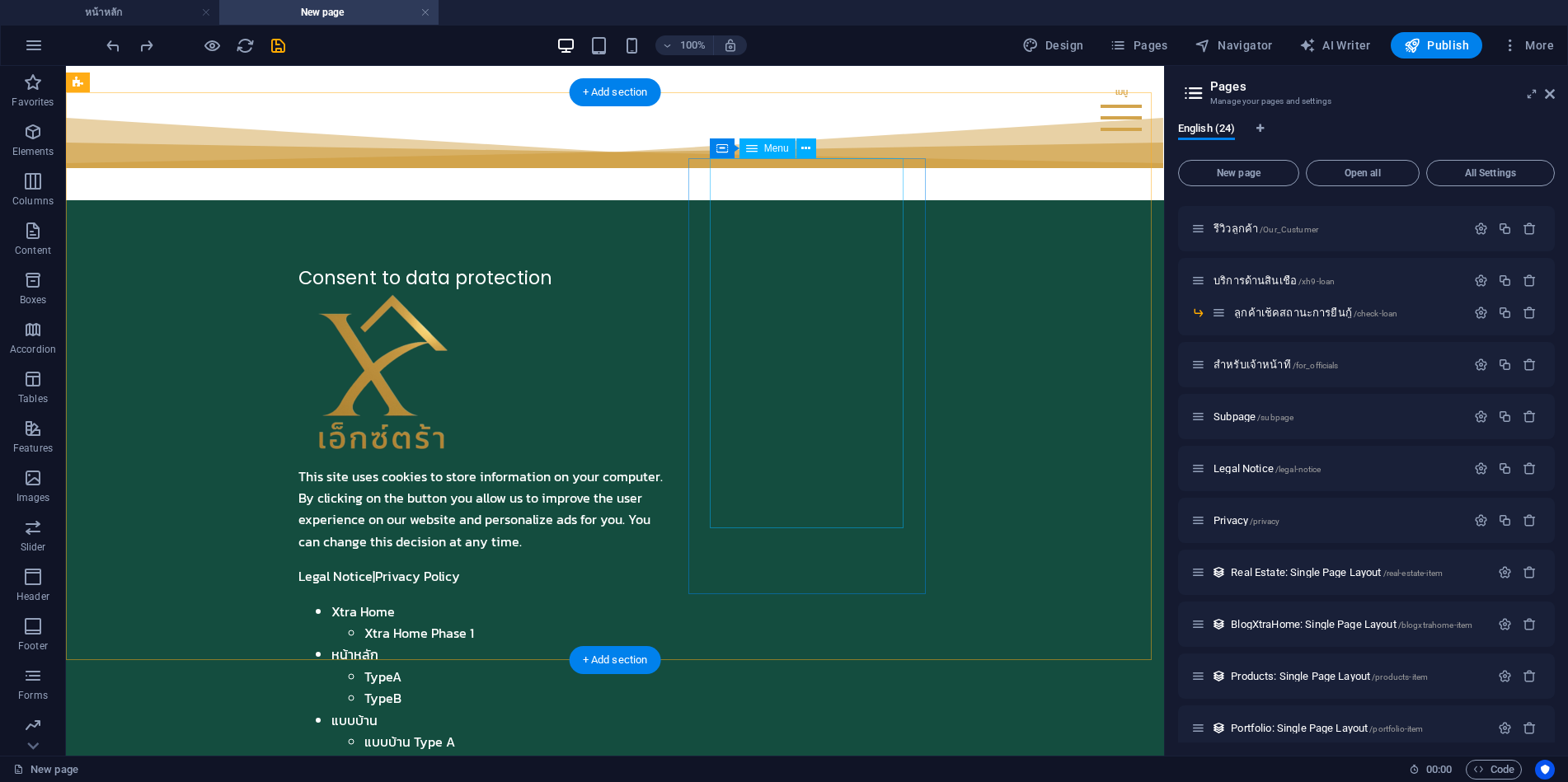
click at [803, 601] on nav "Xtra Home Xtra Home Phase 1 หน้าหลัก TypeA TypeB แบบบ้าน แบบบ้าน Type A แบบบ้าน…" at bounding box center [615, 785] width 633 height 370
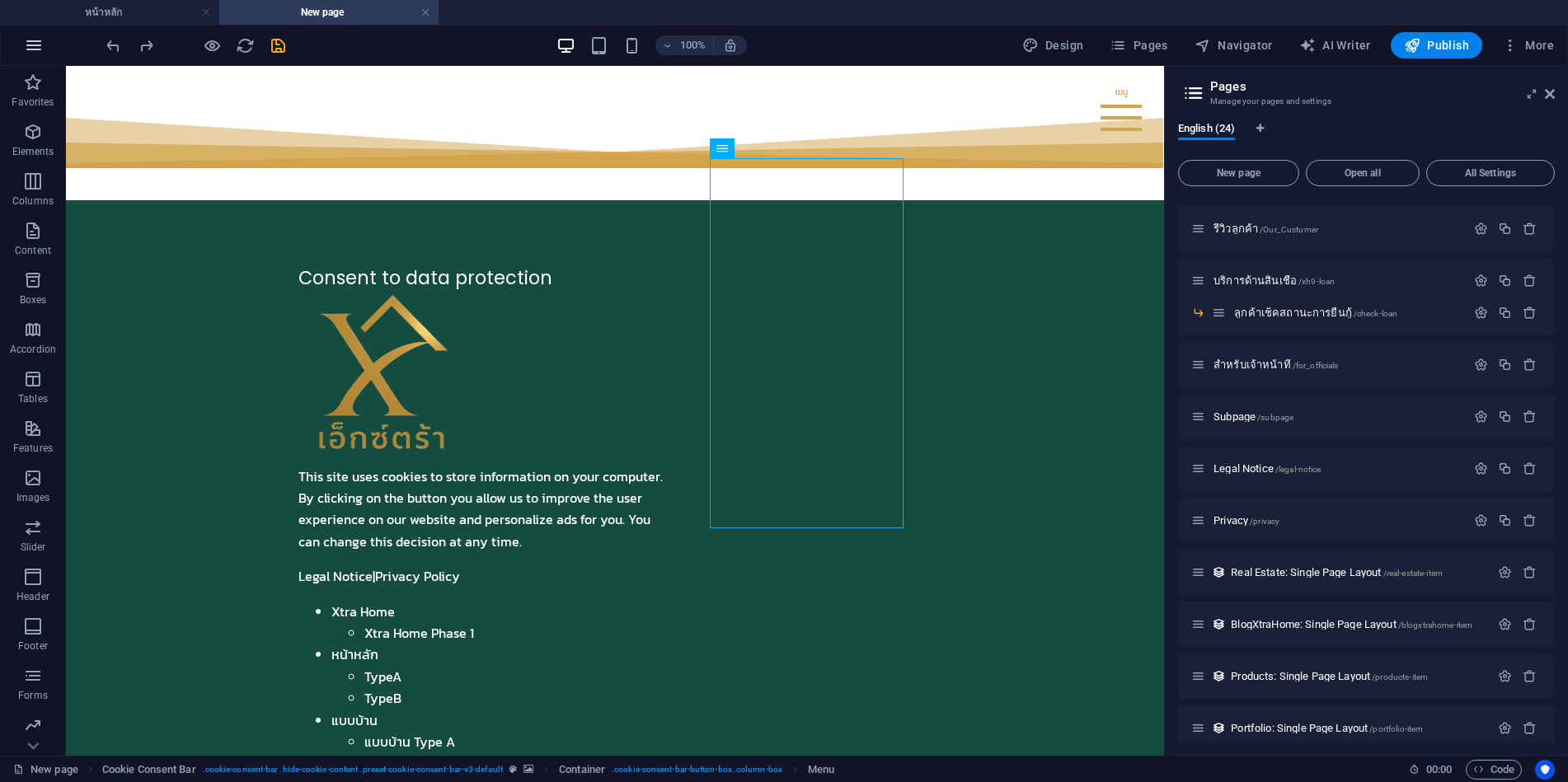
click at [36, 49] on icon "button" at bounding box center [33, 45] width 19 height 19
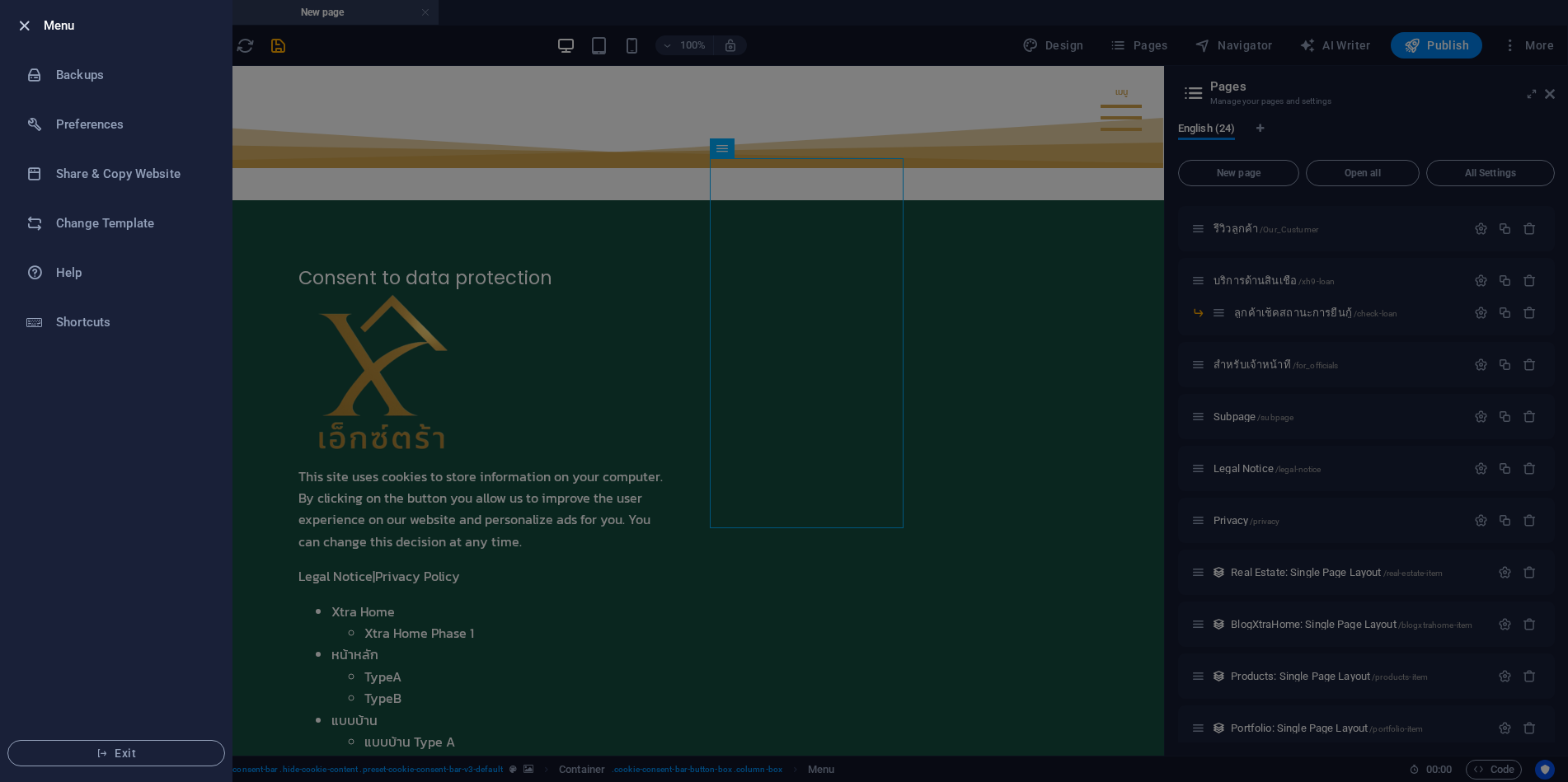
click at [15, 24] on icon "button" at bounding box center [24, 26] width 19 height 19
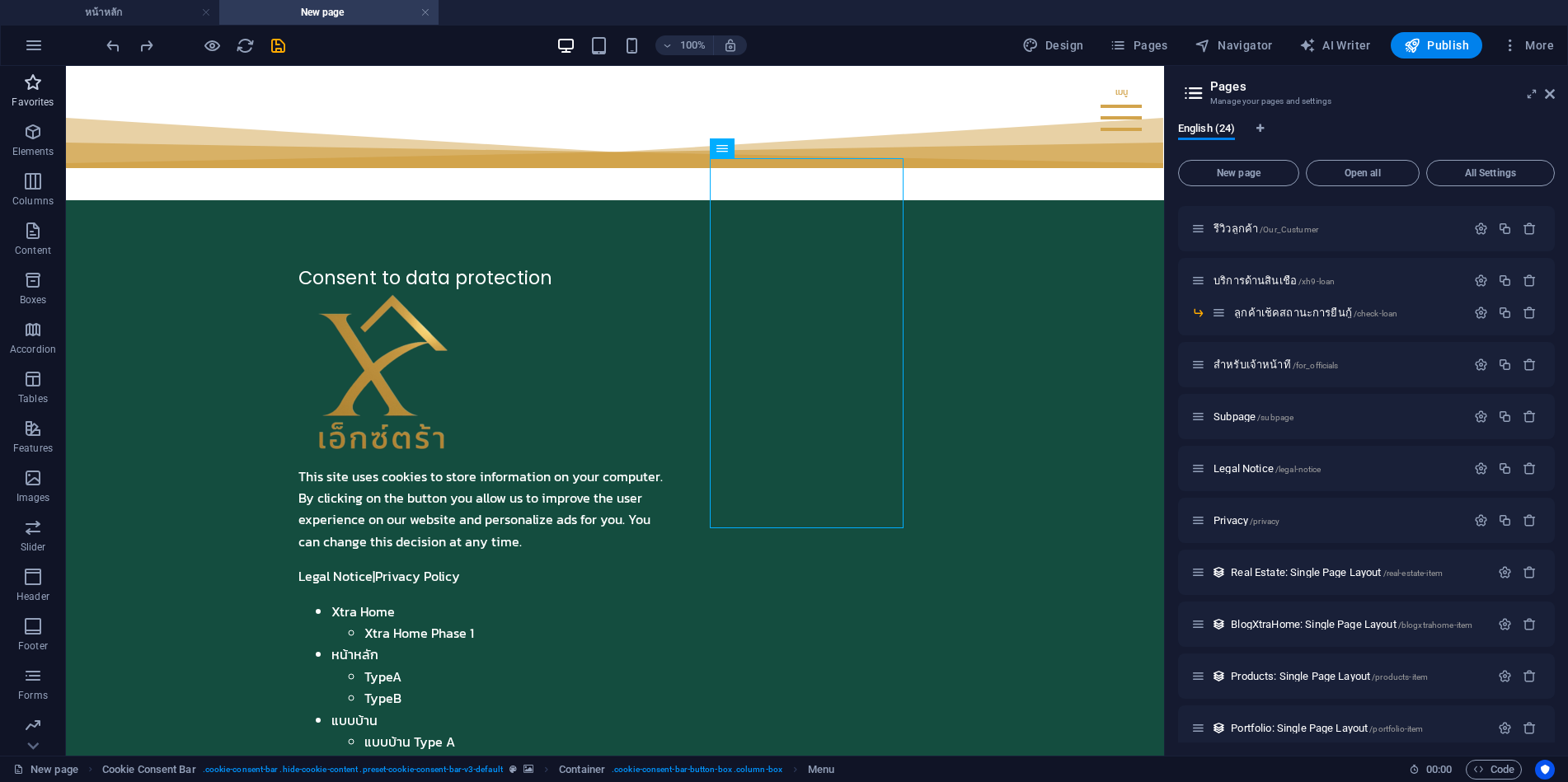
click at [38, 79] on icon "button" at bounding box center [32, 82] width 19 height 19
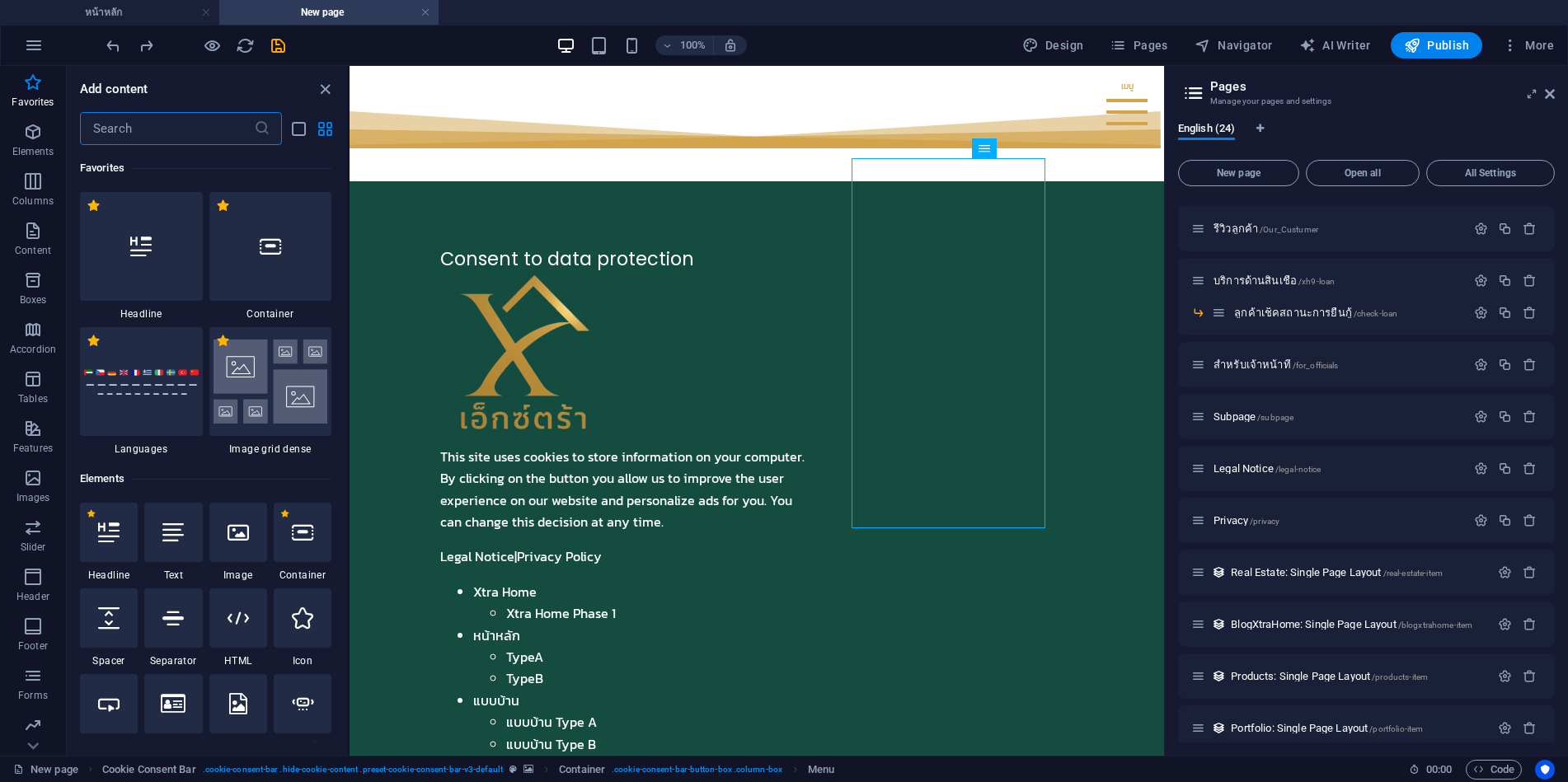
click at [168, 131] on input "text" at bounding box center [167, 128] width 174 height 33
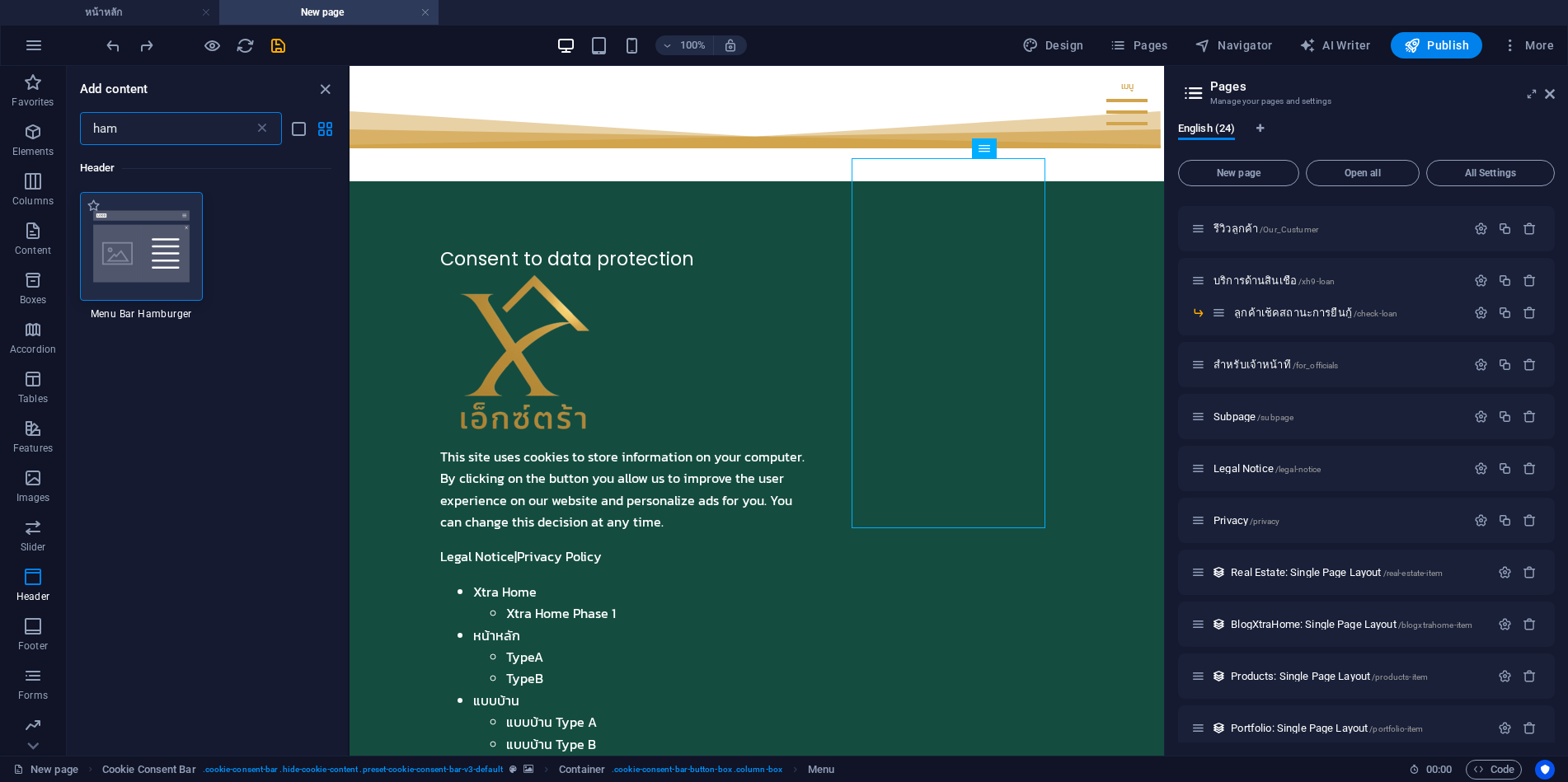
type input "ham"
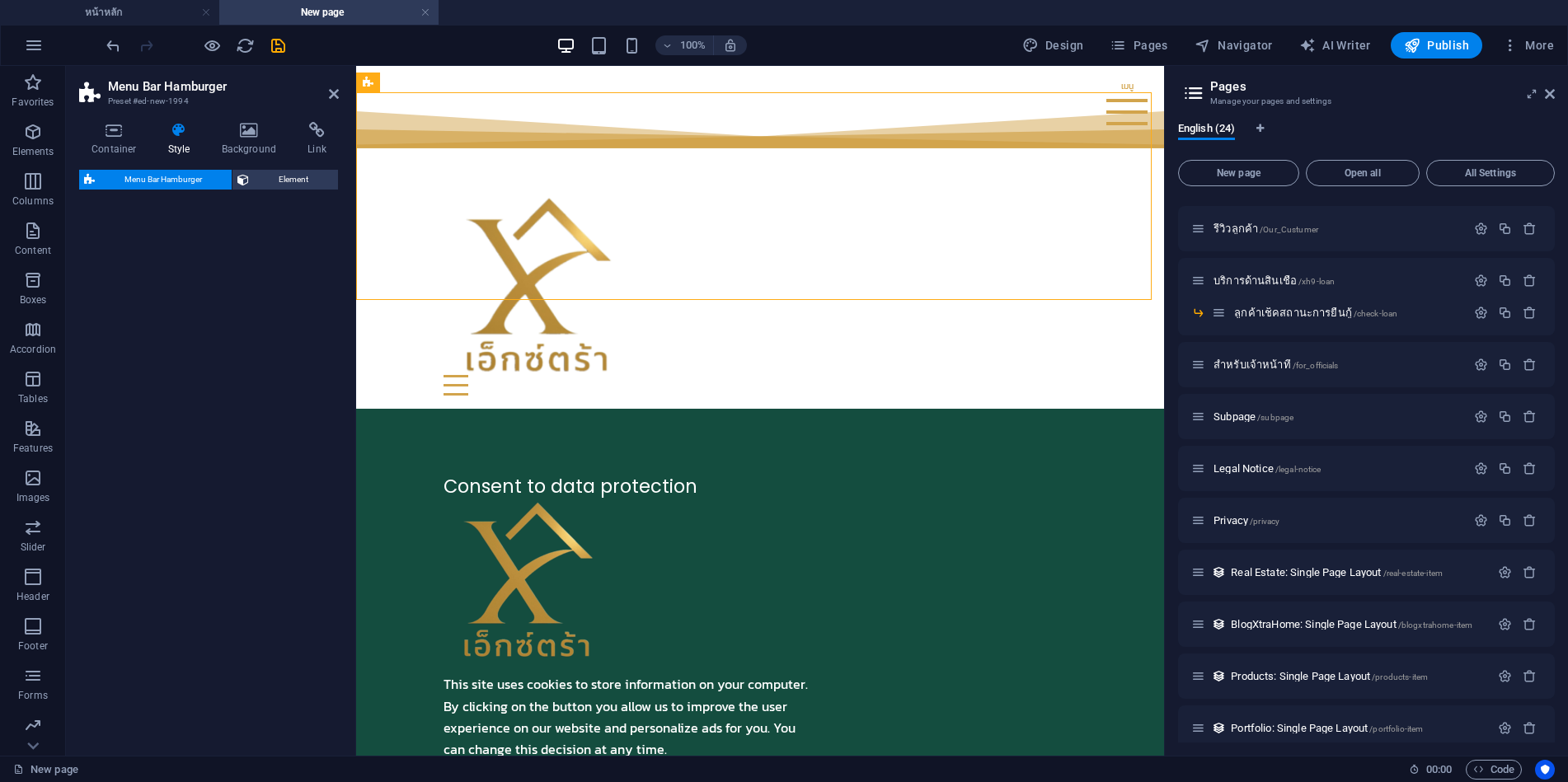
select select "rem"
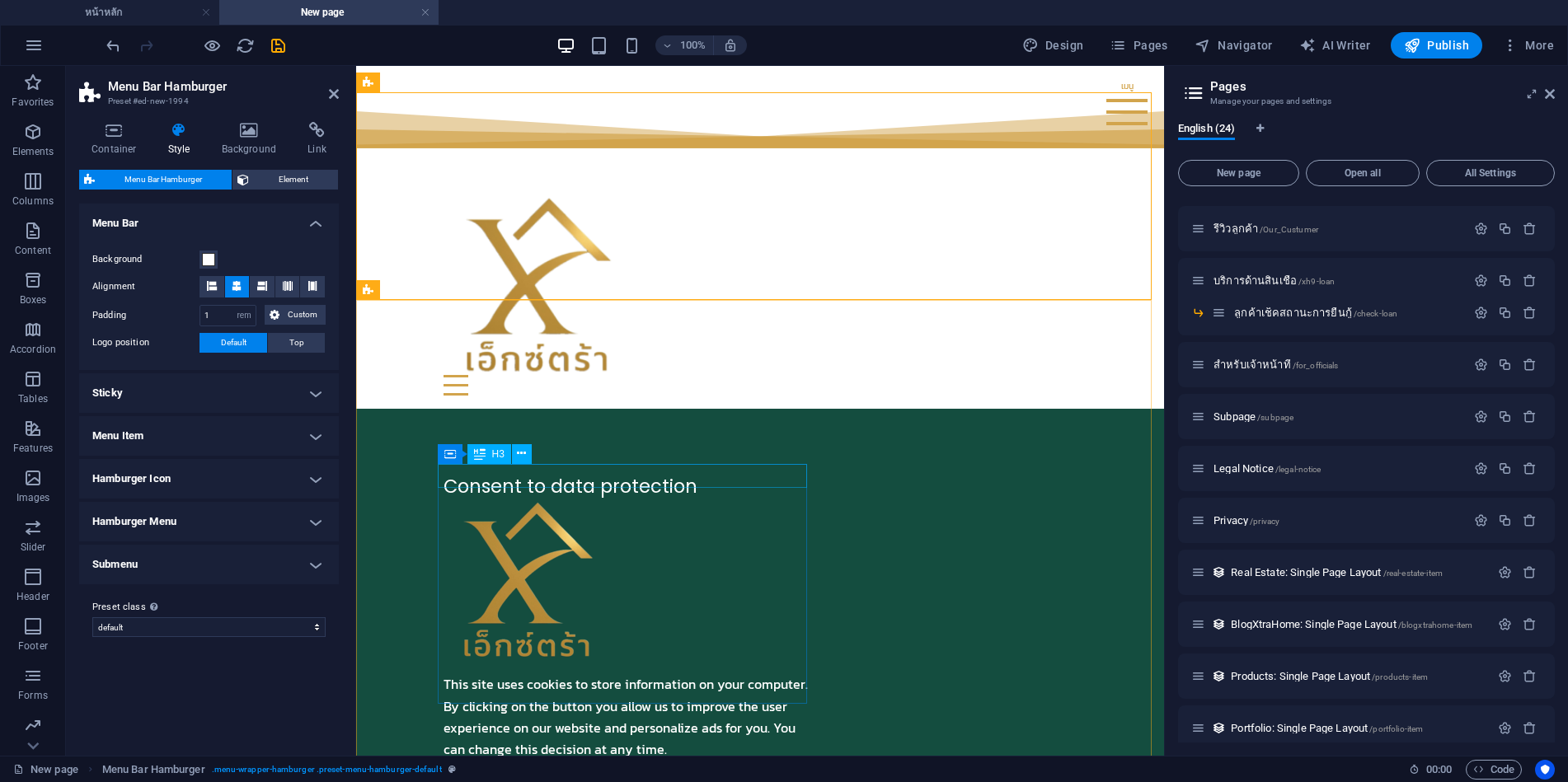
drag, startPoint x: 444, startPoint y: 126, endPoint x: 569, endPoint y: 471, distance: 366.9
drag, startPoint x: 784, startPoint y: 146, endPoint x: 545, endPoint y: 471, distance: 403.4
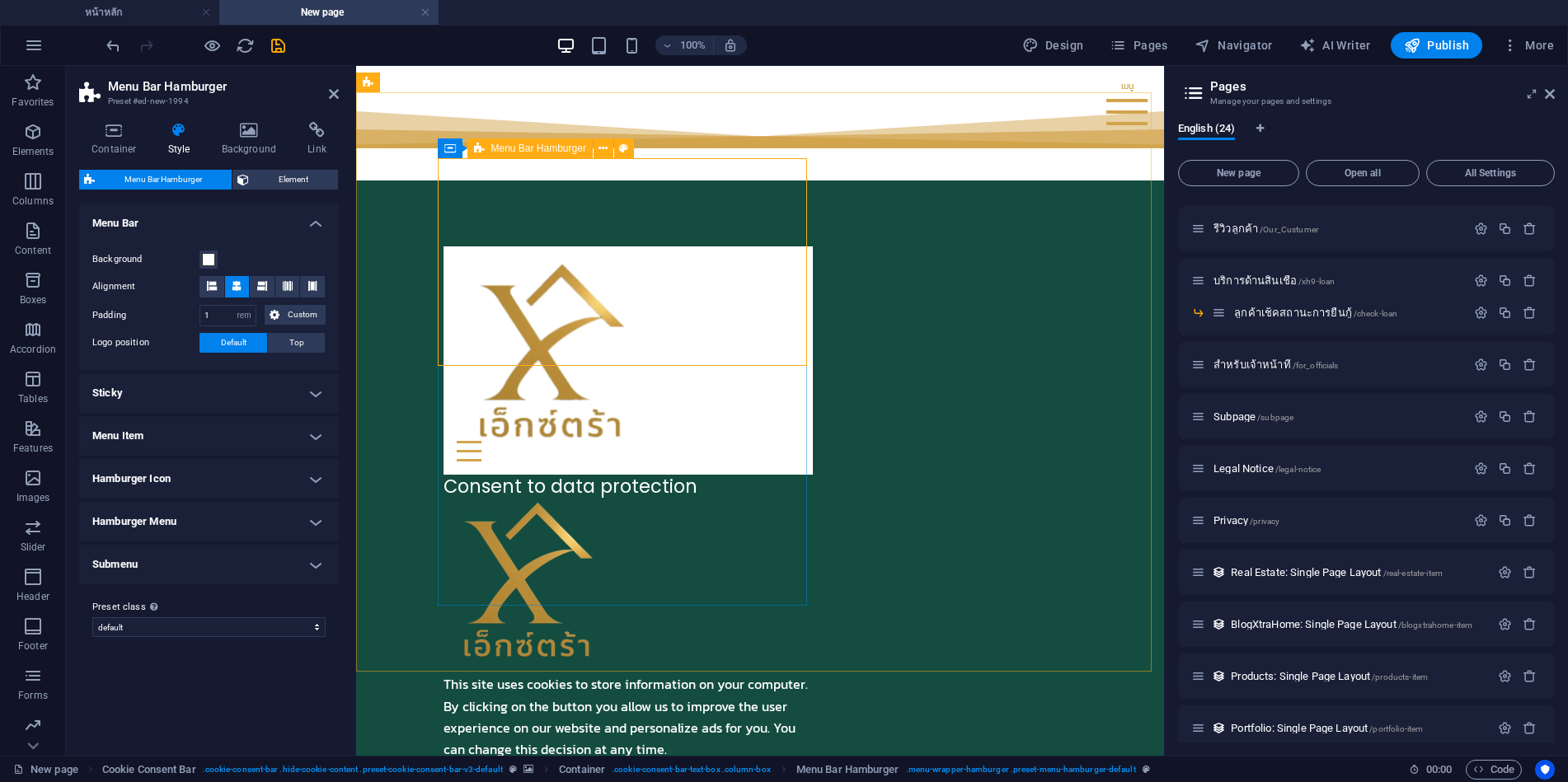
click at [777, 300] on div "Menu Drop content here or Add elements Paste clipboard 01. STARTPAGE 02. SUBPAG…" at bounding box center [629, 360] width 370 height 229
click at [785, 305] on div "Menu Drop content here or Add elements Paste clipboard 01. STARTPAGE 02. SUBPAG…" at bounding box center [629, 360] width 370 height 229
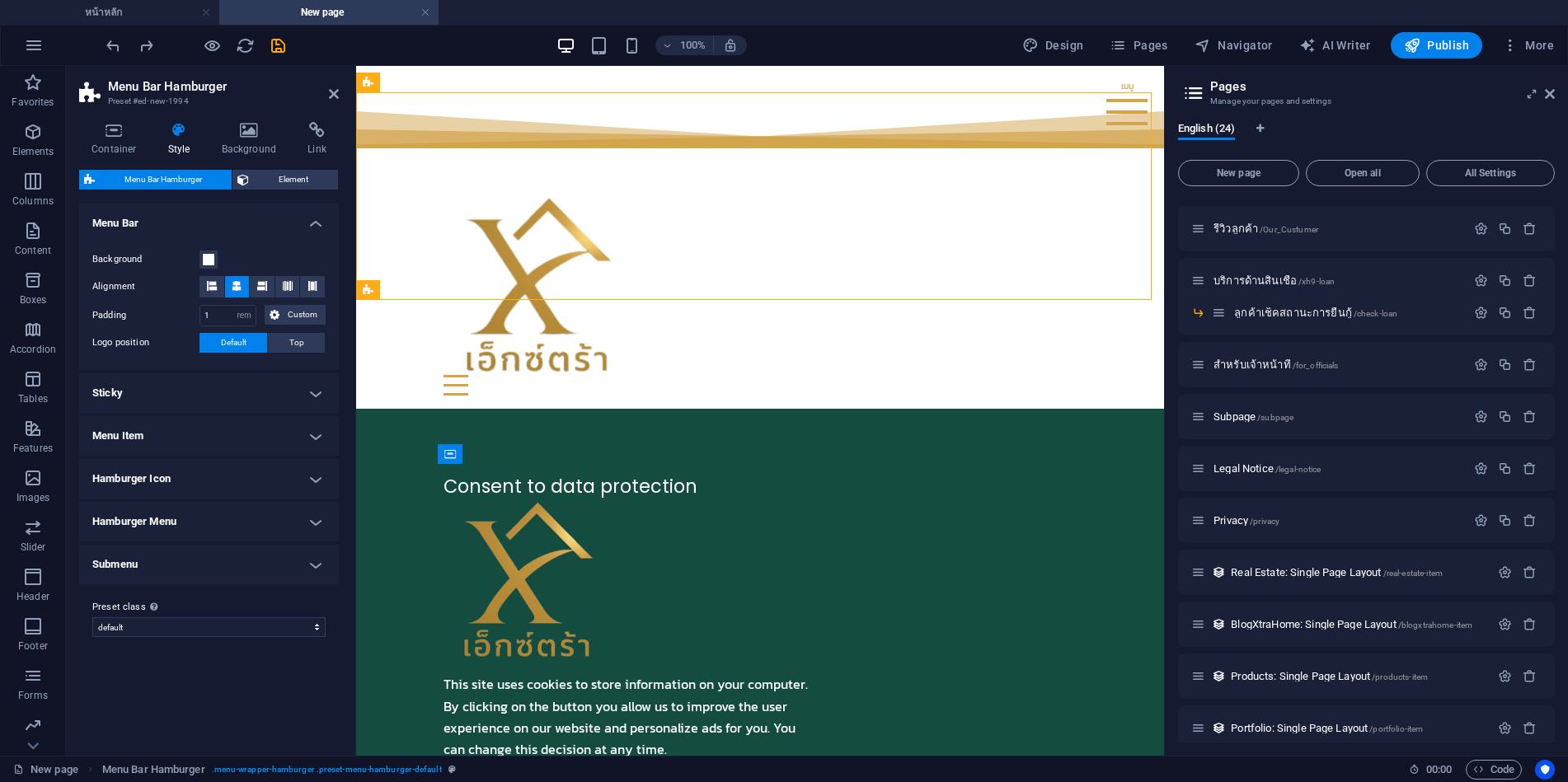
drag, startPoint x: 392, startPoint y: 83, endPoint x: 374, endPoint y: 87, distance: 18.4
click at [374, 87] on div "Menu Bar Hamburger" at bounding box center [368, 82] width 24 height 19
drag, startPoint x: 435, startPoint y: 100, endPoint x: 1014, endPoint y: 402, distance: 653.0
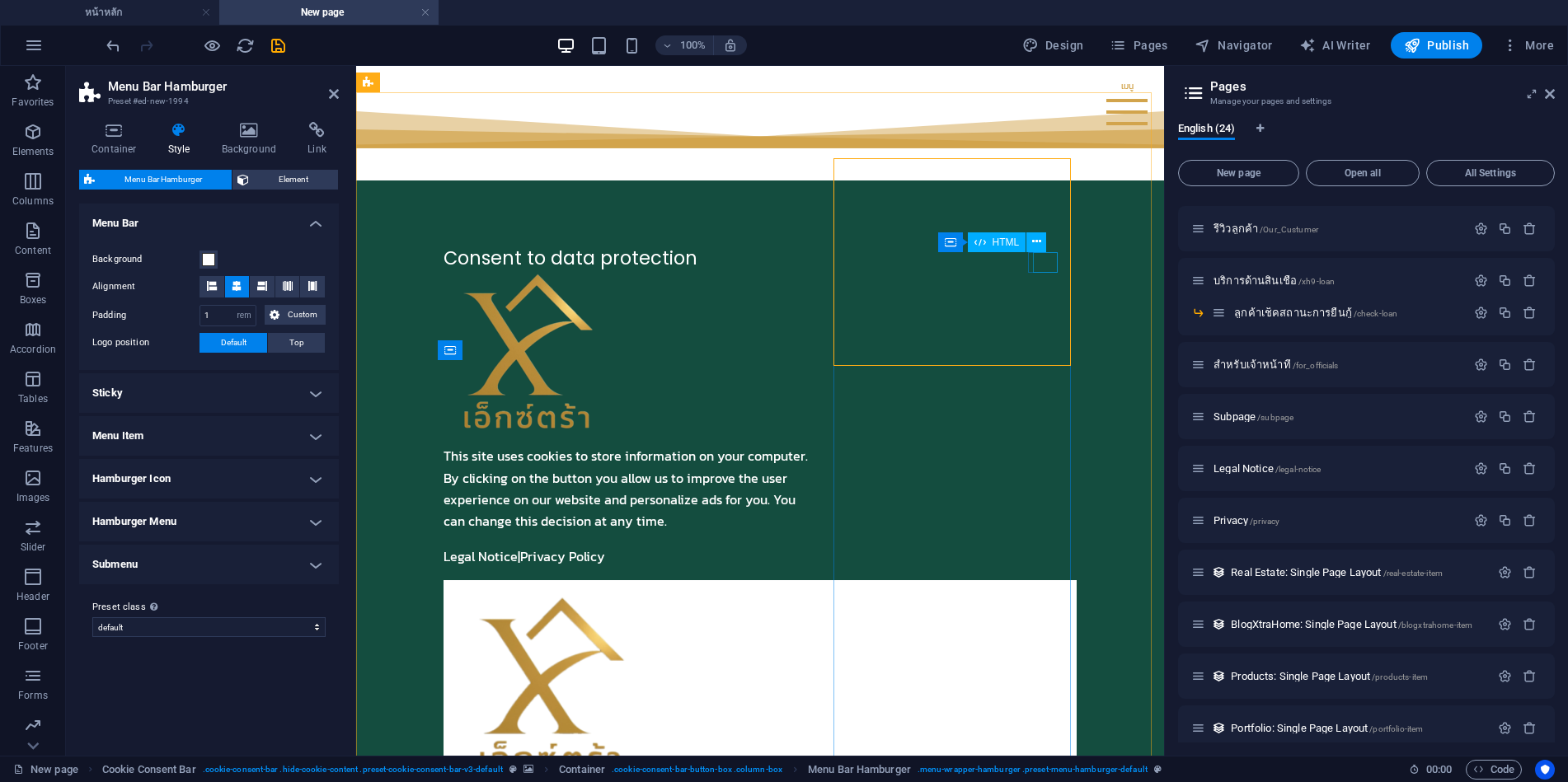
click at [1055, 774] on div "Menu" at bounding box center [760, 785] width 607 height 20
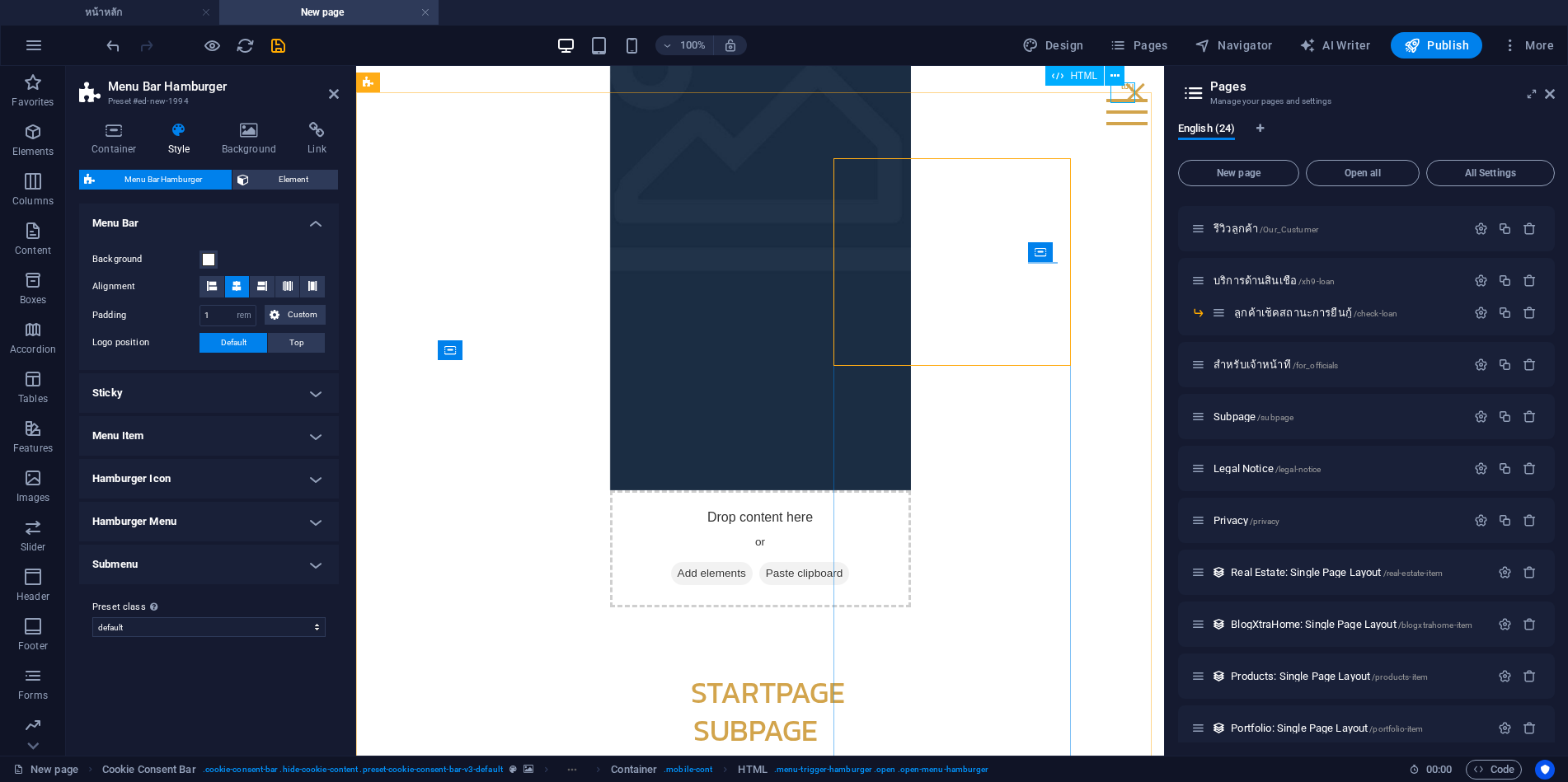
click at [1123, 96] on div "Menu" at bounding box center [1135, 93] width 24 height 20
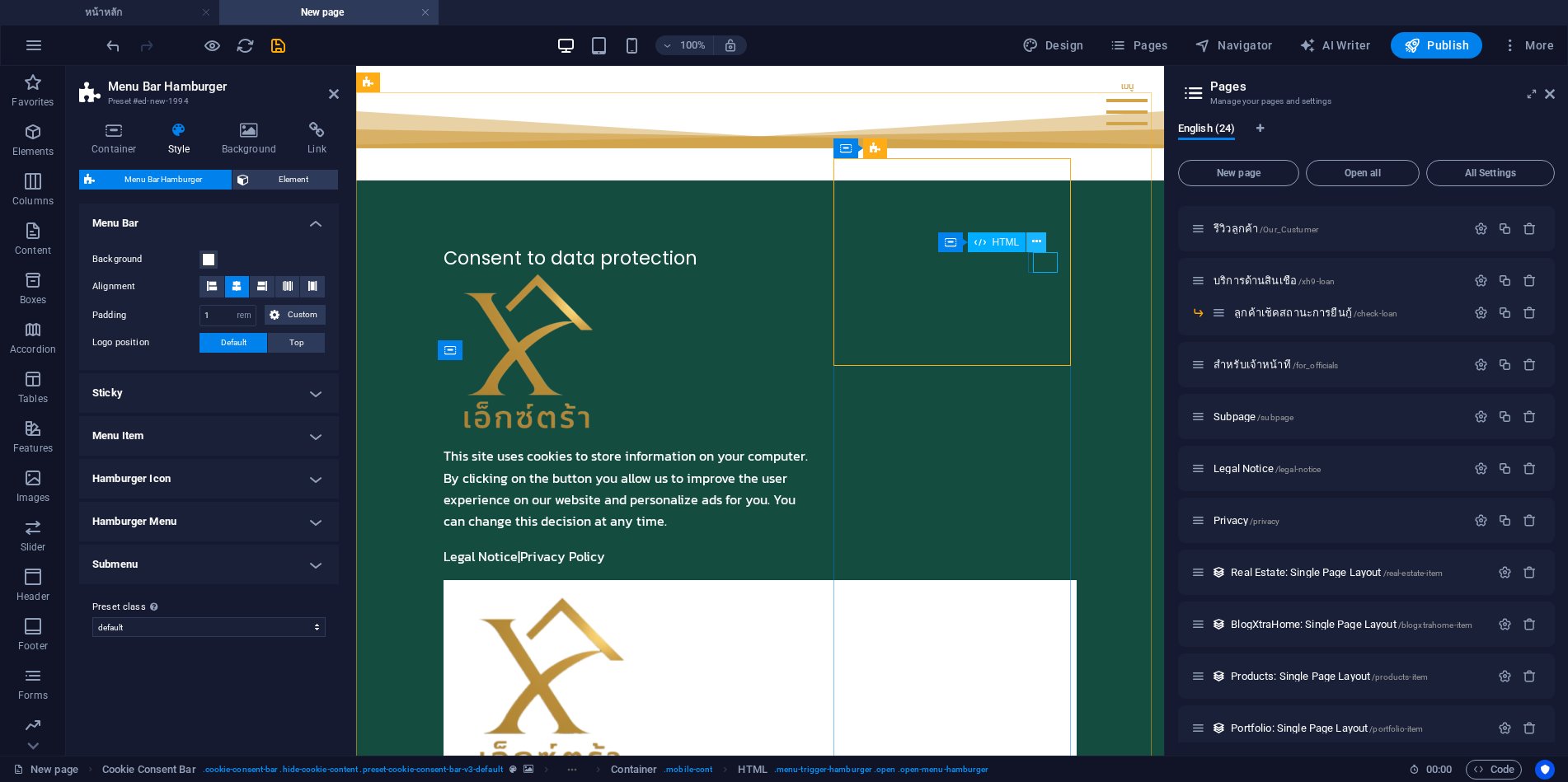
click at [1035, 241] on icon at bounding box center [1036, 242] width 9 height 18
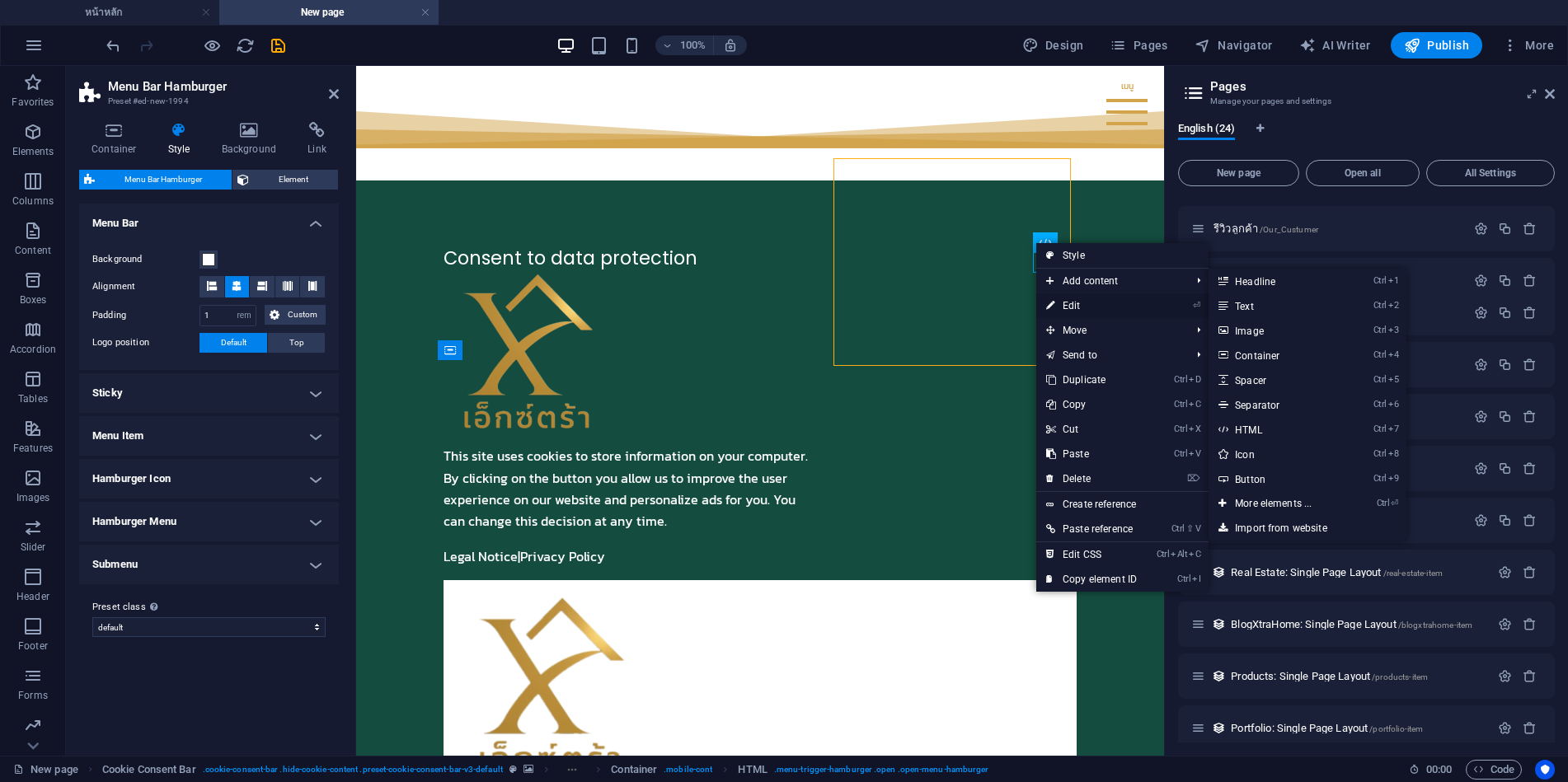
click at [1068, 303] on link "⏎ Edit" at bounding box center [1091, 305] width 111 height 24
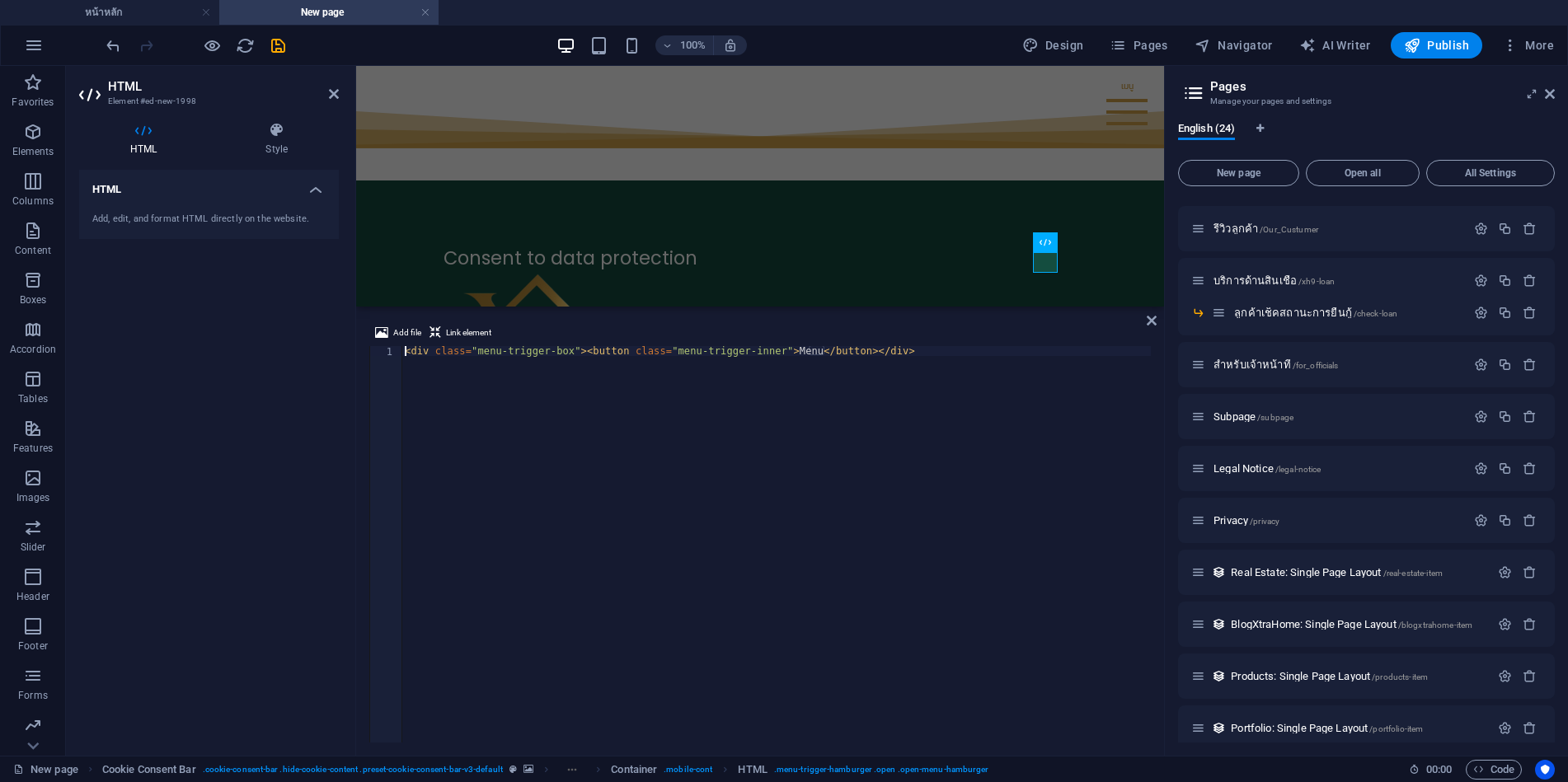
click at [918, 458] on div "< div class = "menu-trigger-box" > < button class = "menu-trigger-inner" > Menu…" at bounding box center [776, 553] width 749 height 416
click at [430, 358] on figure at bounding box center [430, 745] width 0 height 775
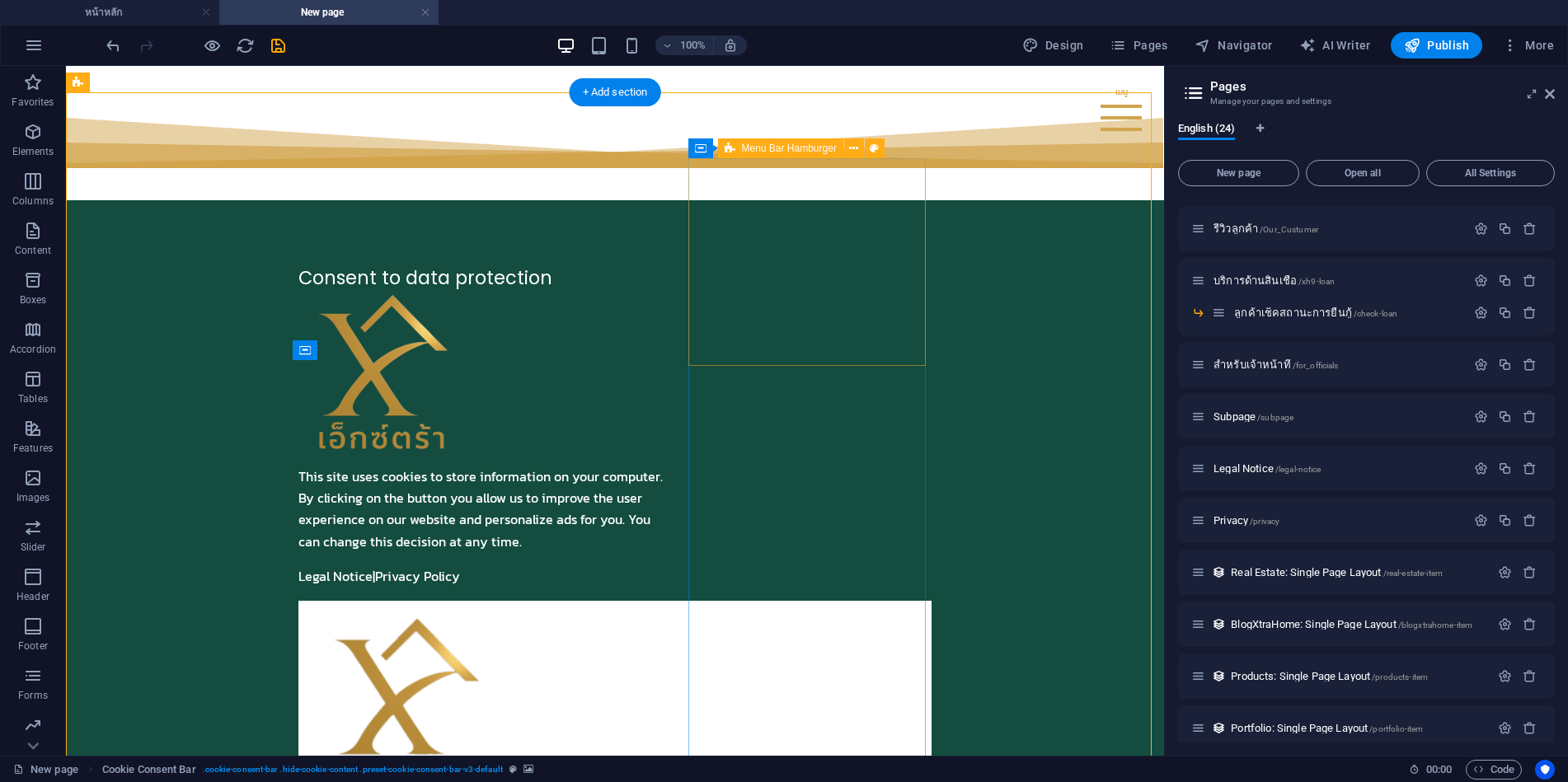
click at [915, 601] on div "Menu Drop content here or Add elements Paste clipboard 01. STARTPAGE 02. SUBPAG…" at bounding box center [615, 715] width 633 height 229
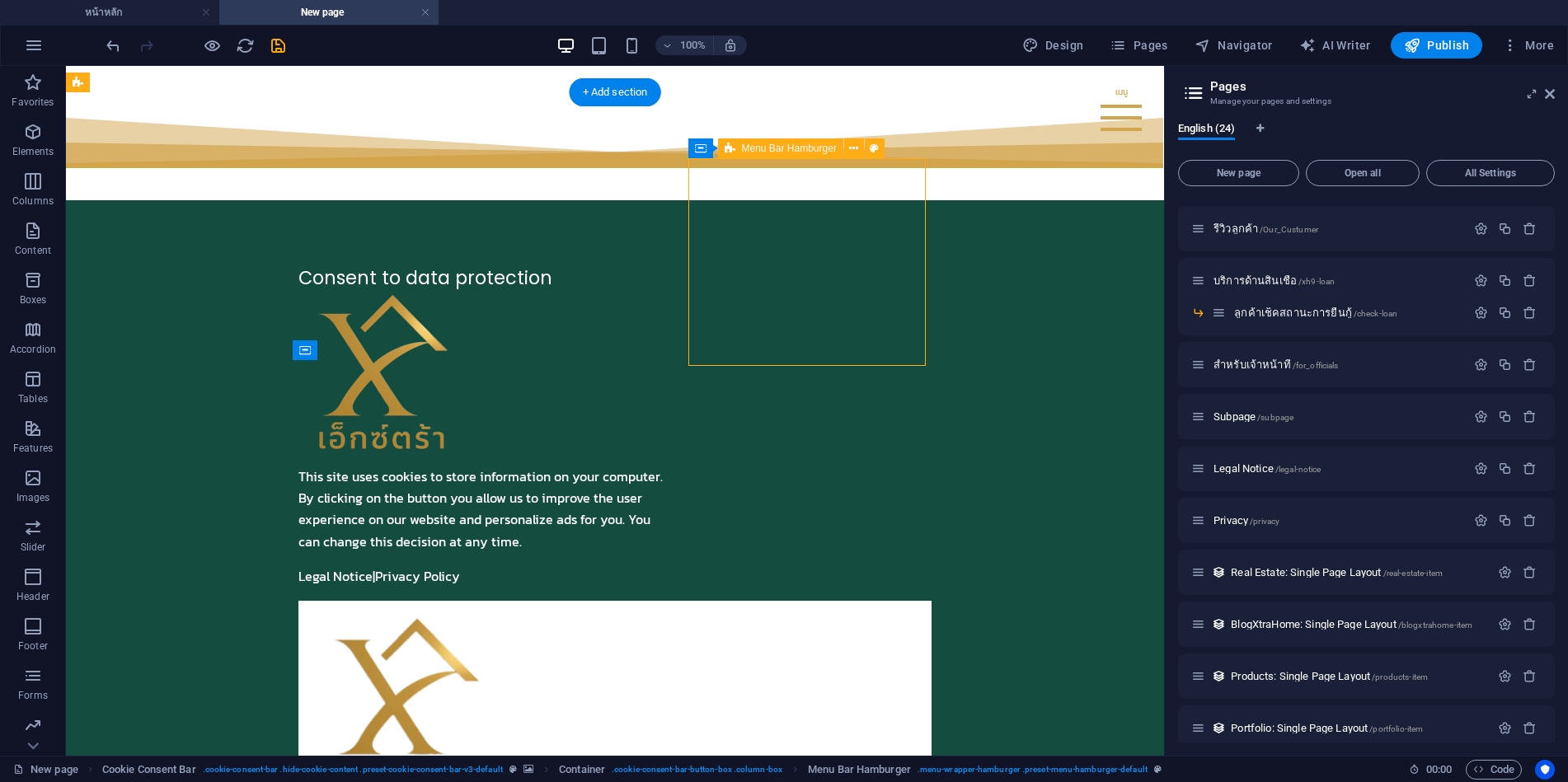
click at [899, 601] on div "Menu Drop content here or Add elements Paste clipboard 01. STARTPAGE 02. SUBPAG…" at bounding box center [615, 715] width 633 height 229
select select "rem"
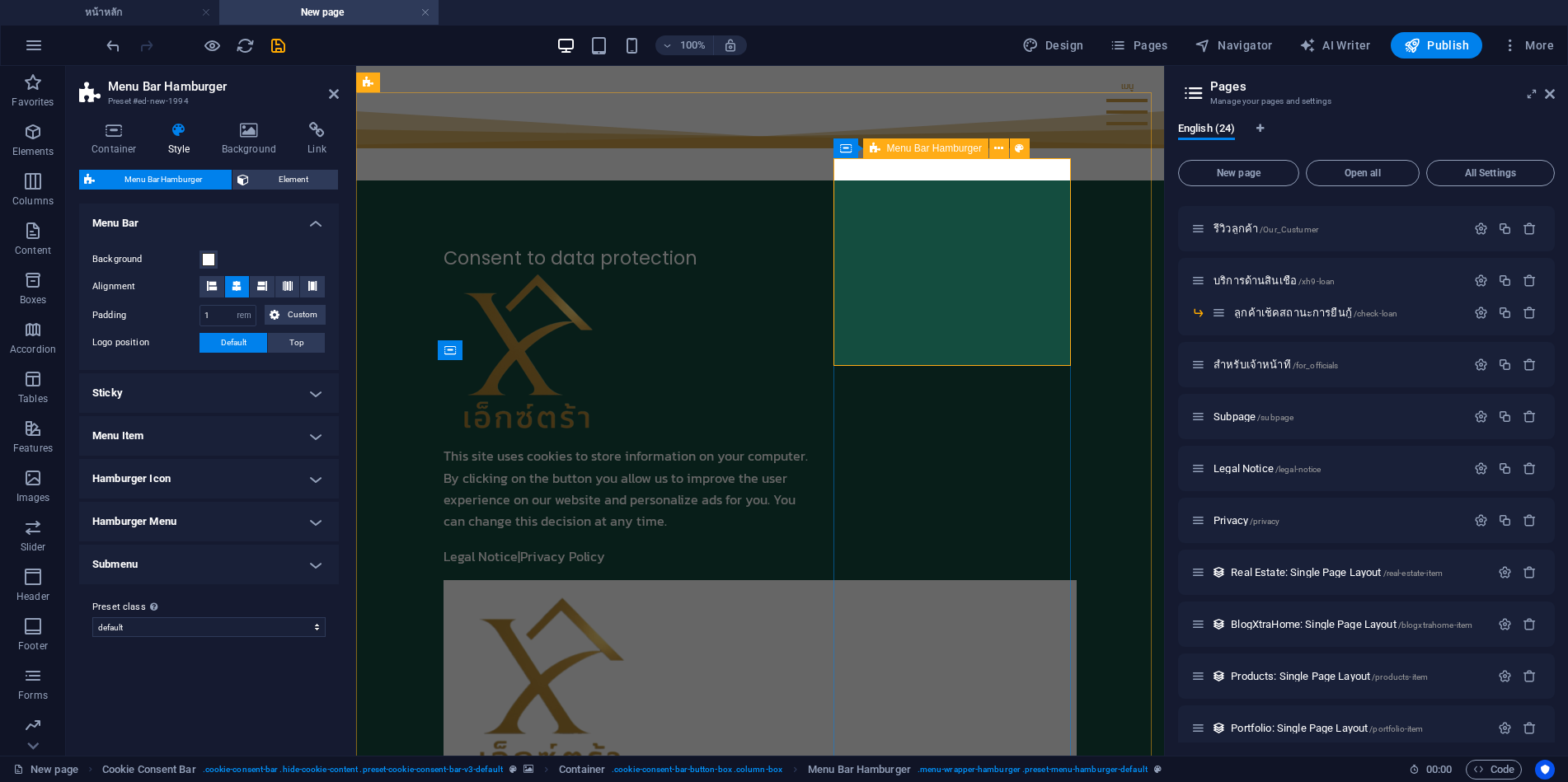
click at [842, 580] on div "Menu Drop content here or Add elements Paste clipboard 01. STARTPAGE 02. SUBPAG…" at bounding box center [760, 694] width 633 height 229
click at [249, 134] on icon at bounding box center [249, 131] width 80 height 17
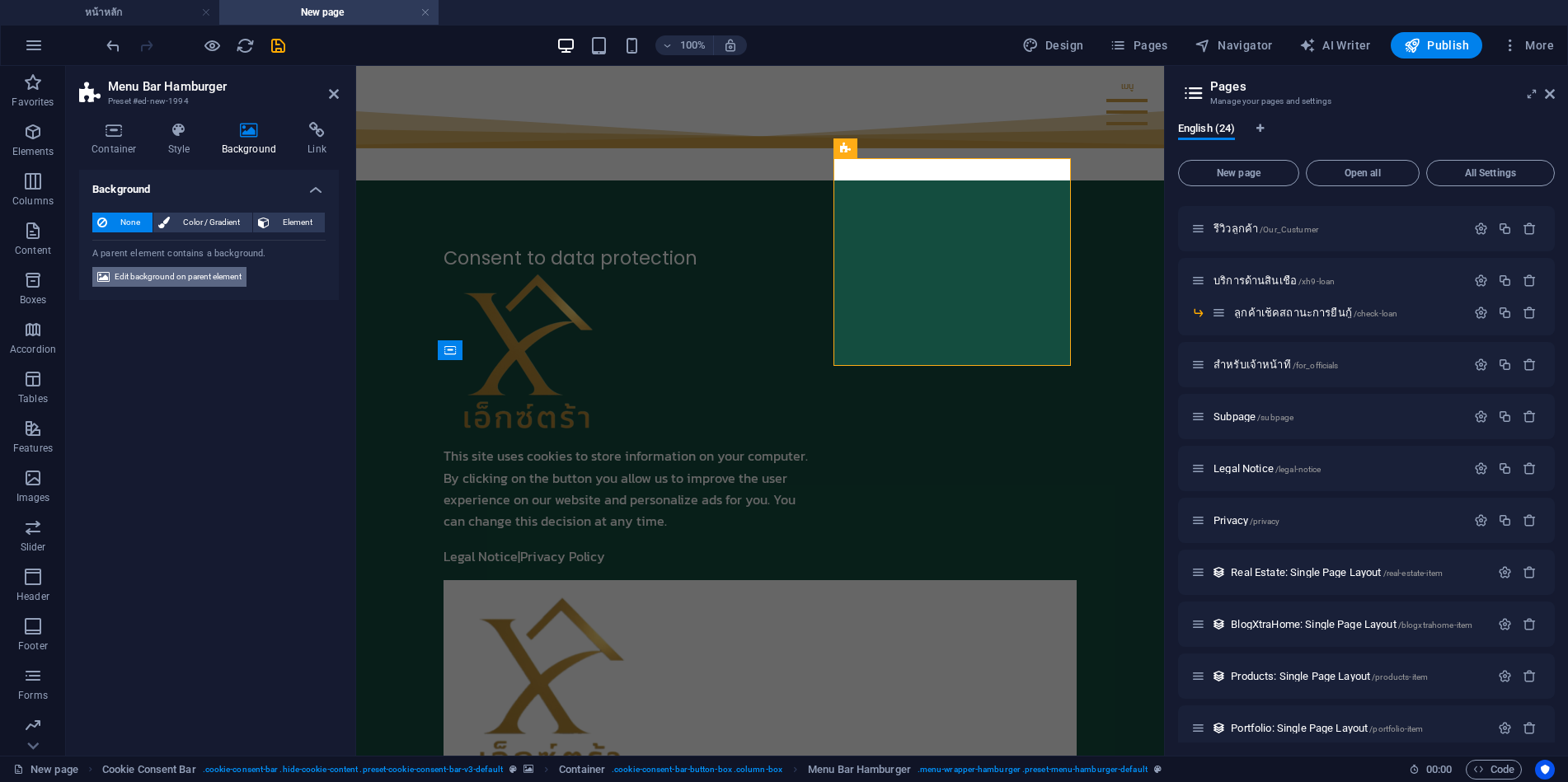
click at [135, 272] on span "Edit background on parent element" at bounding box center [178, 277] width 127 height 19
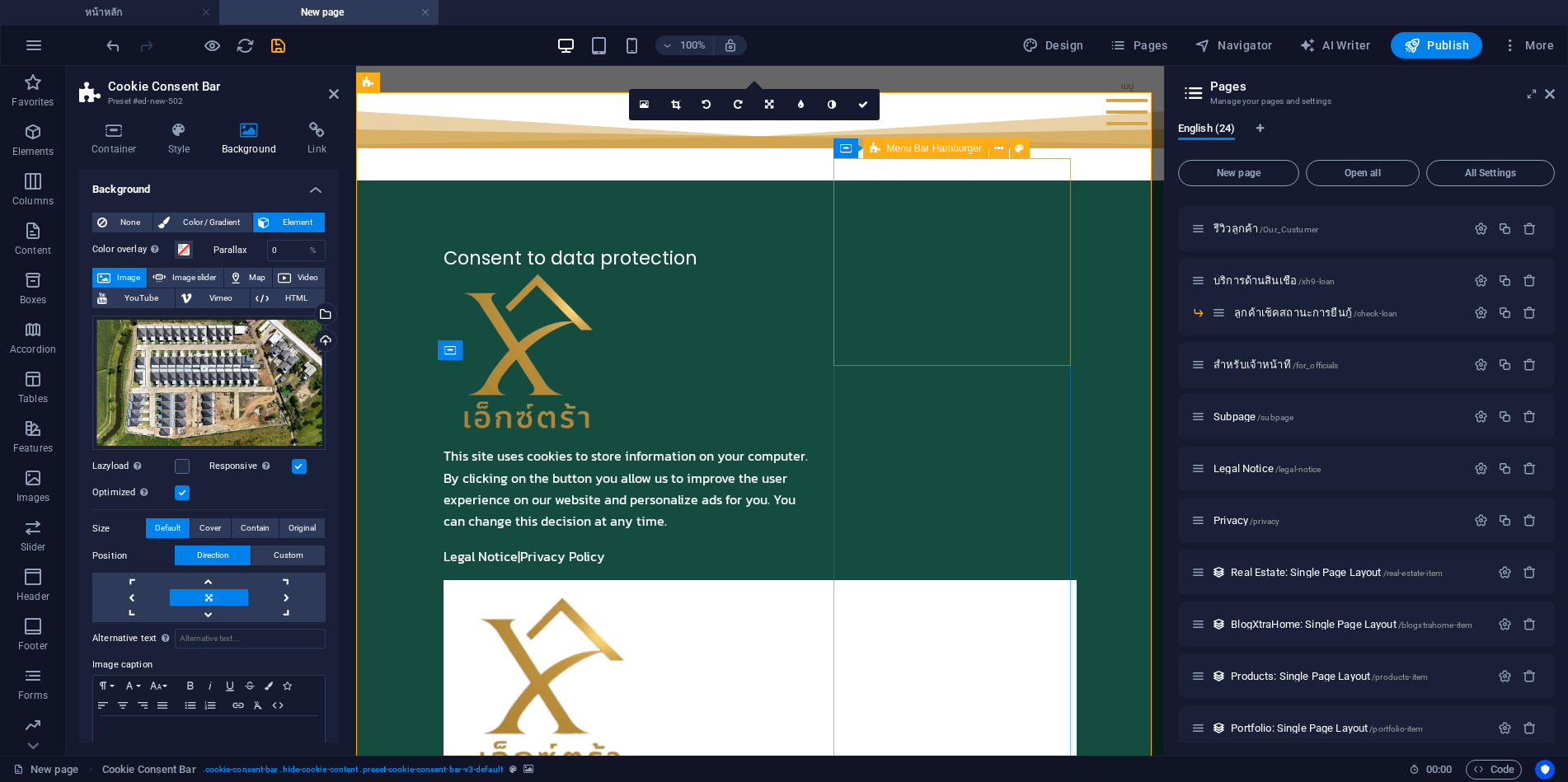
click at [1044, 580] on div "Menu Drop content here or Add elements Paste clipboard 01. STARTPAGE 02. SUBPAG…" at bounding box center [760, 694] width 633 height 229
select select "rem"
select select "hover_box_bottom"
select select "px"
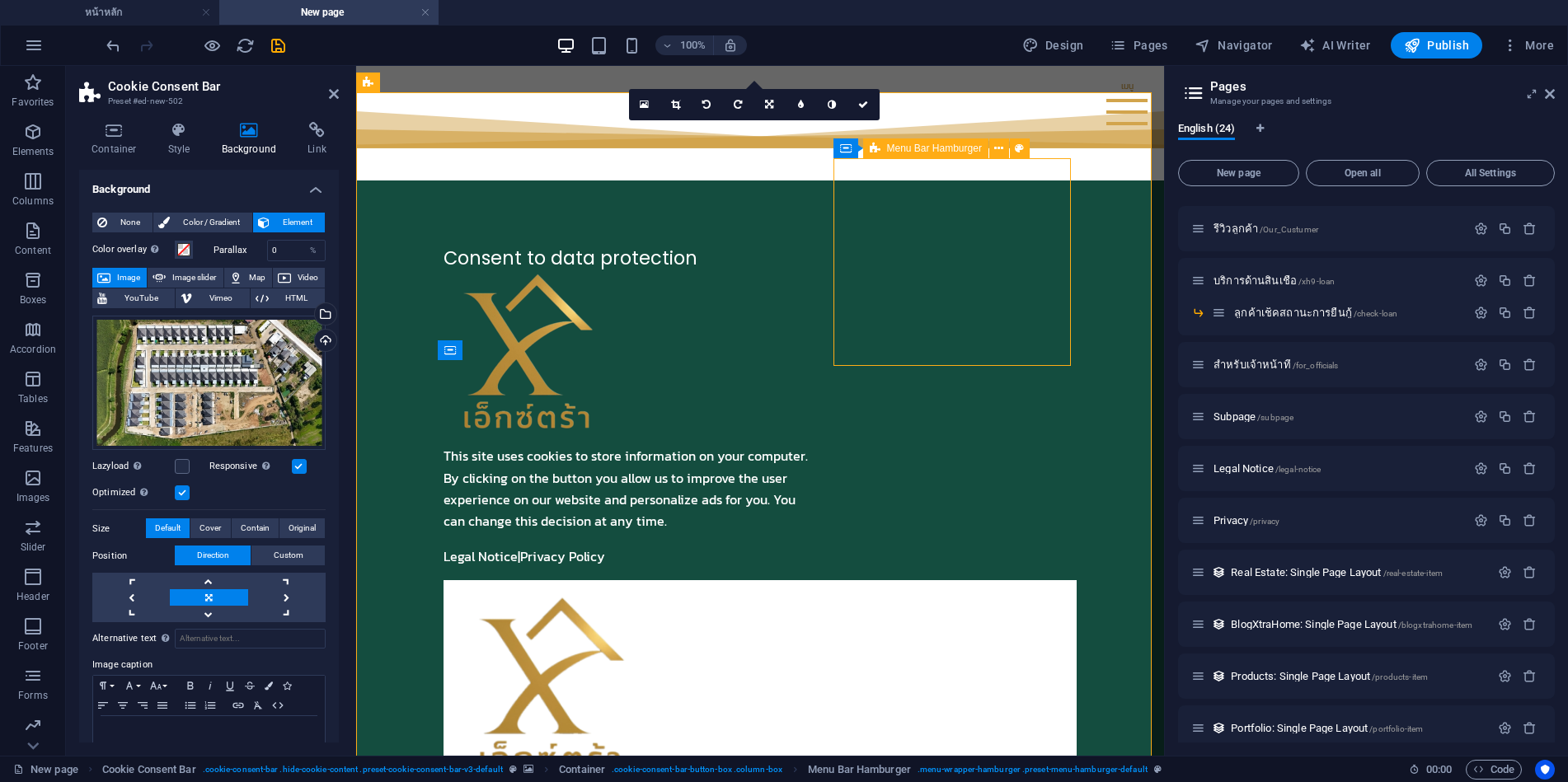
select select "rem"
select select "px"
select select
select select "px"
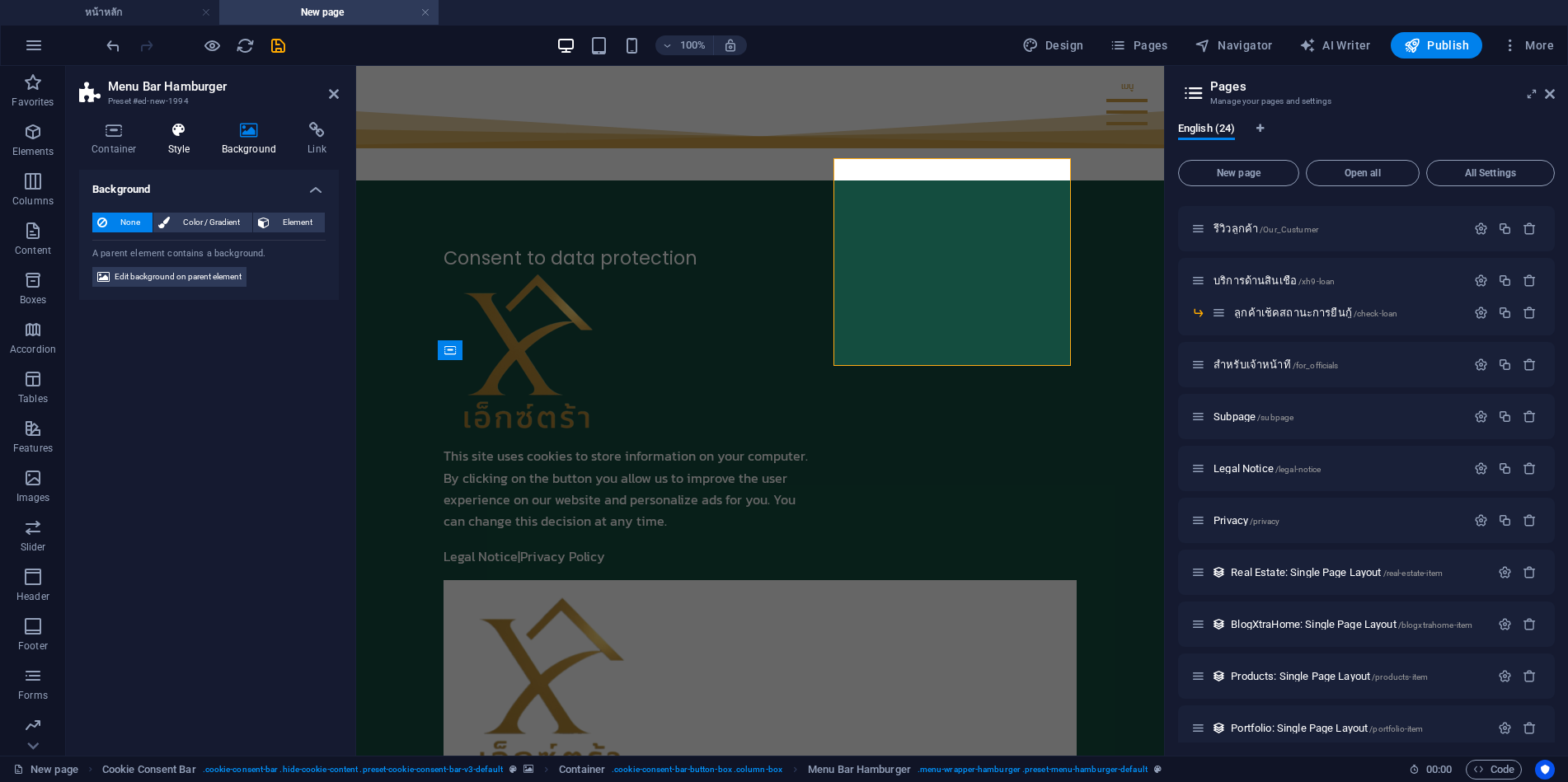
click at [186, 132] on icon at bounding box center [180, 131] width 47 height 17
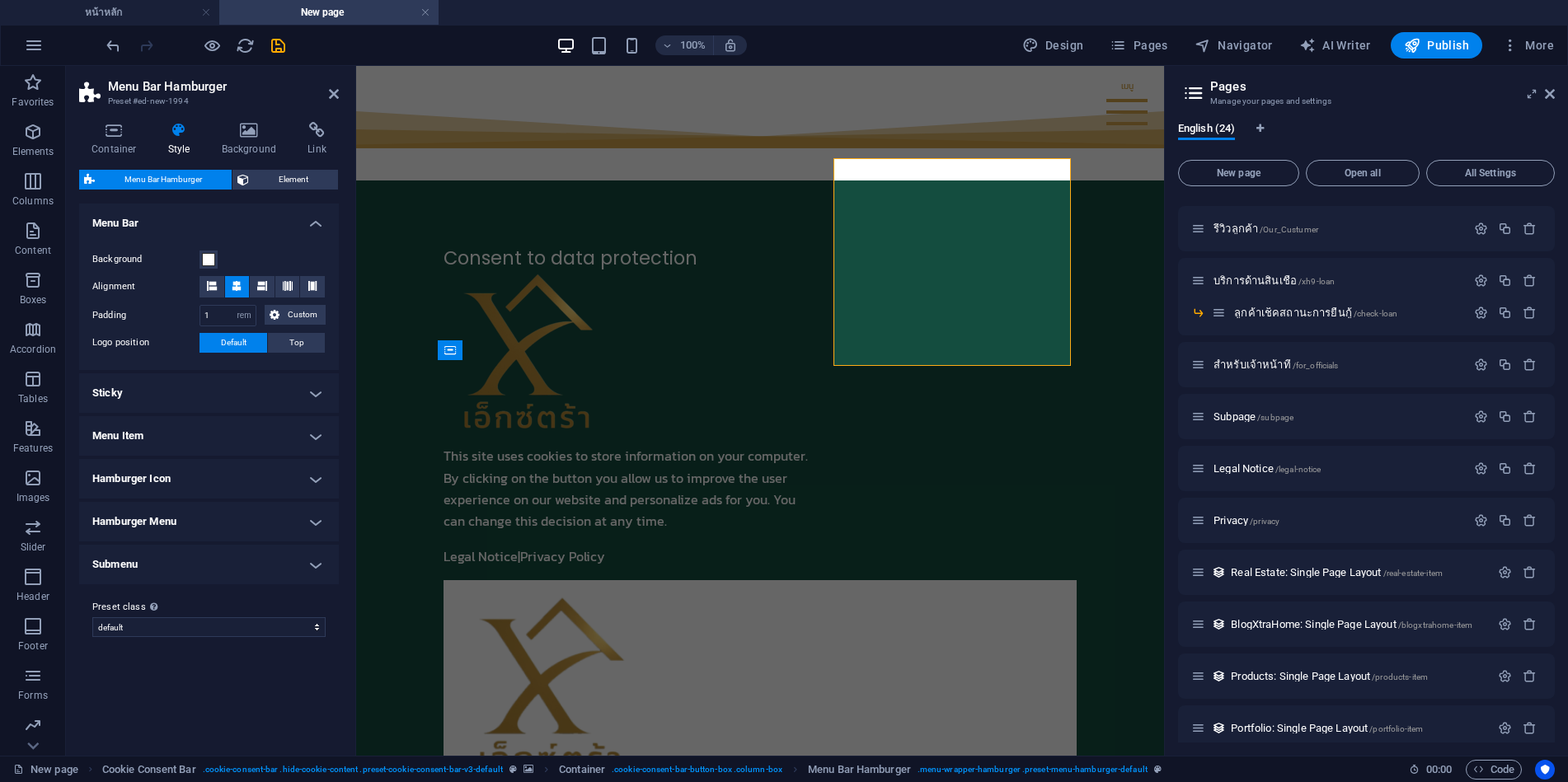
click at [155, 435] on h4 "Menu Item" at bounding box center [209, 435] width 260 height 40
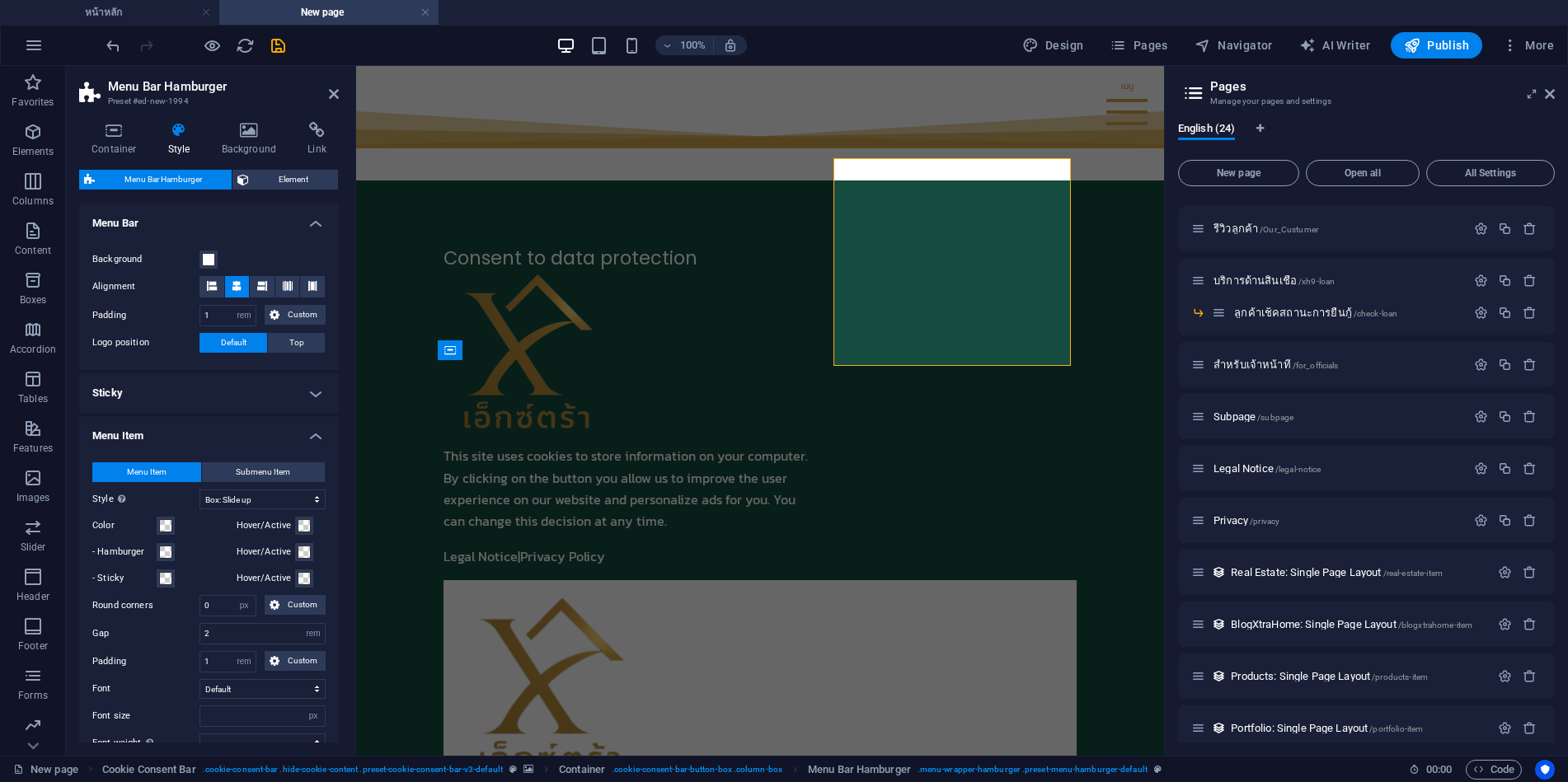
click at [156, 435] on h4 "Menu Item" at bounding box center [209, 430] width 260 height 30
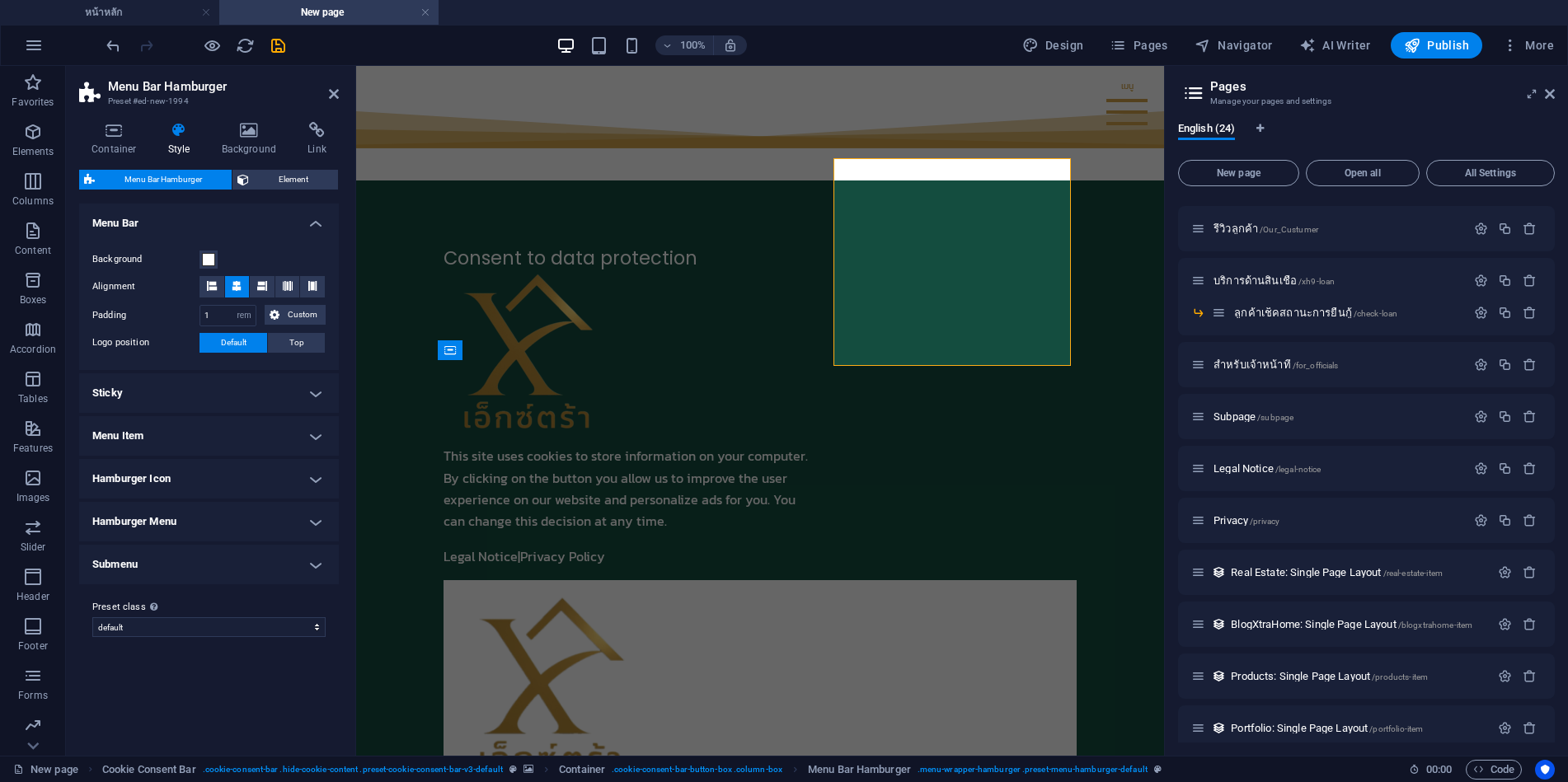
click at [141, 525] on h4 "Hamburger Menu" at bounding box center [209, 521] width 260 height 40
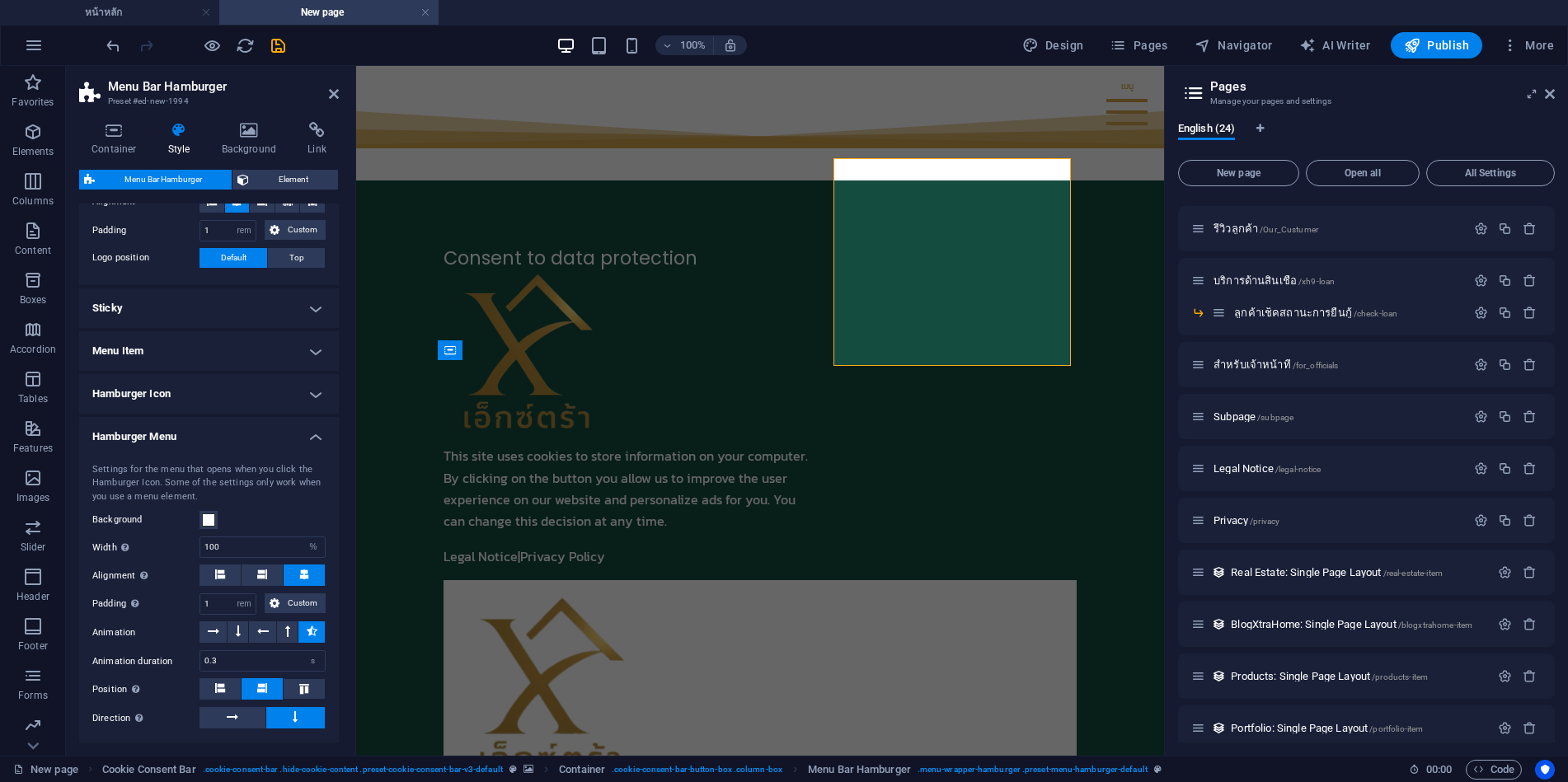
scroll to position [164, 0]
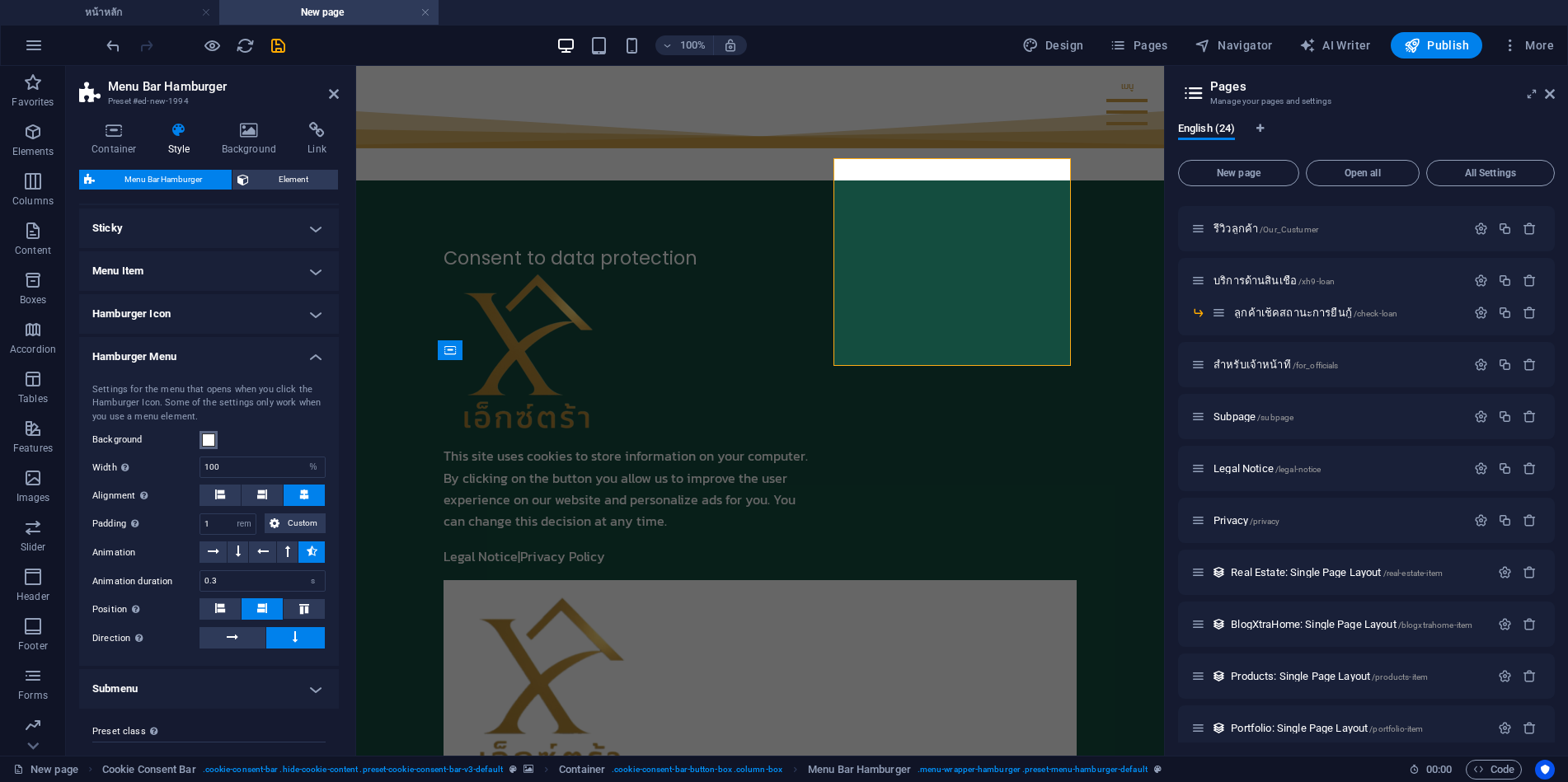
click at [203, 442] on span at bounding box center [208, 440] width 14 height 13
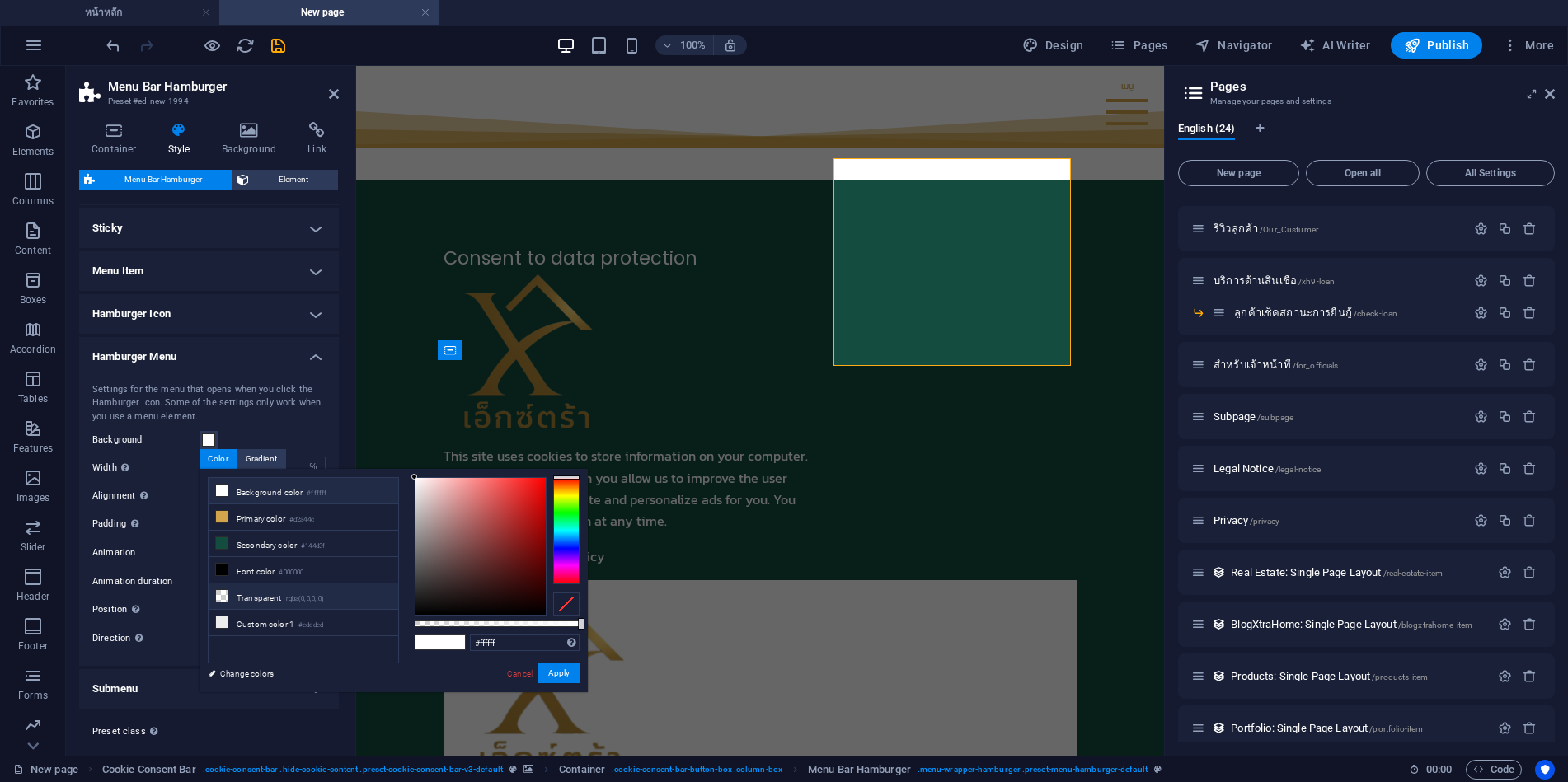
click at [219, 591] on icon at bounding box center [222, 596] width 12 height 12
type input "rgba(0, 0, 0, 0)"
click at [554, 671] on button "Apply" at bounding box center [559, 673] width 41 height 19
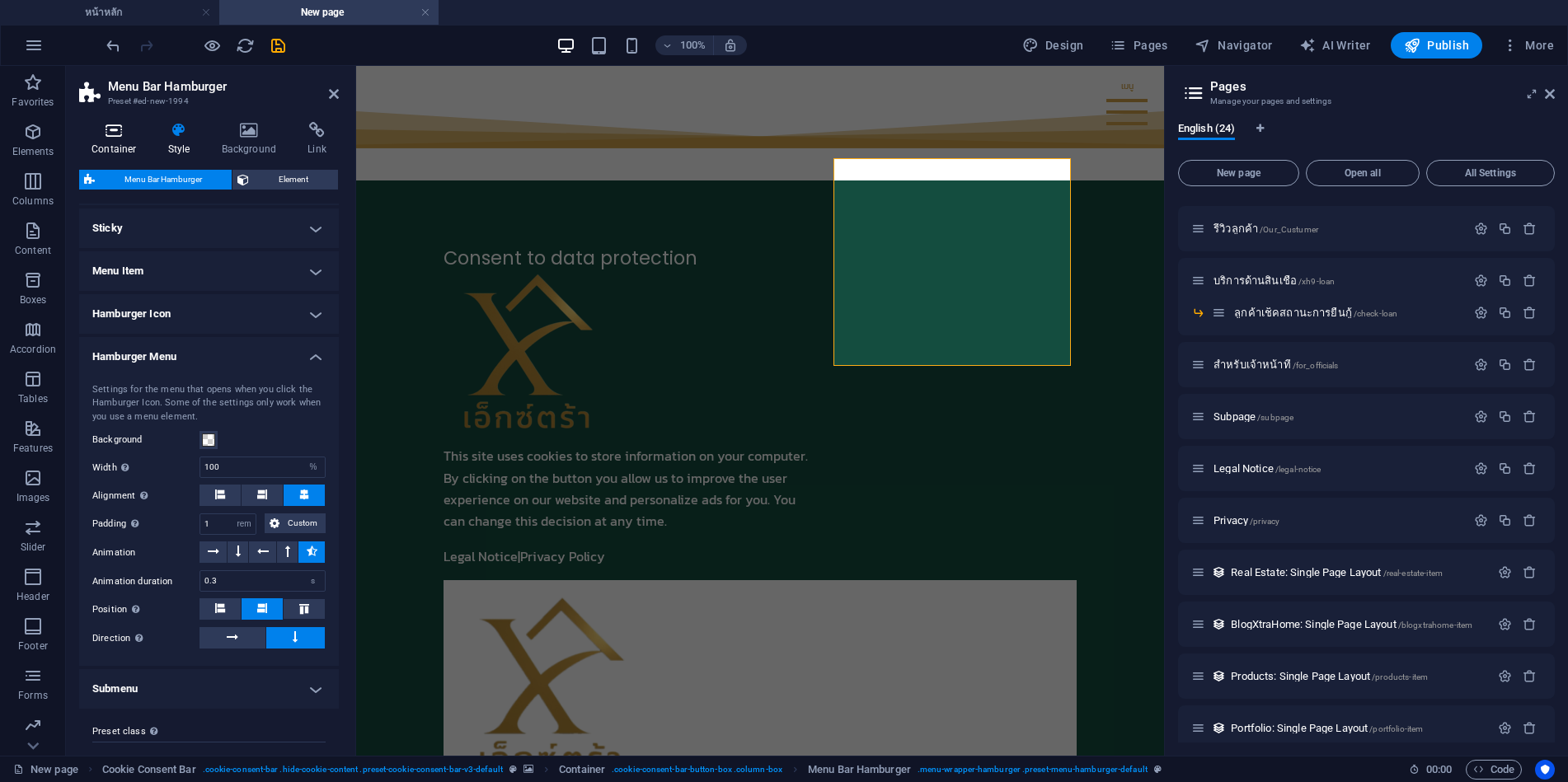
click at [120, 135] on icon at bounding box center [114, 131] width 70 height 17
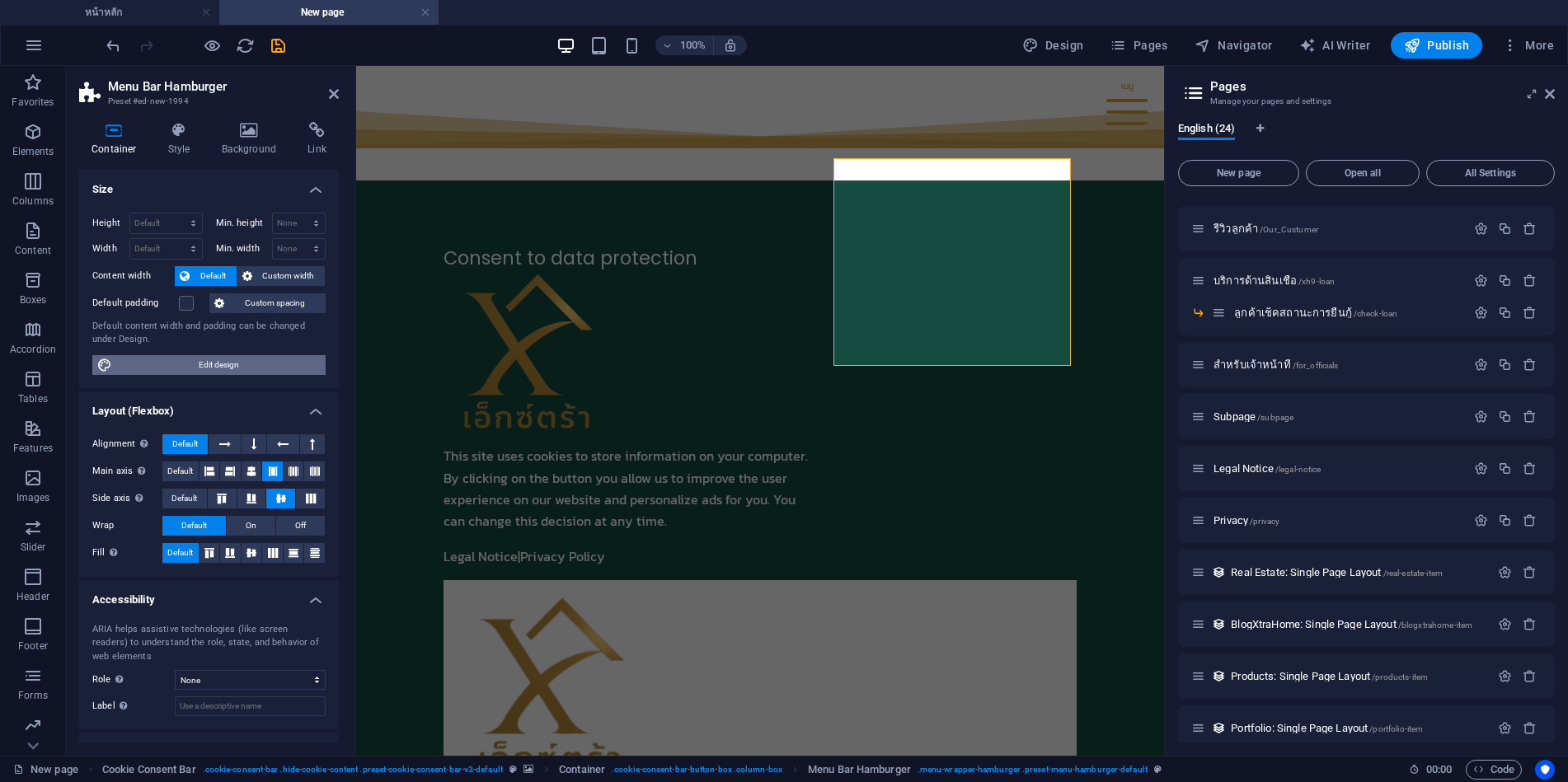
click at [209, 369] on span "Edit design" at bounding box center [219, 364] width 203 height 19
select select "rem"
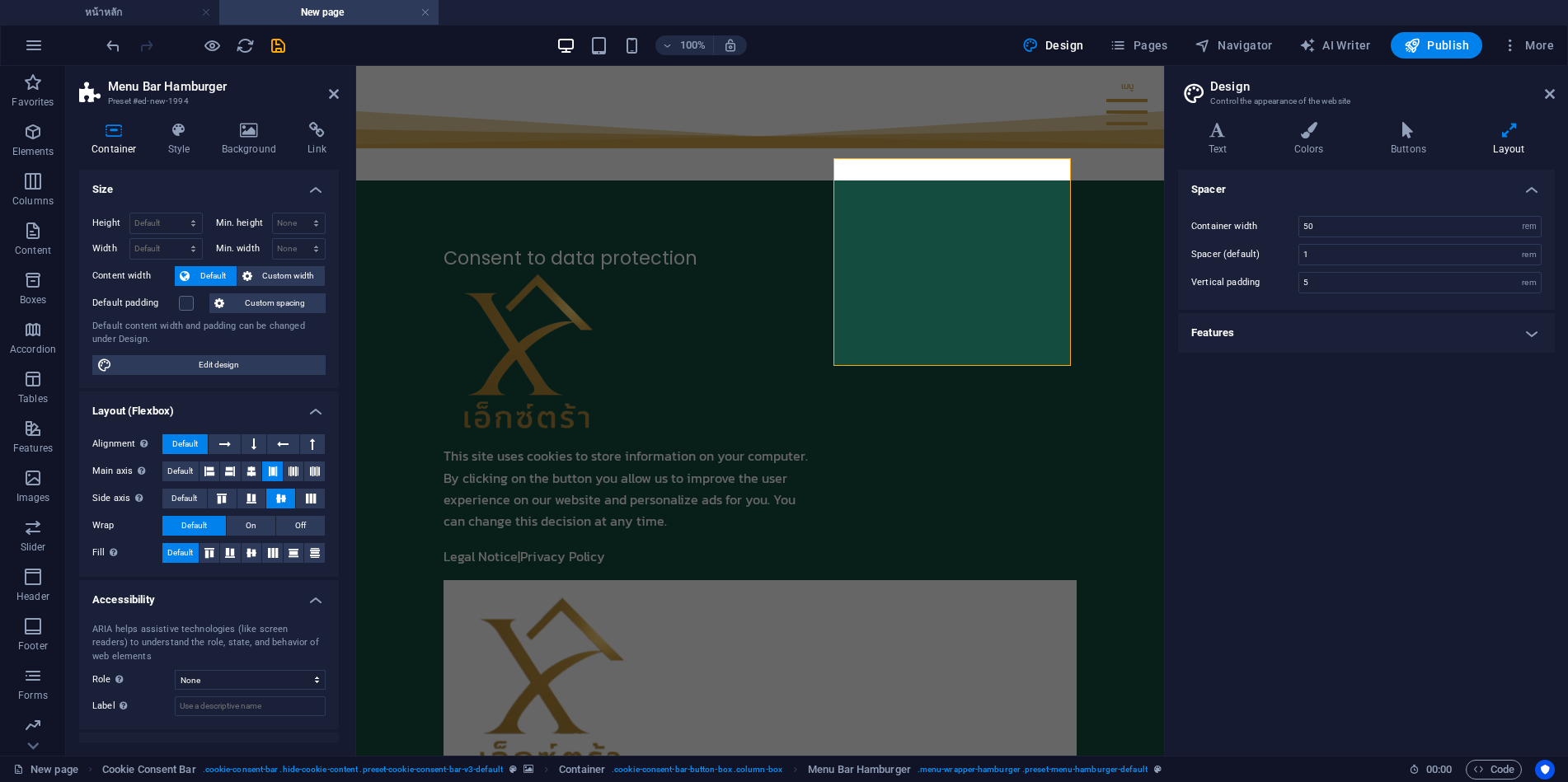
click at [277, 50] on icon "save" at bounding box center [278, 46] width 19 height 19
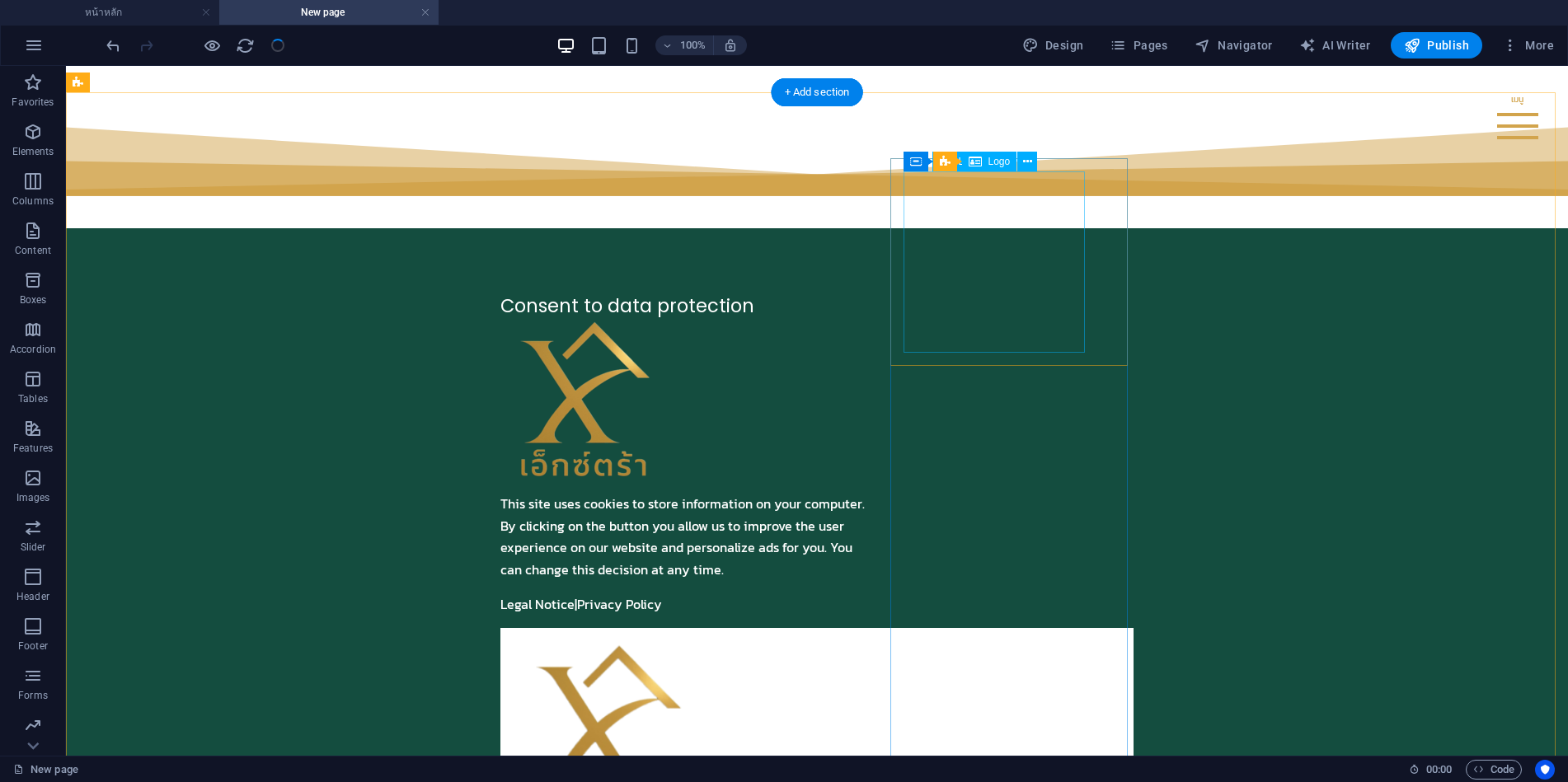
click at [911, 641] on div at bounding box center [817, 731] width 607 height 181
select select "px"
